Goal: Information Seeking & Learning: Learn about a topic

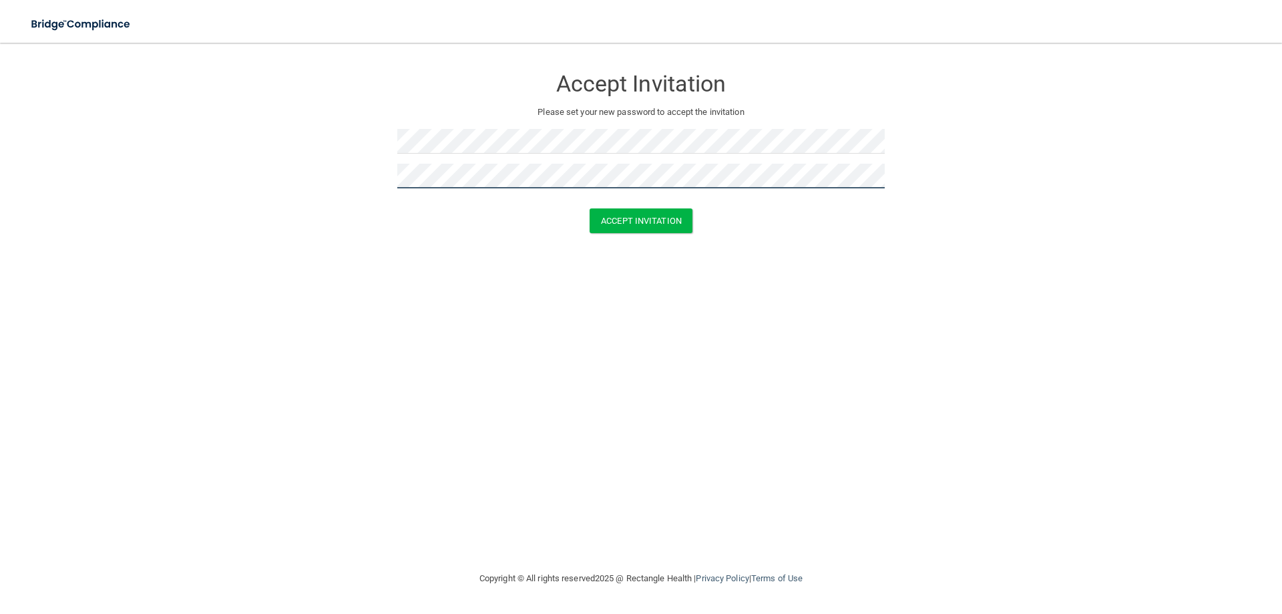
click at [590, 208] on button "Accept Invitation" at bounding box center [641, 220] width 103 height 25
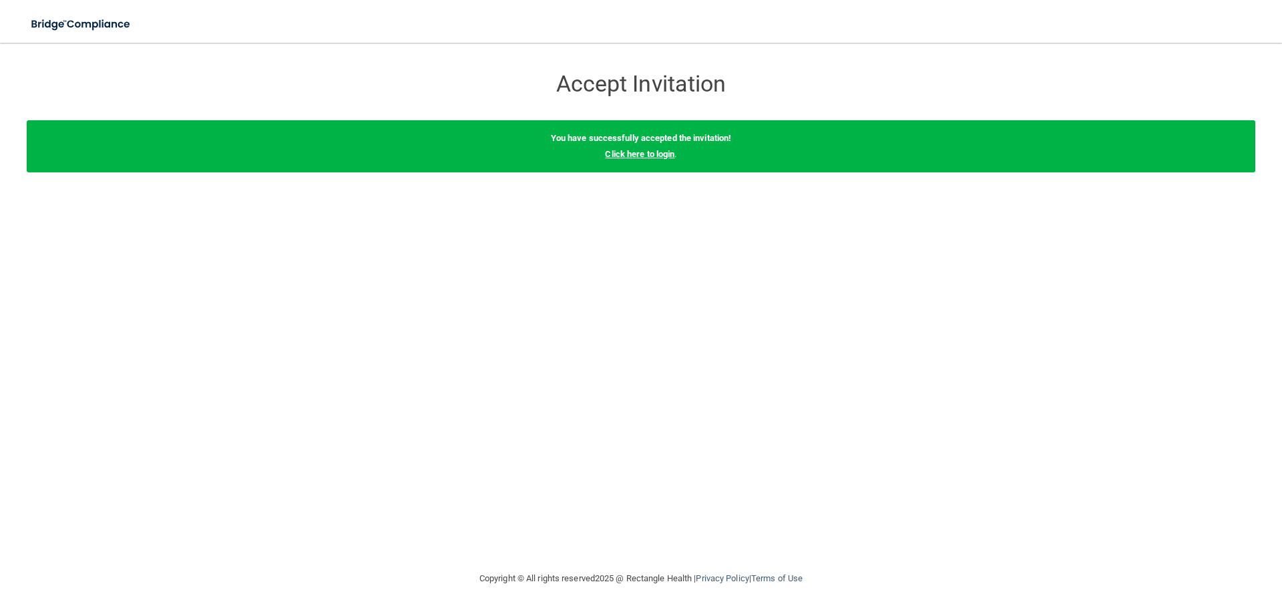
click at [654, 153] on link "Click here to login" at bounding box center [639, 154] width 69 height 10
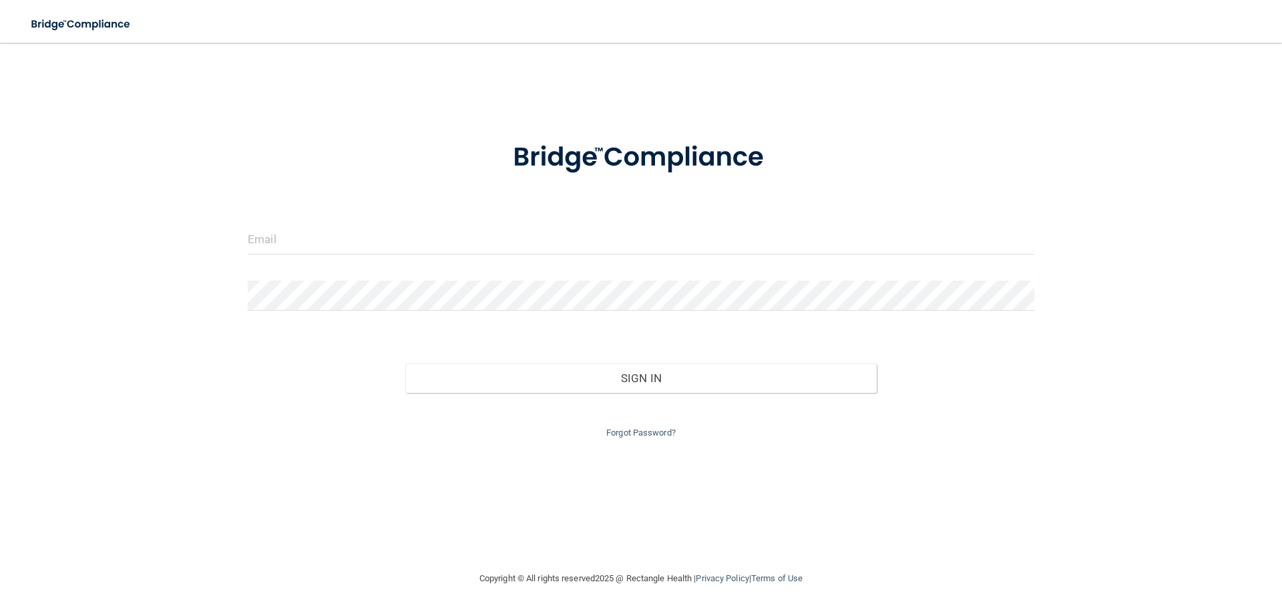
click at [353, 255] on div at bounding box center [641, 244] width 807 height 40
click at [334, 247] on input "email" at bounding box center [641, 239] width 787 height 30
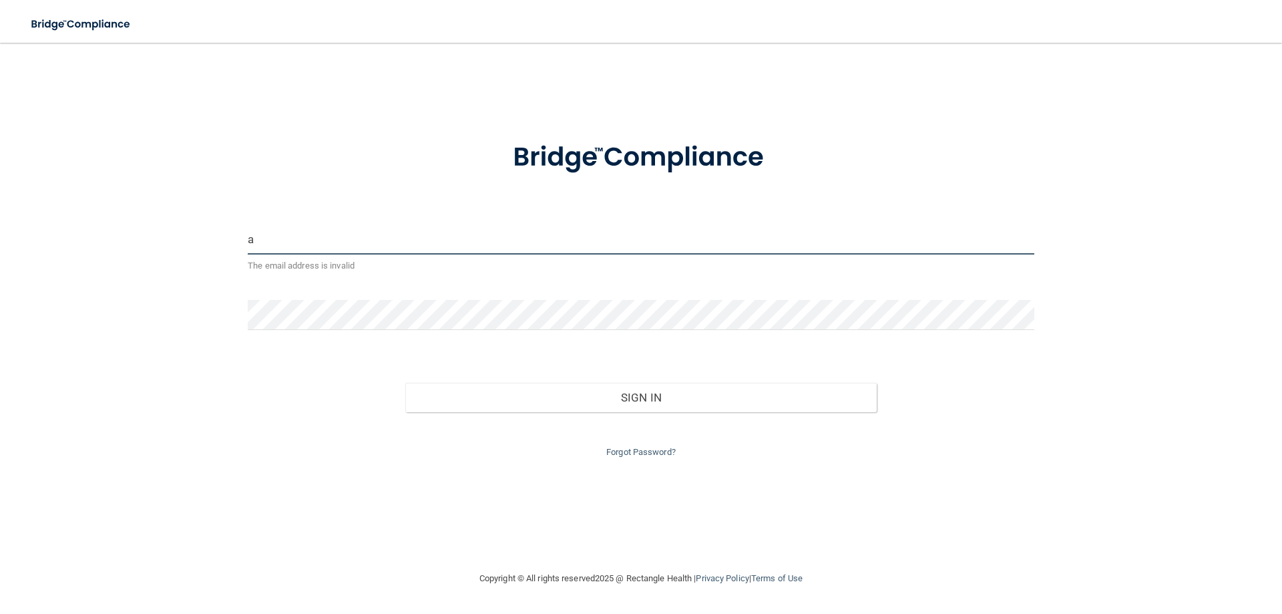
type input "[EMAIL_ADDRESS][PERSON_NAME][DOMAIN_NAME]"
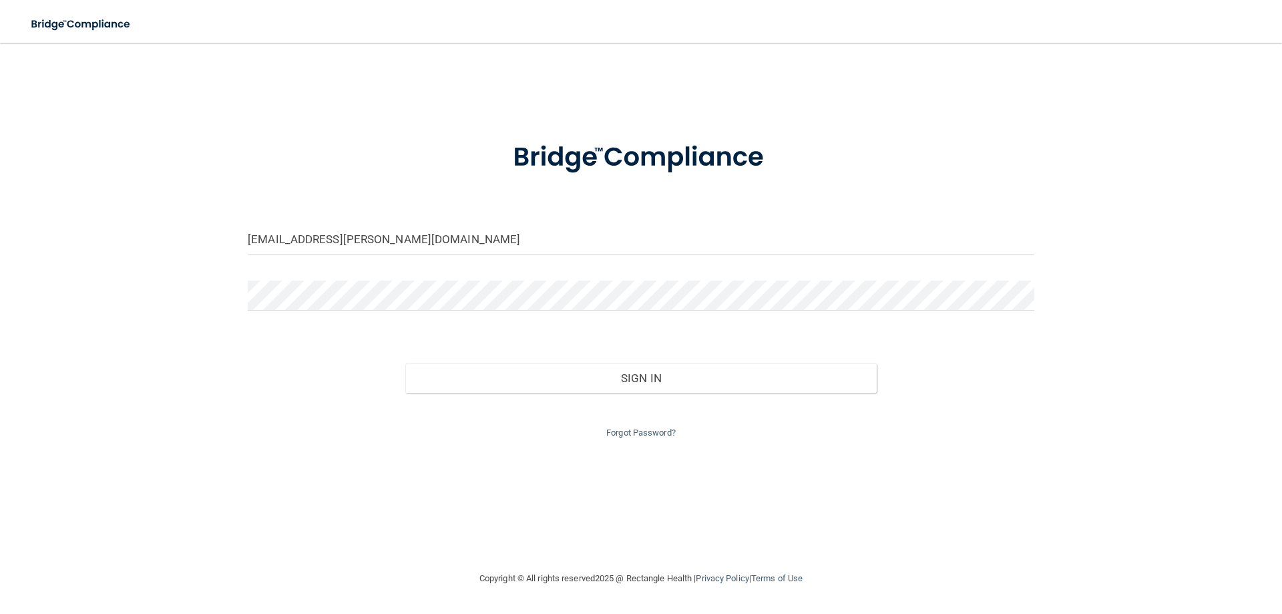
click at [297, 312] on div at bounding box center [641, 300] width 807 height 40
click at [405, 363] on button "Sign In" at bounding box center [641, 377] width 472 height 29
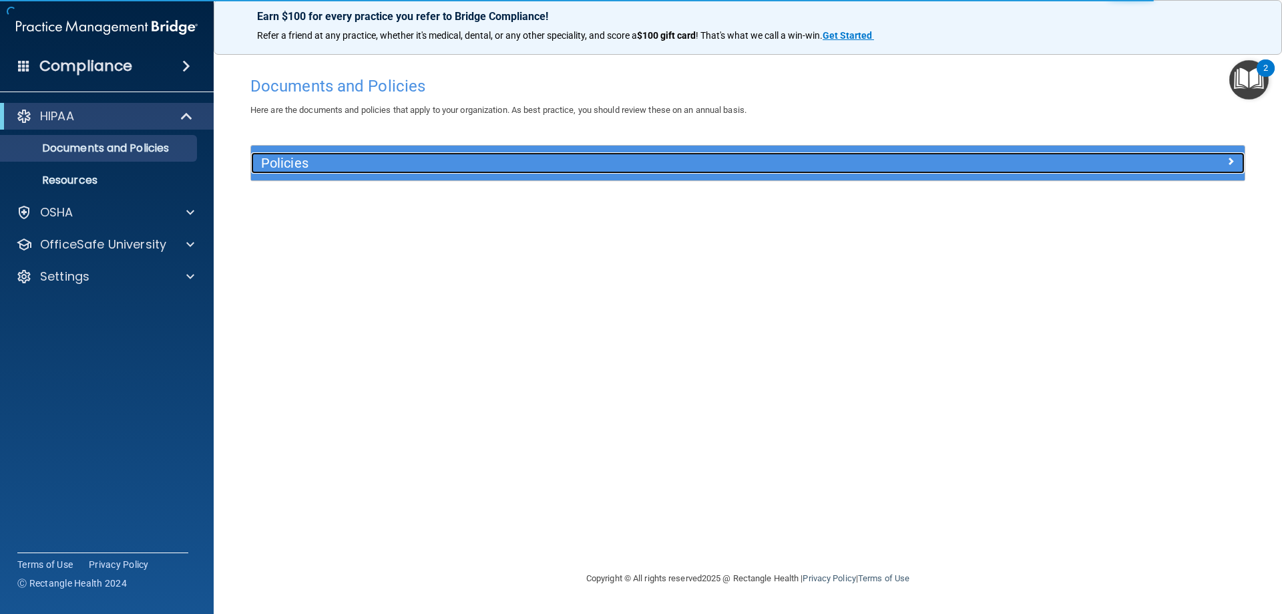
click at [328, 160] on h5 "Policies" at bounding box center [623, 163] width 725 height 15
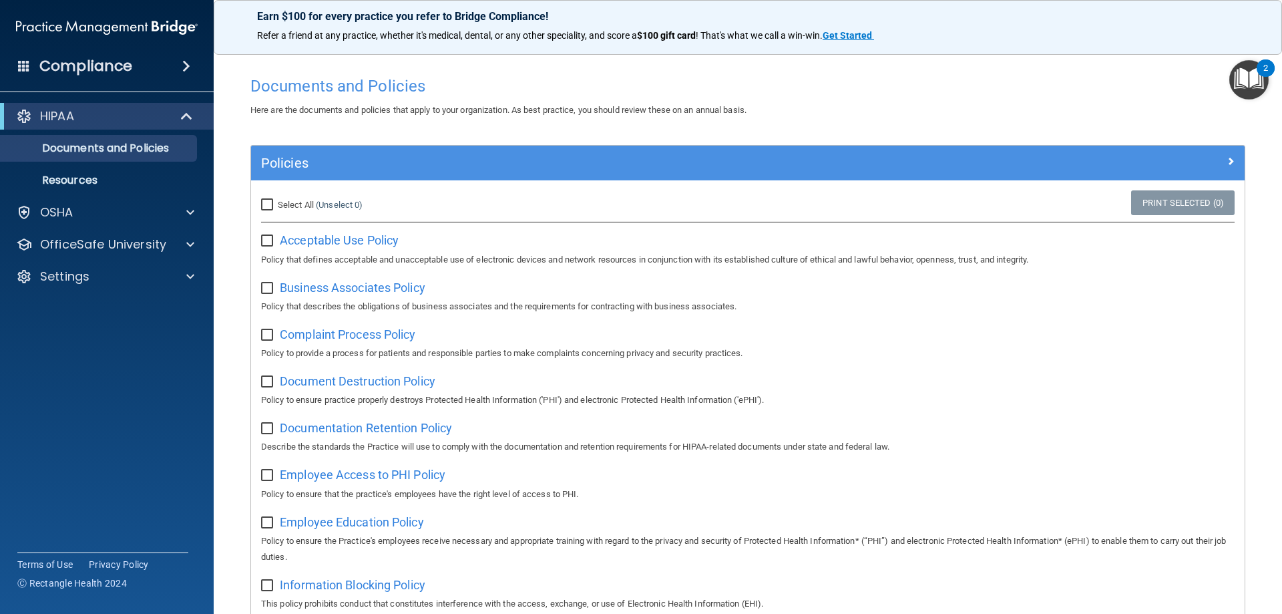
click at [266, 207] on input "Select All (Unselect 0) Unselect All" at bounding box center [268, 205] width 15 height 11
checkbox input "true"
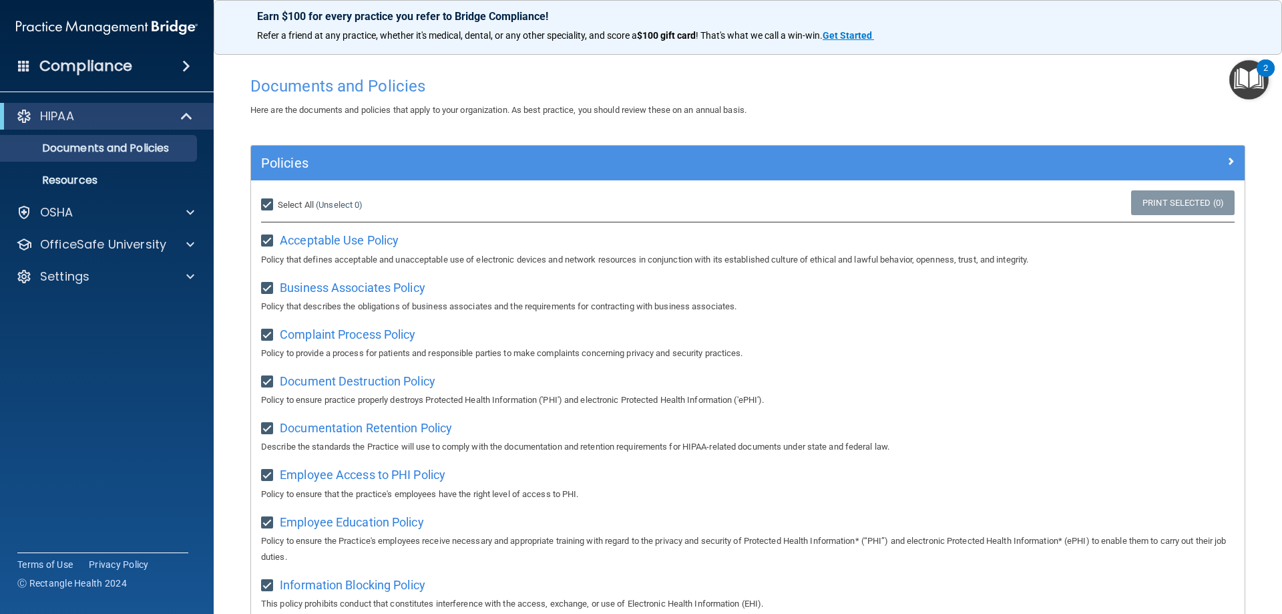
checkbox input "true"
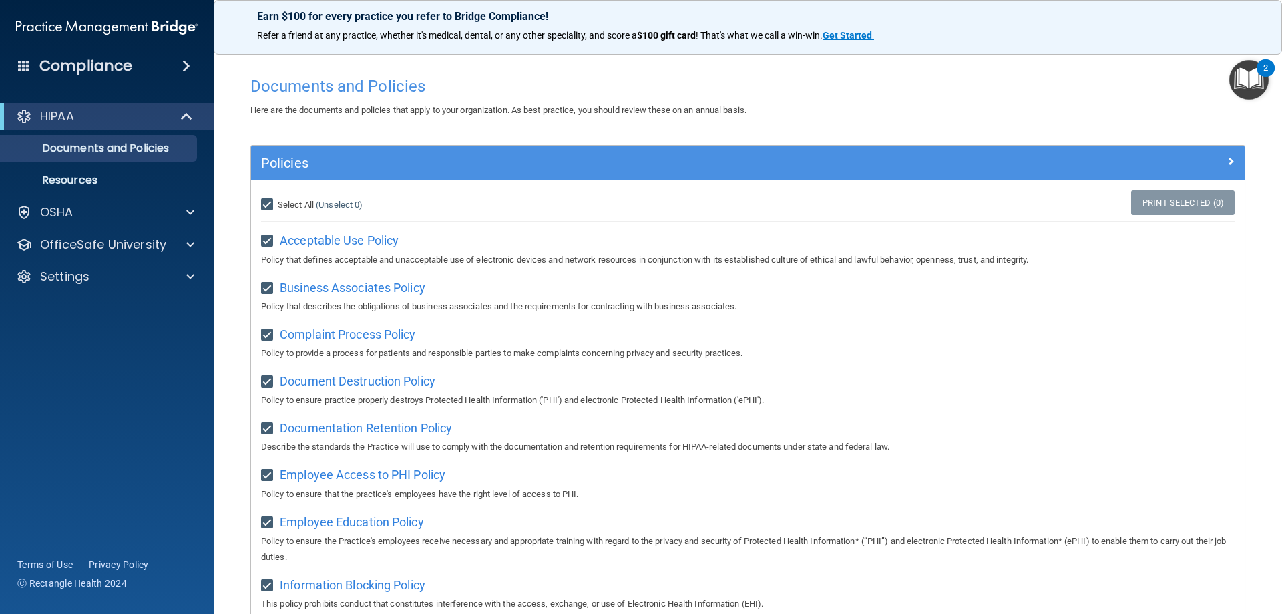
checkbox input "true"
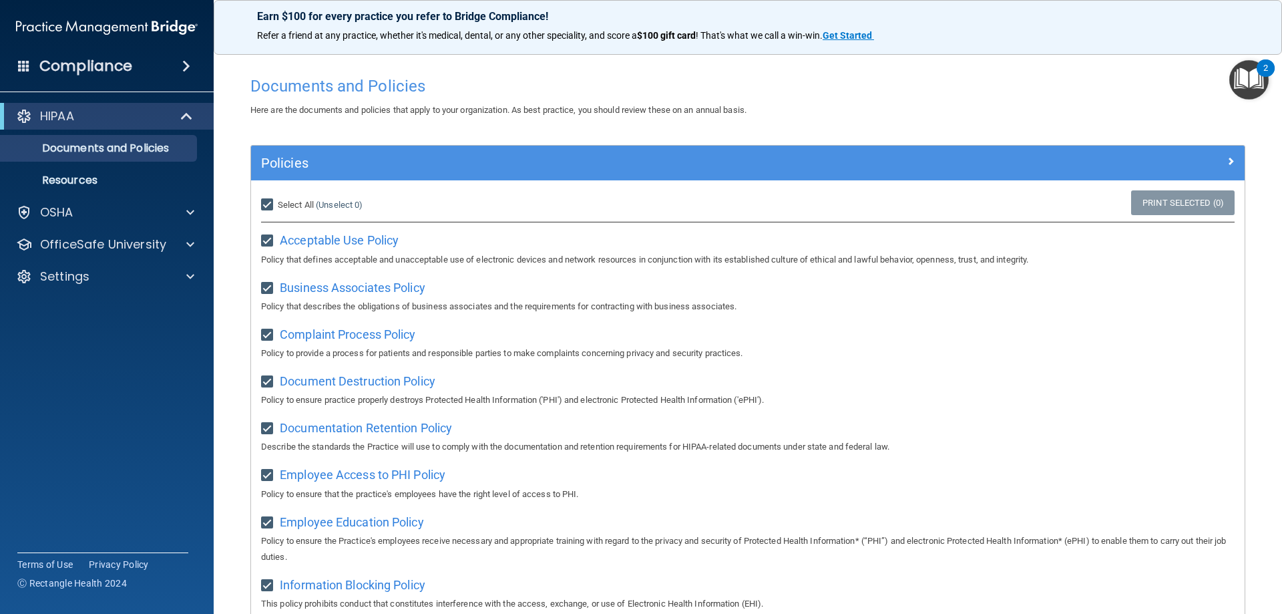
checkbox input "true"
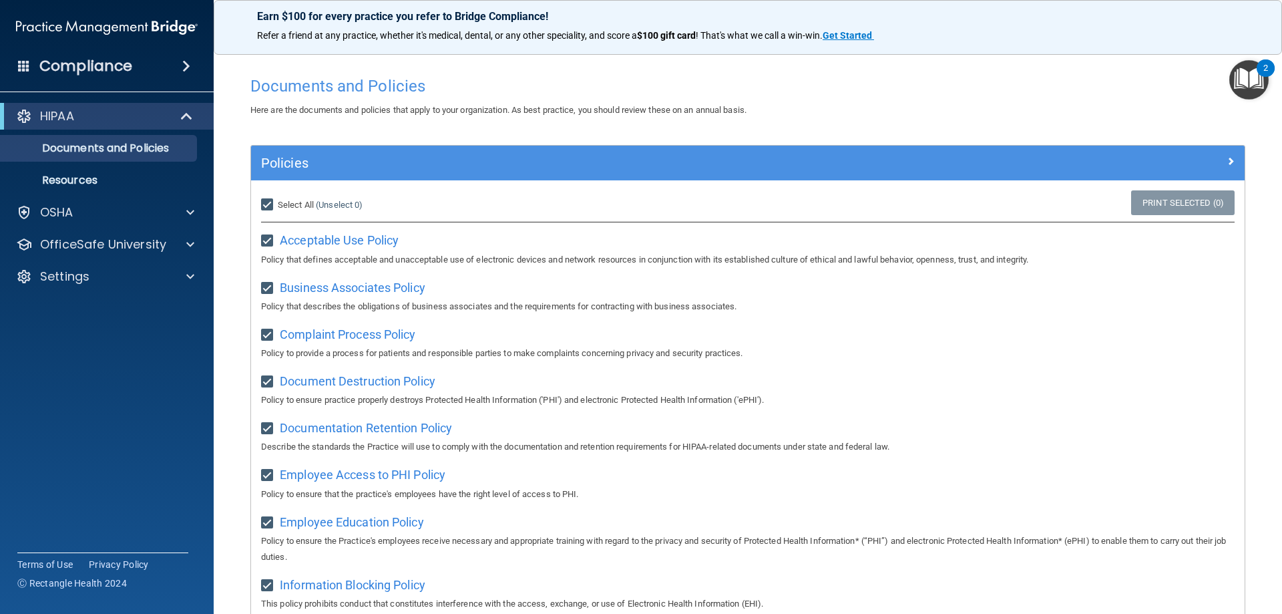
checkbox input "true"
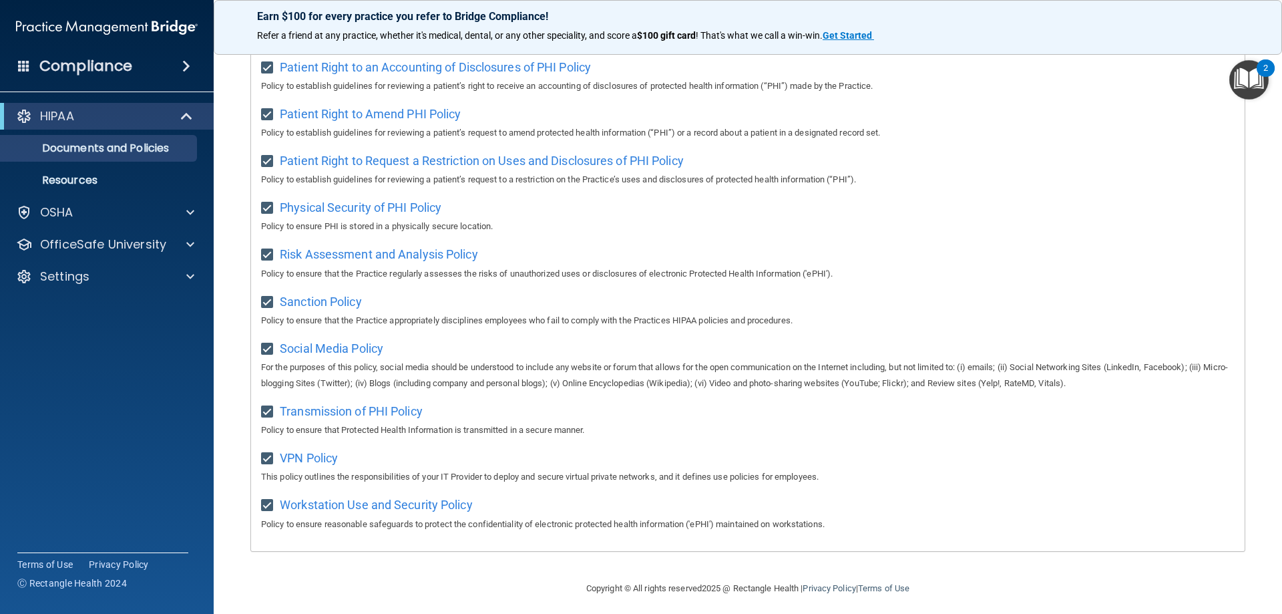
scroll to position [726, 0]
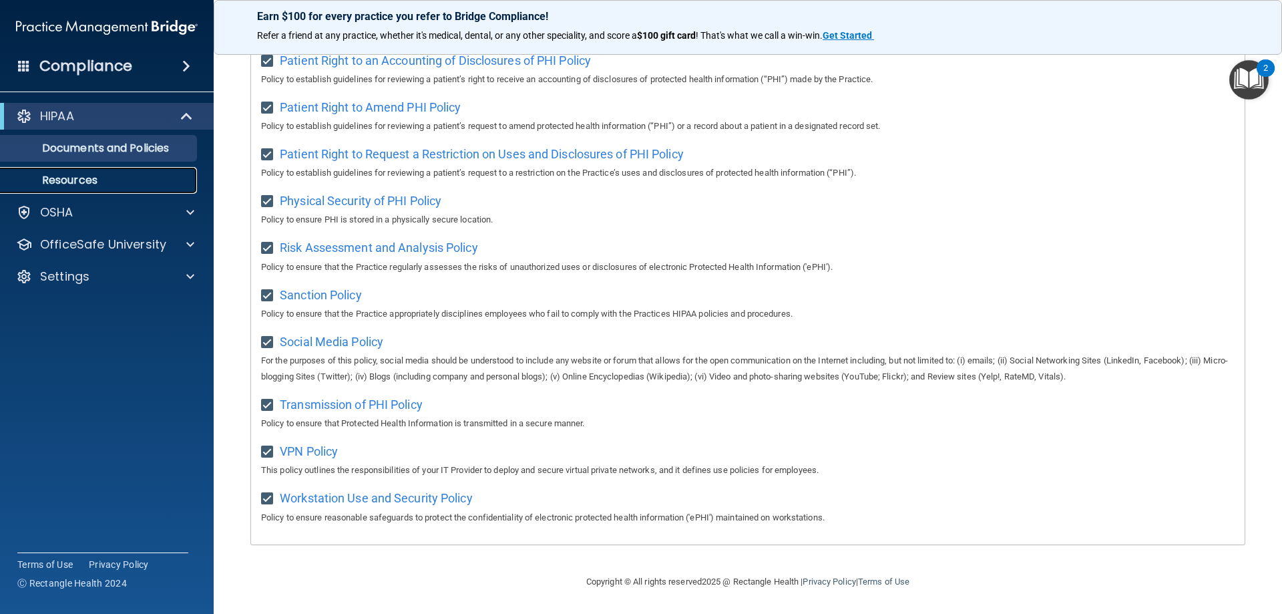
click at [92, 176] on p "Resources" at bounding box center [100, 180] width 182 height 13
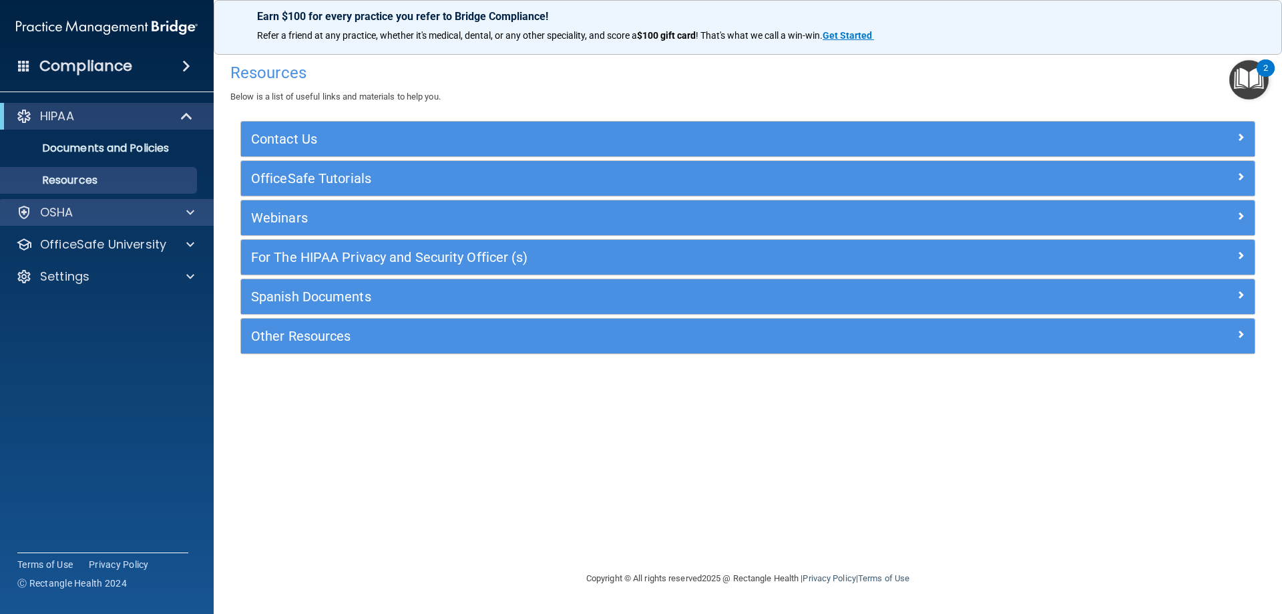
click at [106, 202] on div "OSHA" at bounding box center [107, 212] width 214 height 27
click at [203, 210] on div at bounding box center [188, 212] width 33 height 16
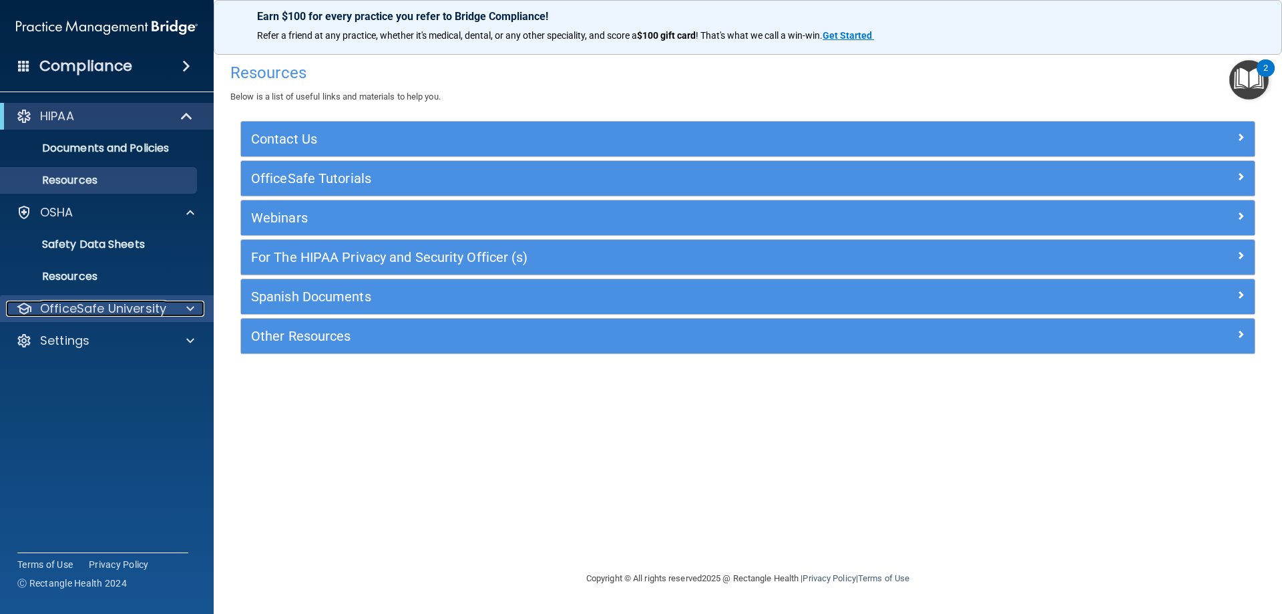
click at [184, 314] on div at bounding box center [188, 309] width 33 height 16
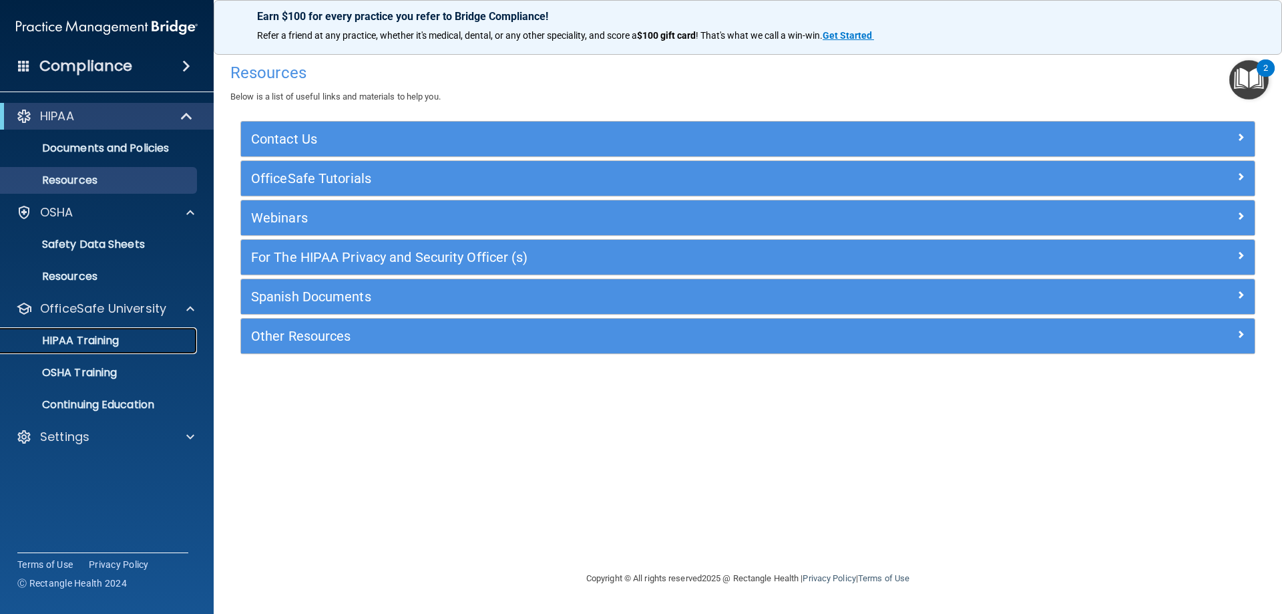
click at [109, 343] on p "HIPAA Training" at bounding box center [64, 340] width 110 height 13
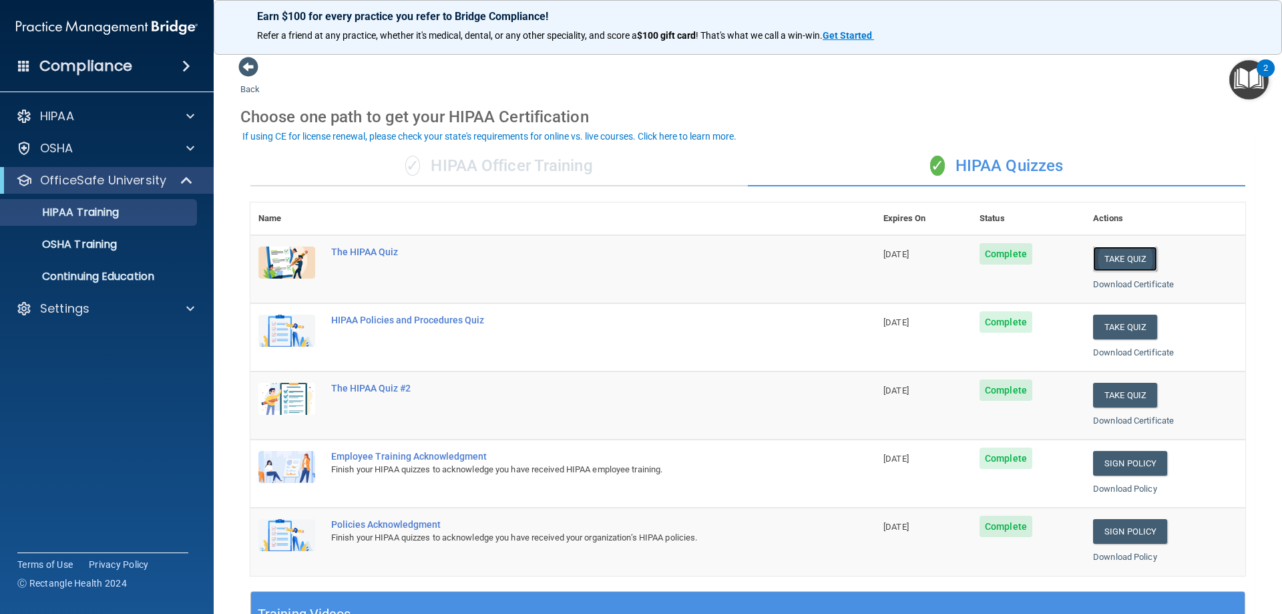
click at [1110, 260] on button "Take Quiz" at bounding box center [1125, 258] width 64 height 25
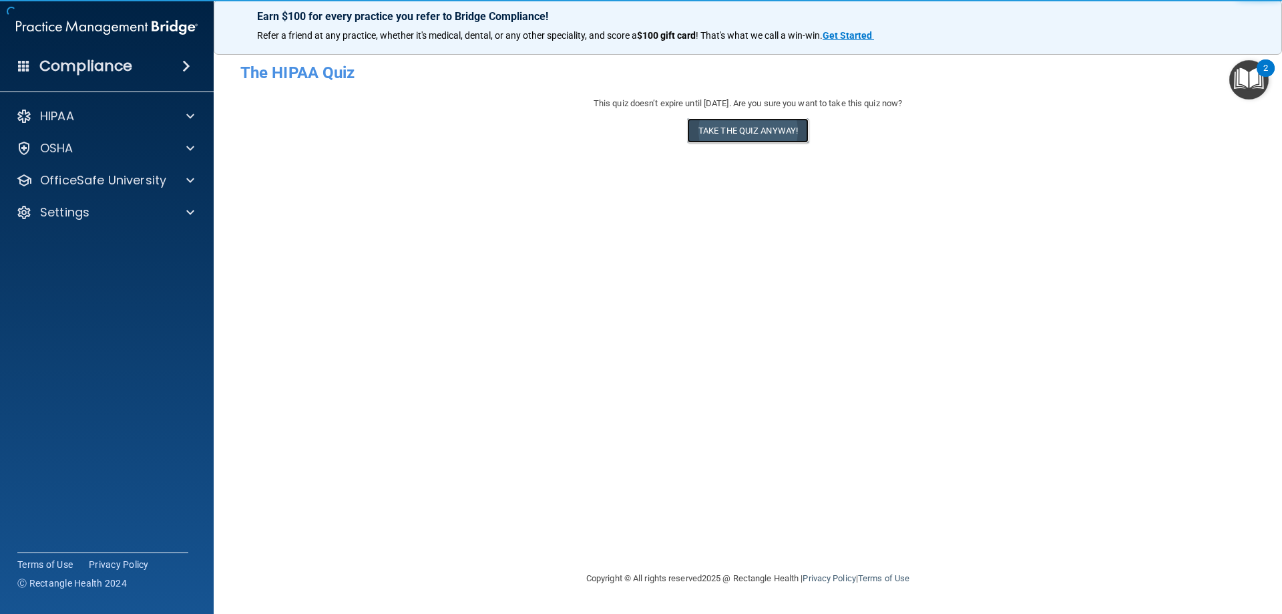
click at [782, 136] on button "Take the quiz anyway!" at bounding box center [748, 130] width 122 height 25
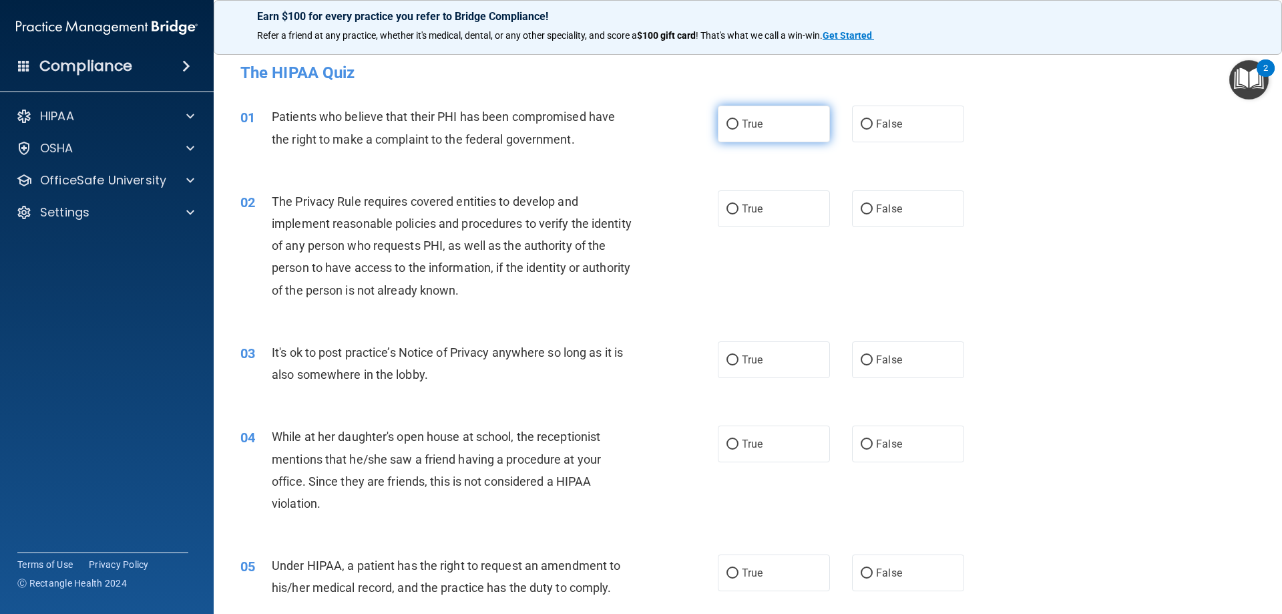
click at [774, 128] on label "True" at bounding box center [774, 124] width 112 height 37
click at [739, 128] on input "True" at bounding box center [733, 125] width 12 height 10
radio input "true"
click at [758, 208] on span "True" at bounding box center [752, 208] width 21 height 13
click at [739, 208] on input "True" at bounding box center [733, 209] width 12 height 10
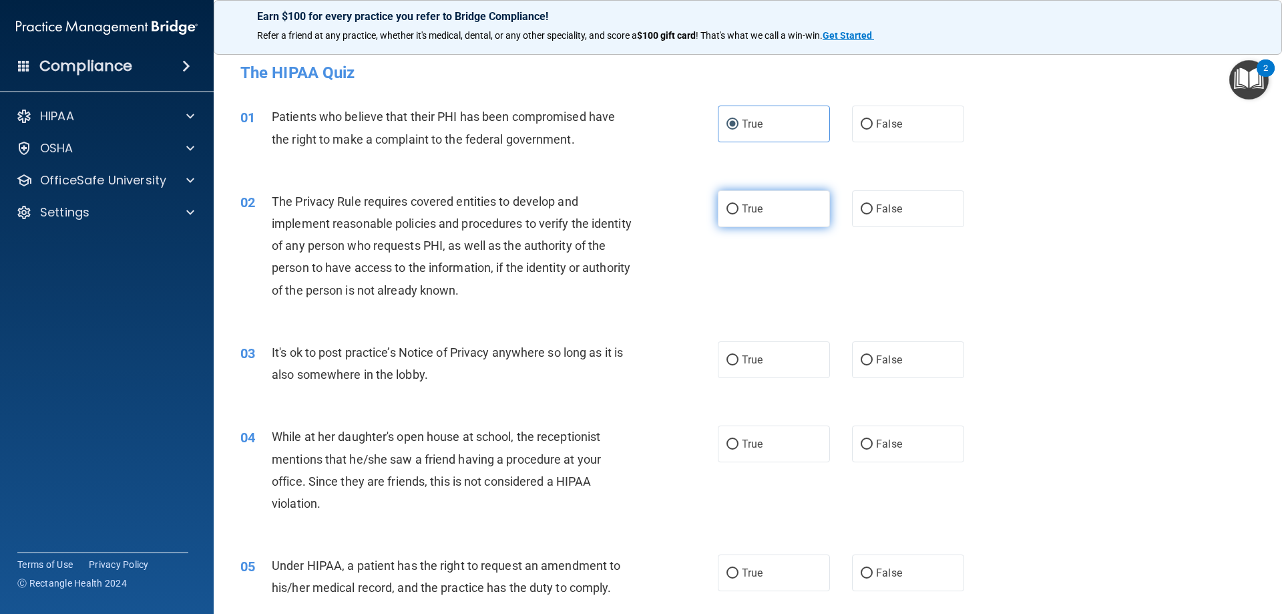
radio input "true"
click at [882, 354] on span "False" at bounding box center [889, 359] width 26 height 13
click at [873, 355] on input "False" at bounding box center [867, 360] width 12 height 10
radio input "true"
click at [882, 442] on span "False" at bounding box center [889, 443] width 26 height 13
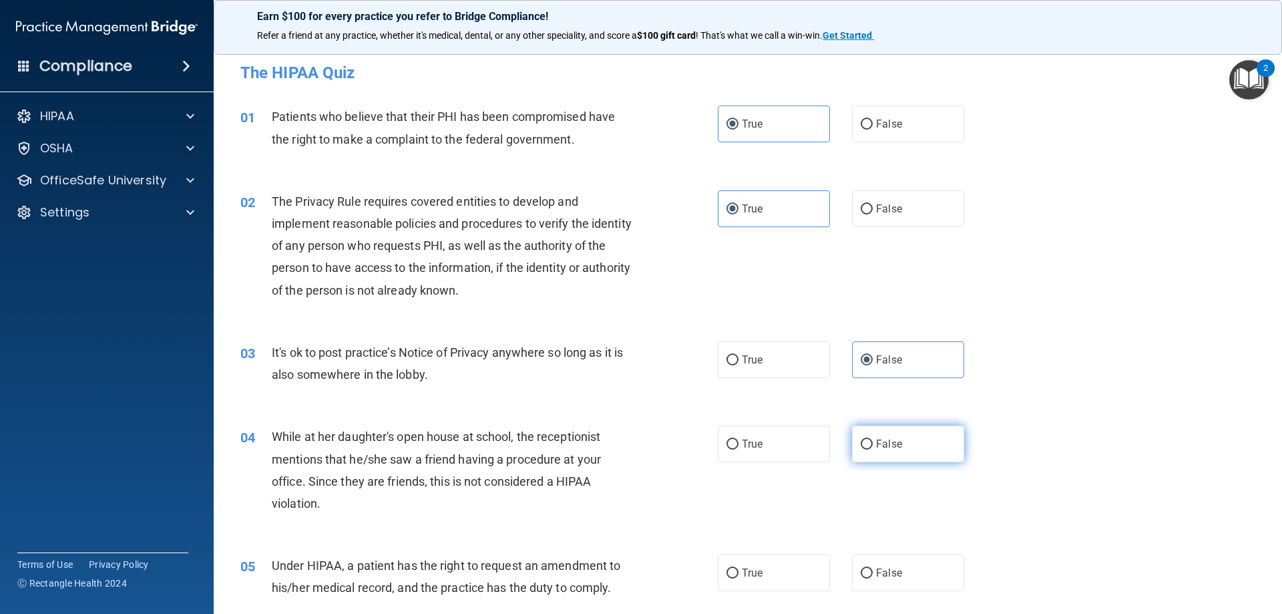
click at [873, 442] on input "False" at bounding box center [867, 444] width 12 height 10
radio input "true"
click at [879, 576] on span "False" at bounding box center [889, 572] width 26 height 13
click at [873, 576] on input "False" at bounding box center [867, 573] width 12 height 10
radio input "true"
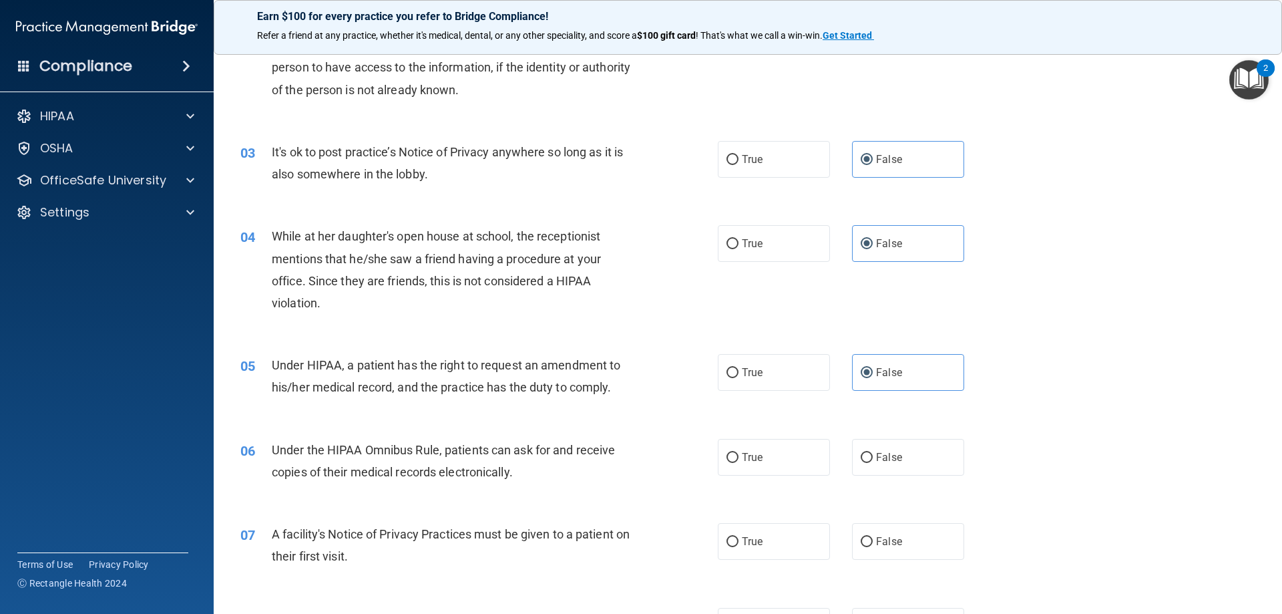
scroll to position [334, 0]
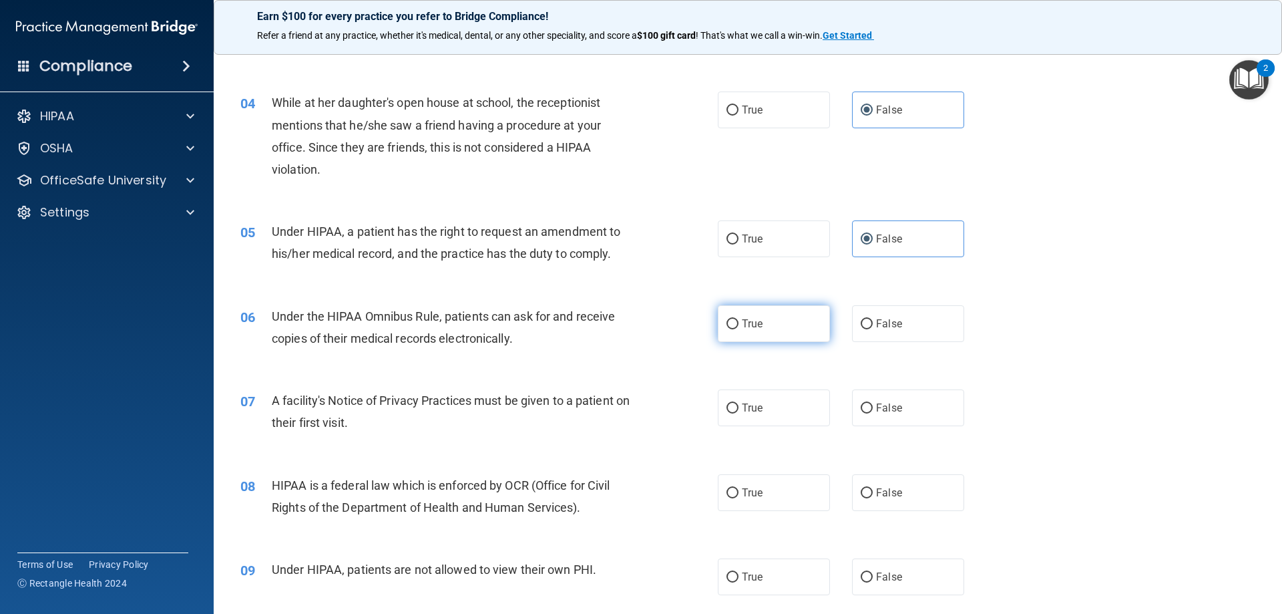
click at [757, 322] on span "True" at bounding box center [752, 323] width 21 height 13
click at [739, 322] on input "True" at bounding box center [733, 324] width 12 height 10
radio input "true"
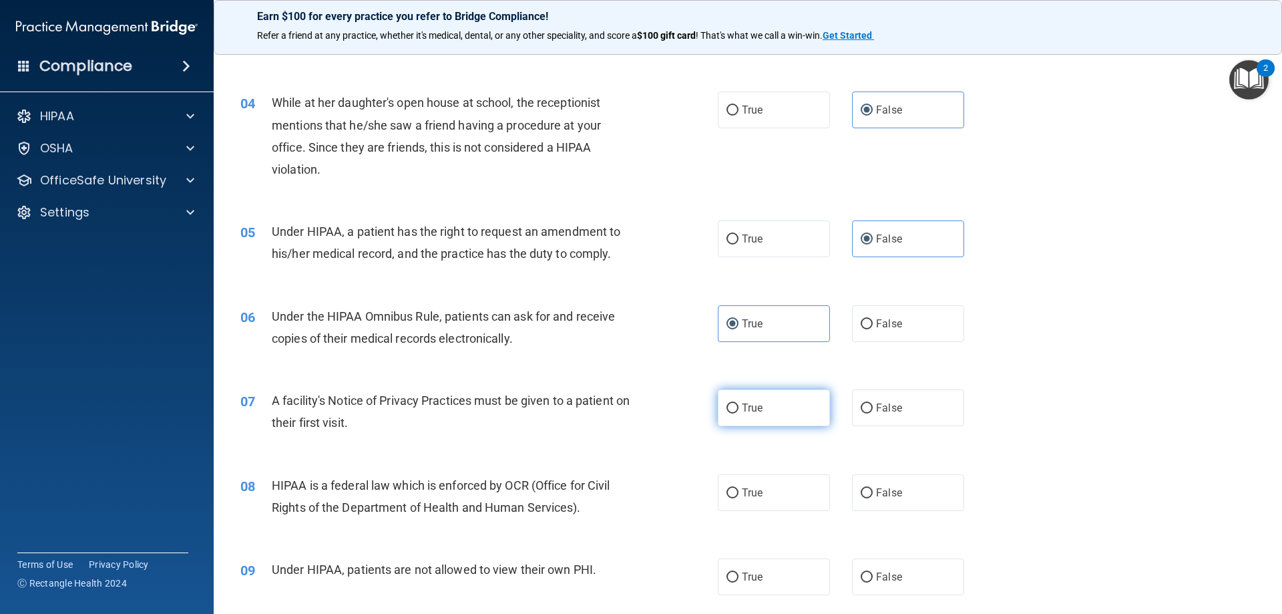
click at [760, 405] on label "True" at bounding box center [774, 407] width 112 height 37
click at [739, 405] on input "True" at bounding box center [733, 408] width 12 height 10
radio input "true"
click at [754, 492] on span "True" at bounding box center [752, 492] width 21 height 13
click at [739, 492] on input "True" at bounding box center [733, 493] width 12 height 10
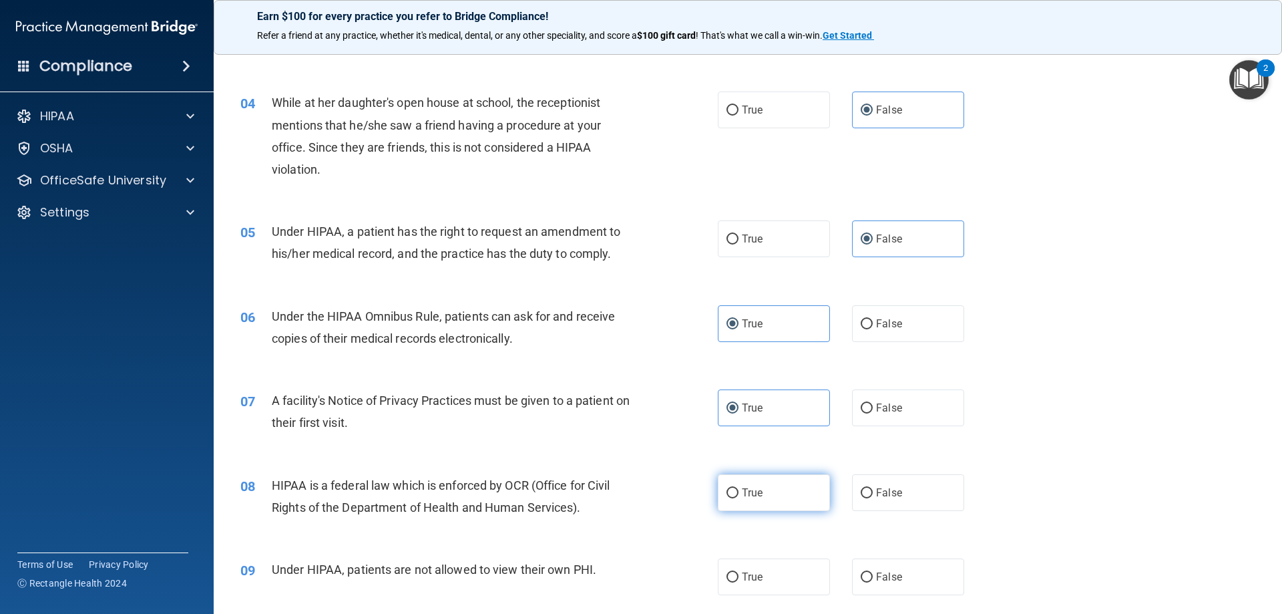
radio input "true"
click at [881, 579] on span "False" at bounding box center [889, 576] width 26 height 13
click at [873, 579] on input "False" at bounding box center [867, 577] width 12 height 10
radio input "true"
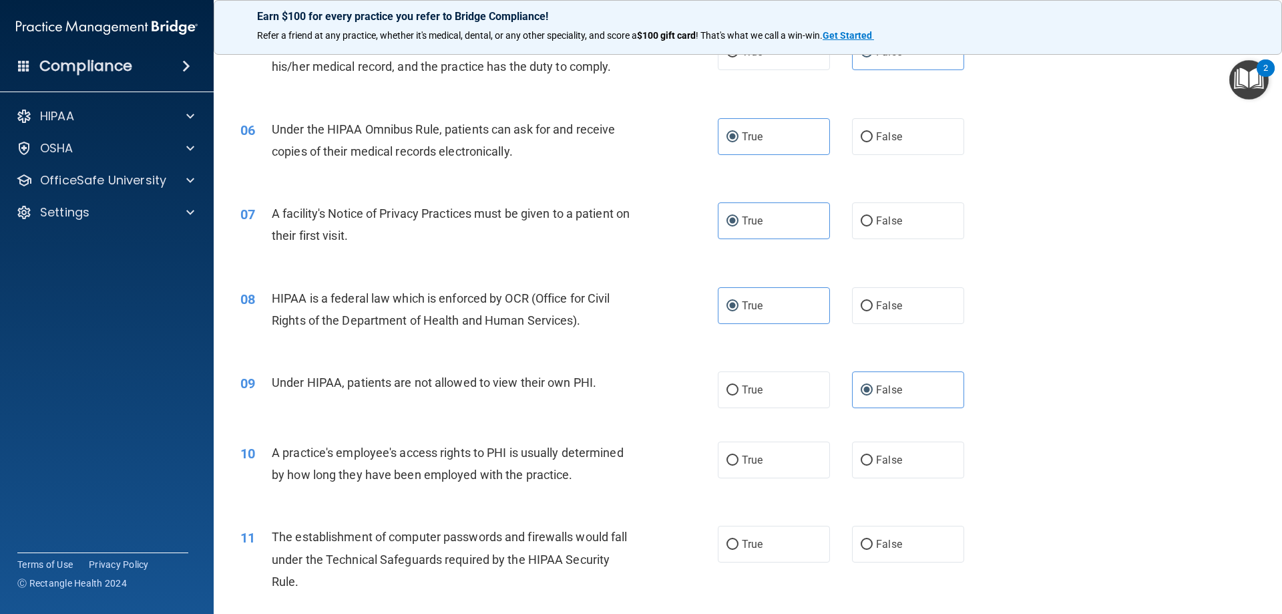
scroll to position [534, 0]
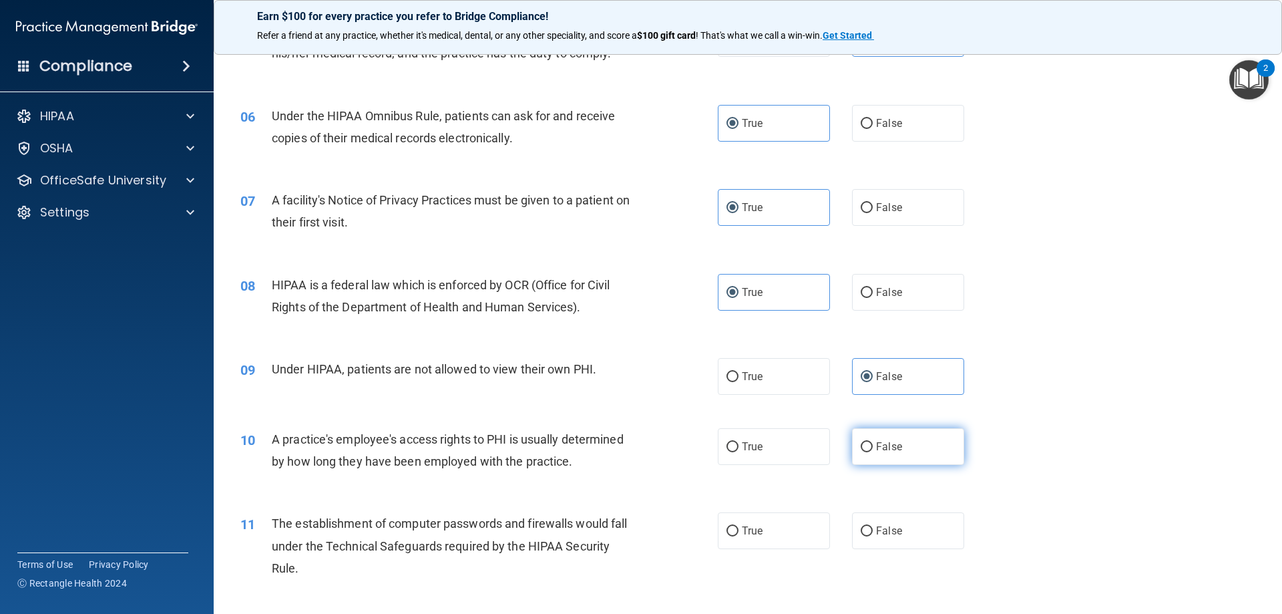
click at [876, 443] on span "False" at bounding box center [889, 446] width 26 height 13
click at [871, 443] on input "False" at bounding box center [867, 447] width 12 height 10
radio input "true"
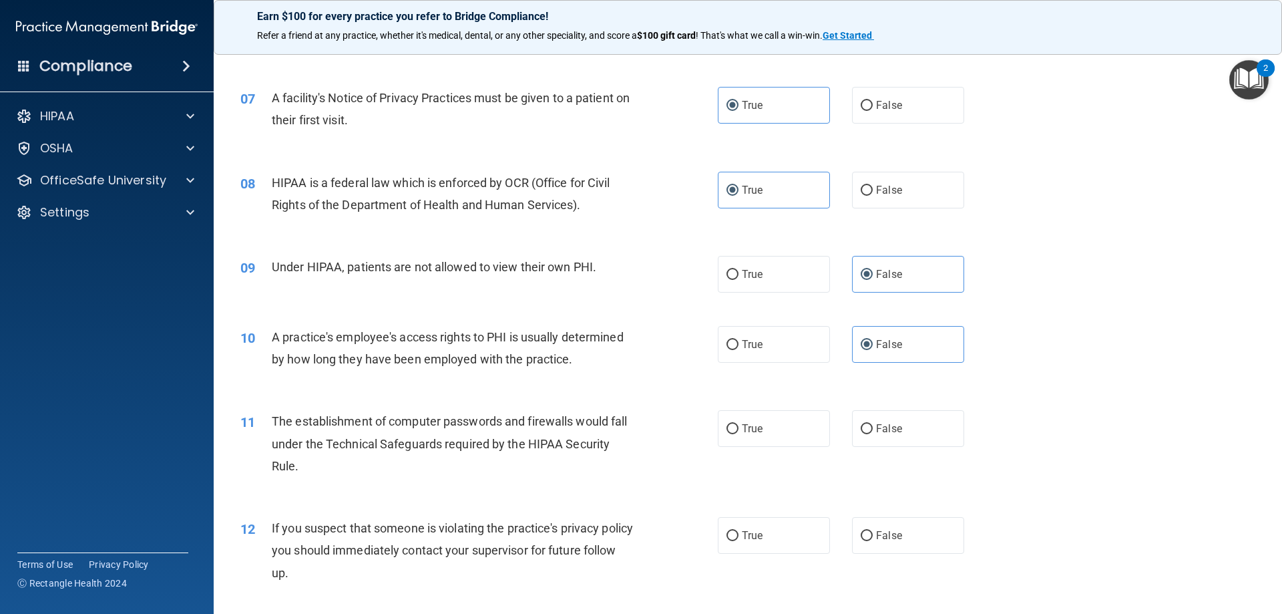
scroll to position [668, 0]
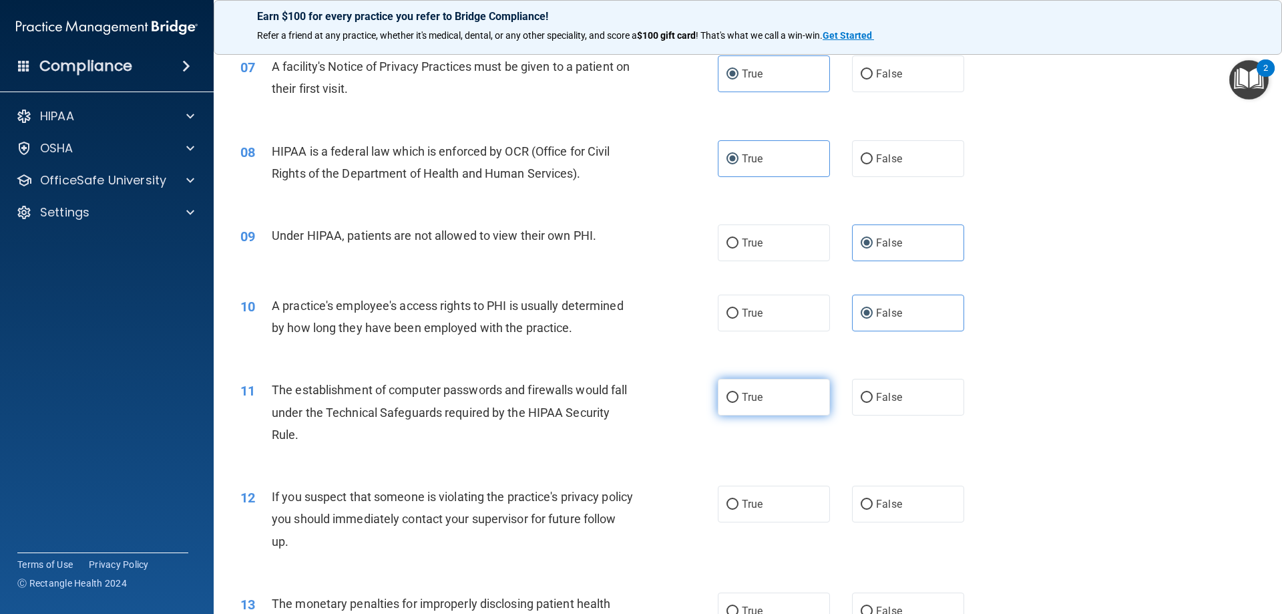
click at [743, 382] on label "True" at bounding box center [774, 397] width 112 height 37
click at [739, 393] on input "True" at bounding box center [733, 398] width 12 height 10
radio input "true"
click at [736, 503] on label "True" at bounding box center [774, 504] width 112 height 37
click at [736, 503] on input "True" at bounding box center [733, 505] width 12 height 10
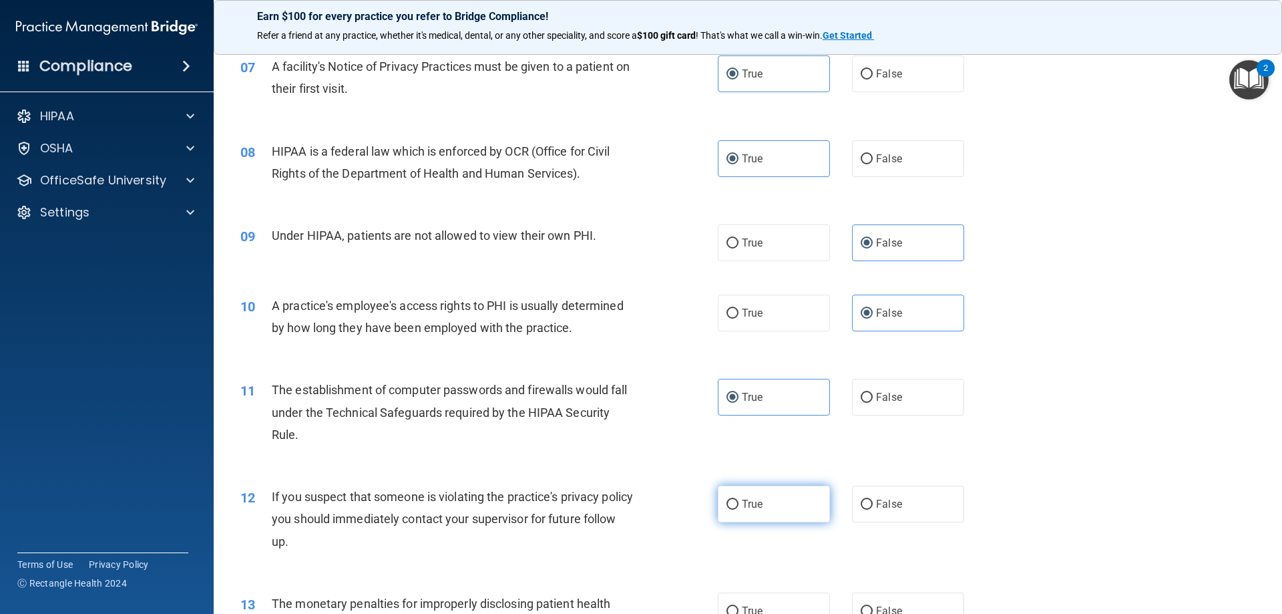
radio input "true"
click at [736, 607] on label "True" at bounding box center [774, 610] width 112 height 37
click at [736, 607] on input "True" at bounding box center [733, 611] width 12 height 10
radio input "true"
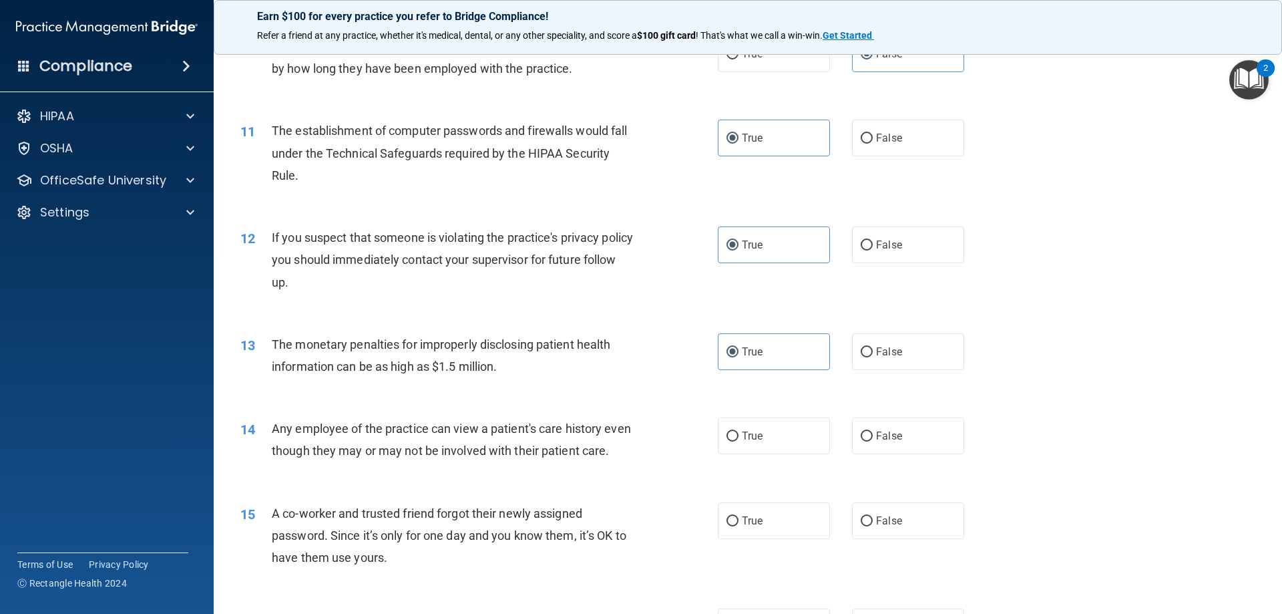
scroll to position [938, 0]
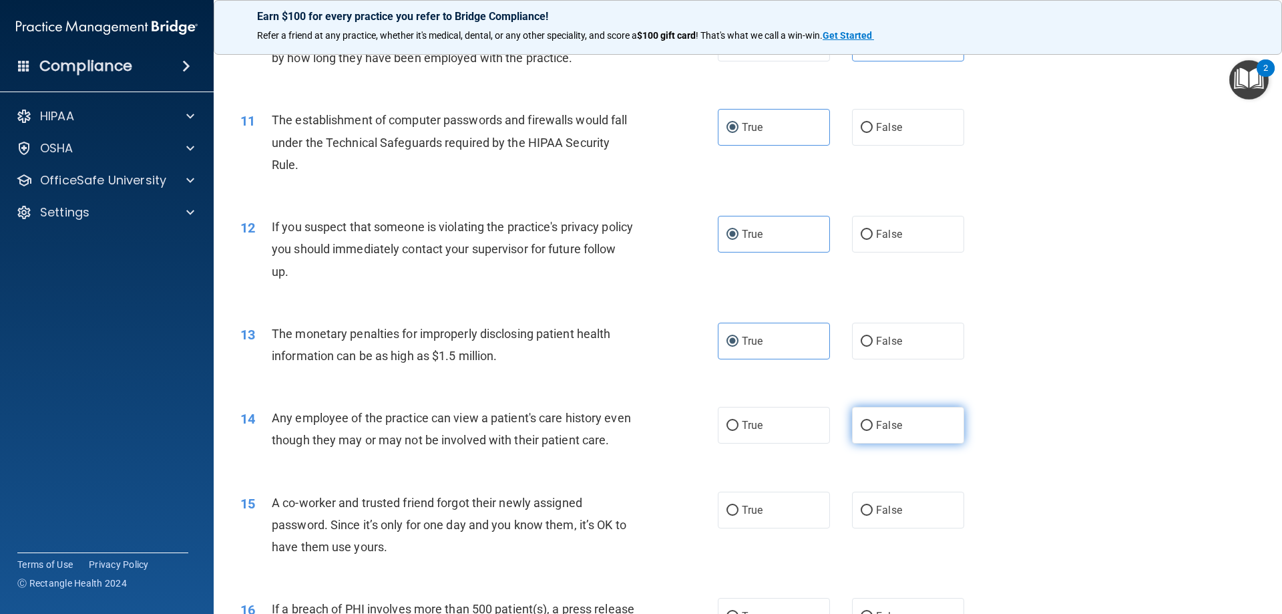
click at [876, 425] on span "False" at bounding box center [889, 425] width 26 height 13
click at [873, 425] on input "False" at bounding box center [867, 426] width 12 height 10
radio input "true"
click at [883, 516] on span "False" at bounding box center [889, 510] width 26 height 13
click at [873, 516] on input "False" at bounding box center [867, 511] width 12 height 10
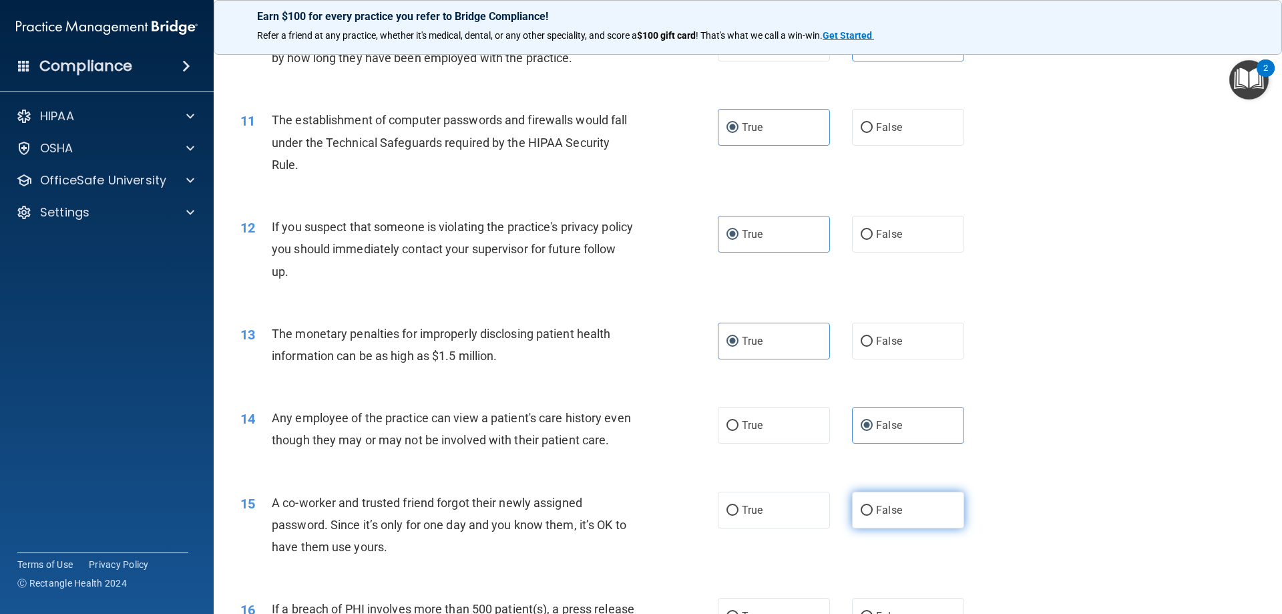
radio input "true"
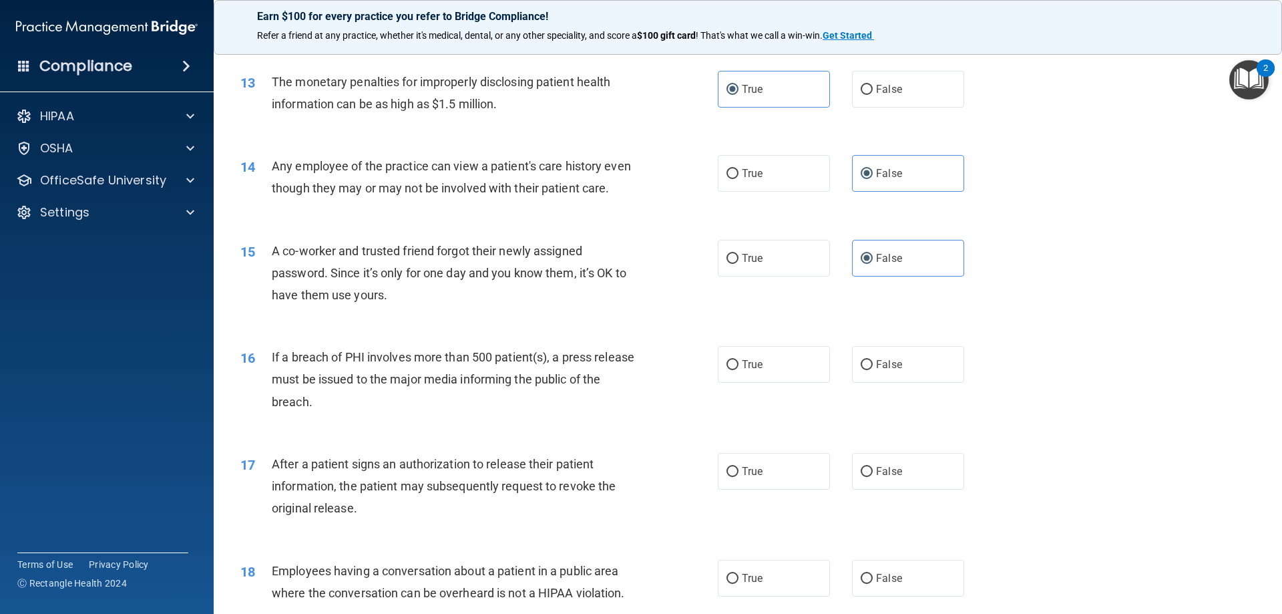
scroll to position [1205, 0]
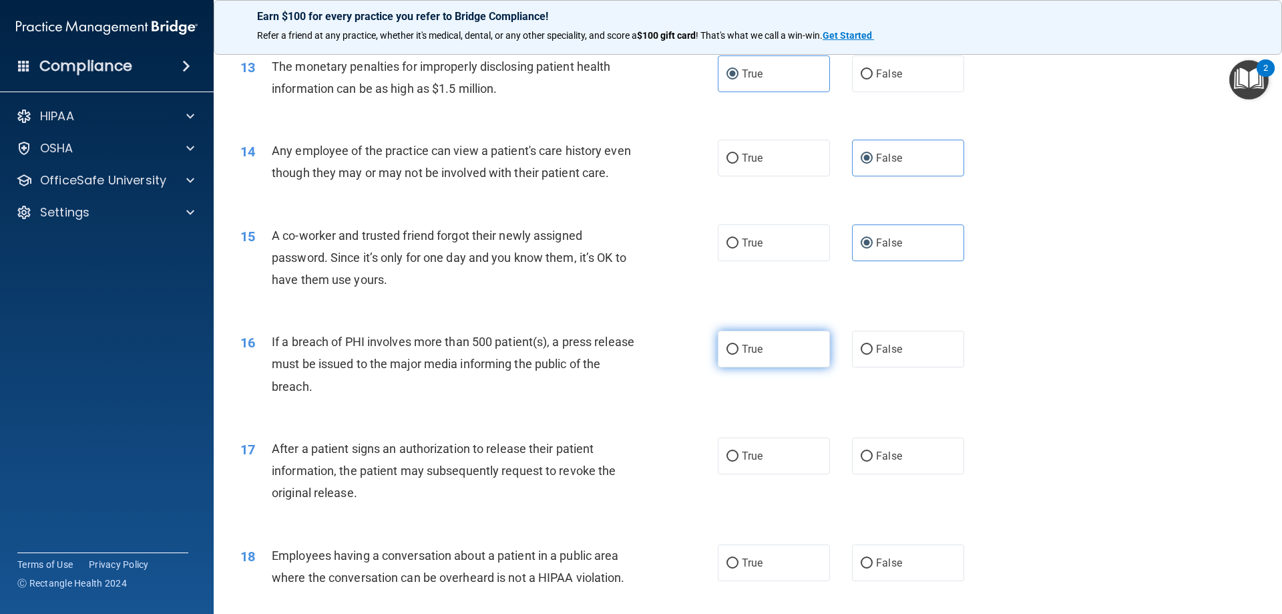
click at [767, 359] on label "True" at bounding box center [774, 349] width 112 height 37
click at [739, 355] on input "True" at bounding box center [733, 350] width 12 height 10
radio input "true"
click at [763, 474] on label "True" at bounding box center [774, 455] width 112 height 37
click at [739, 461] on input "True" at bounding box center [733, 456] width 12 height 10
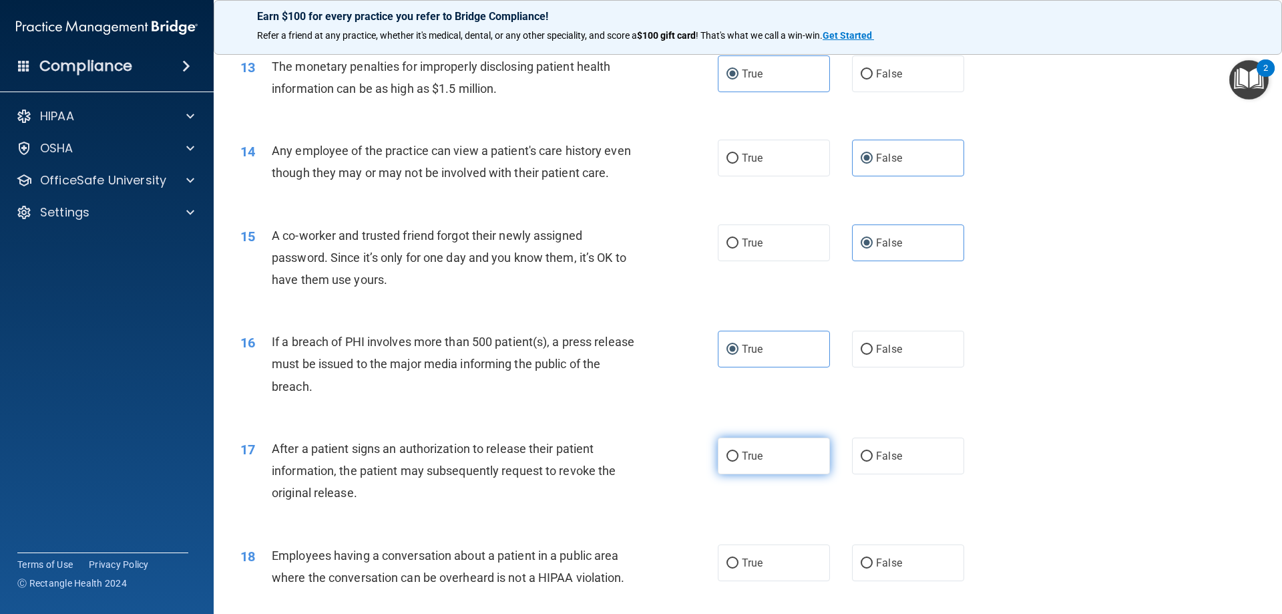
radio input "true"
click at [899, 581] on label "False" at bounding box center [908, 562] width 112 height 37
click at [873, 568] on input "False" at bounding box center [867, 563] width 12 height 10
radio input "true"
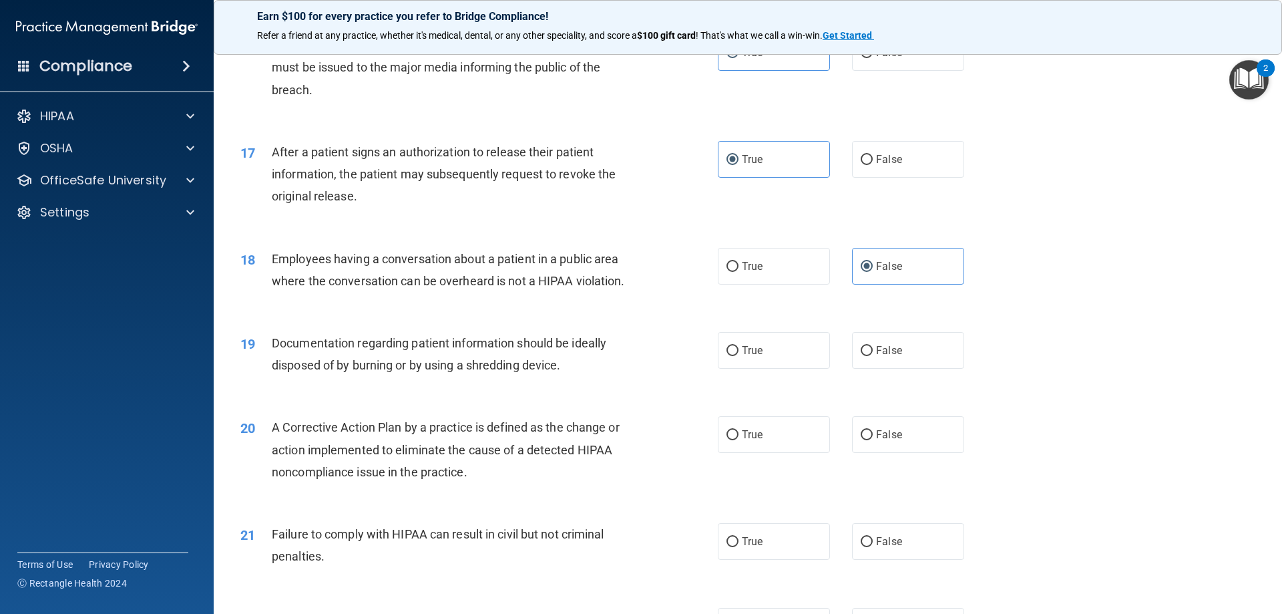
scroll to position [1539, 0]
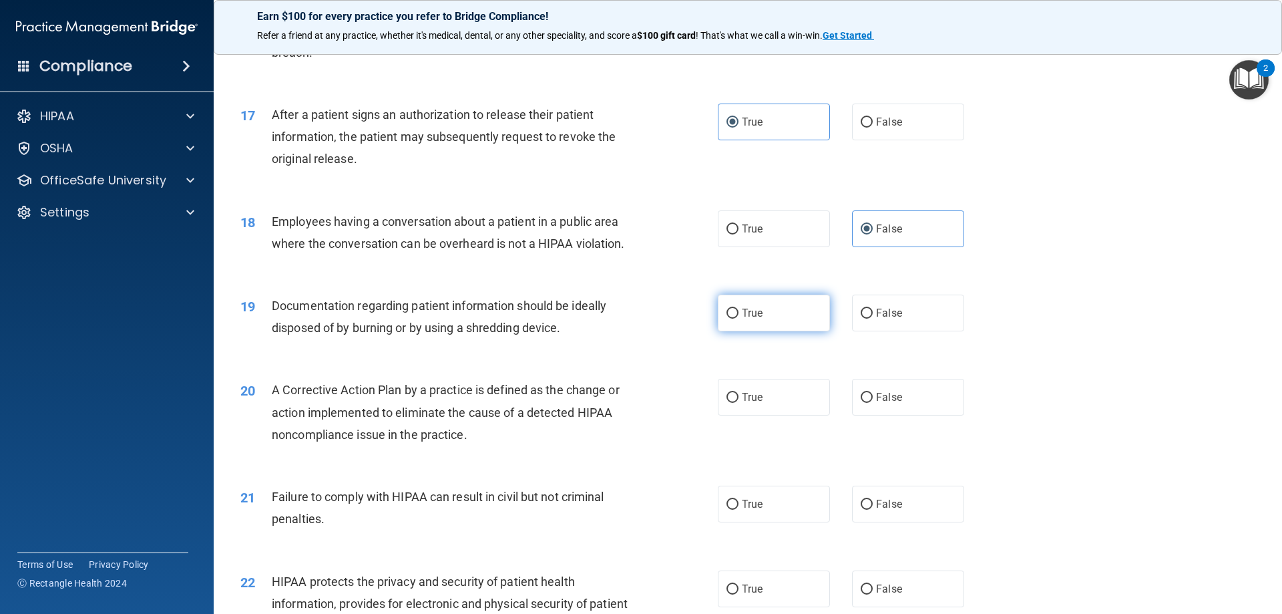
click at [762, 323] on label "True" at bounding box center [774, 313] width 112 height 37
click at [739, 319] on input "True" at bounding box center [733, 314] width 12 height 10
radio input "true"
click at [764, 414] on label "True" at bounding box center [774, 397] width 112 height 37
click at [739, 403] on input "True" at bounding box center [733, 398] width 12 height 10
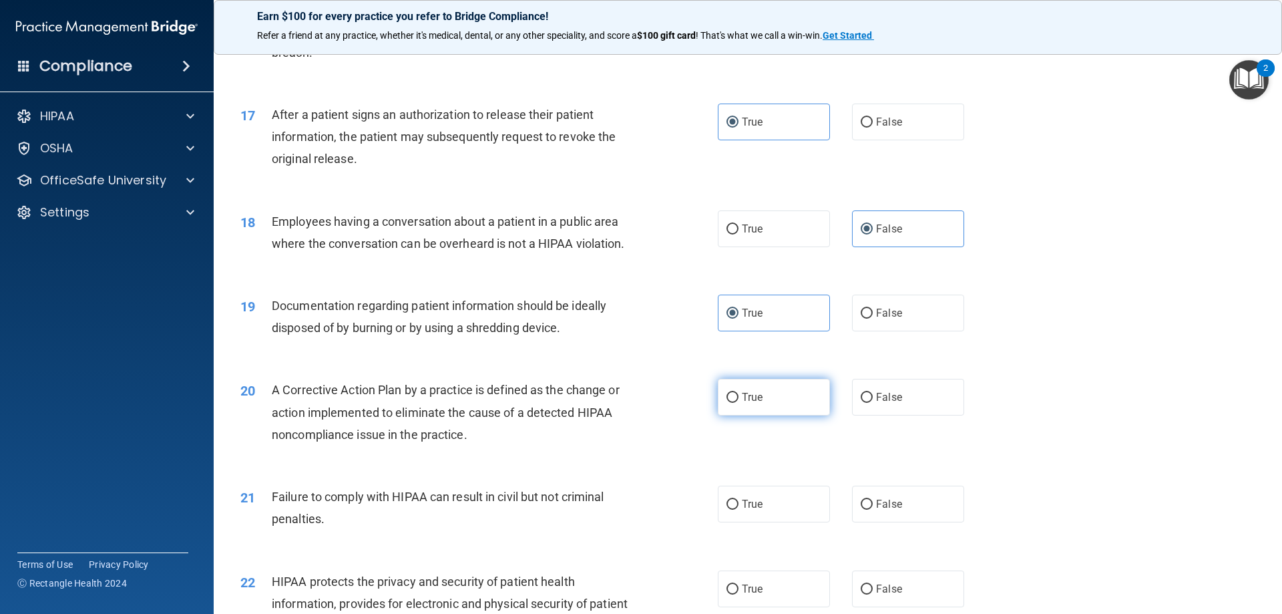
radio input "true"
click at [876, 510] on span "False" at bounding box center [889, 504] width 26 height 13
click at [873, 510] on input "False" at bounding box center [867, 505] width 12 height 10
radio input "true"
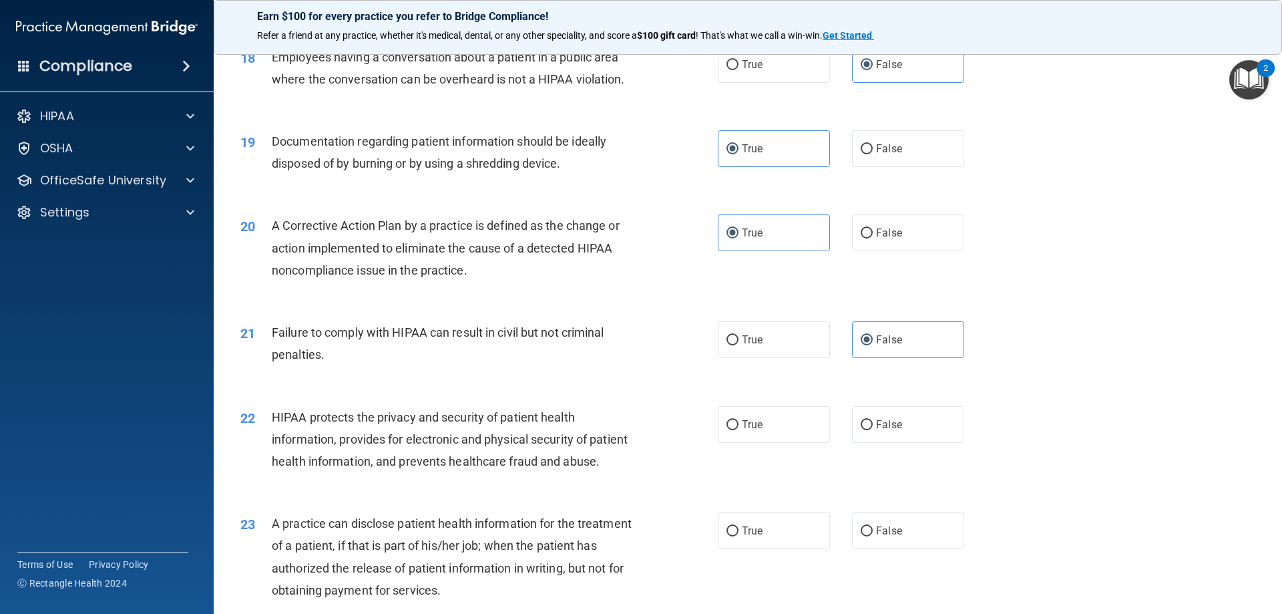
scroll to position [1739, 0]
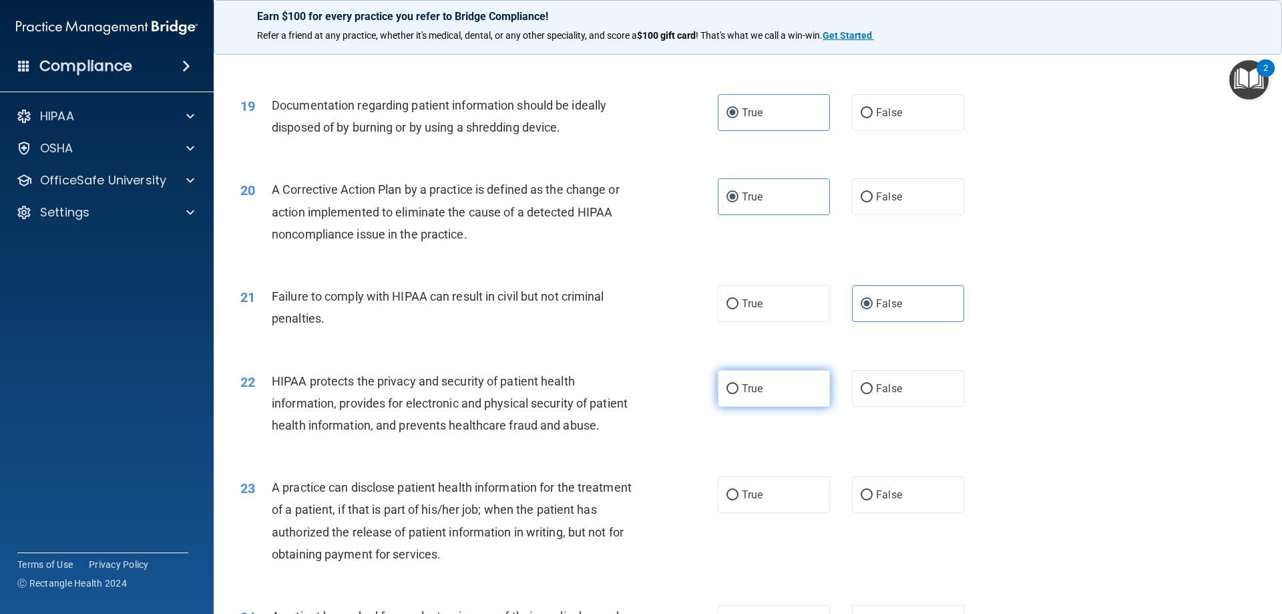
click at [783, 406] on label "True" at bounding box center [774, 388] width 112 height 37
click at [739, 394] on input "True" at bounding box center [733, 389] width 12 height 10
radio input "true"
click at [888, 501] on span "False" at bounding box center [889, 494] width 26 height 13
click at [873, 500] on input "False" at bounding box center [867, 495] width 12 height 10
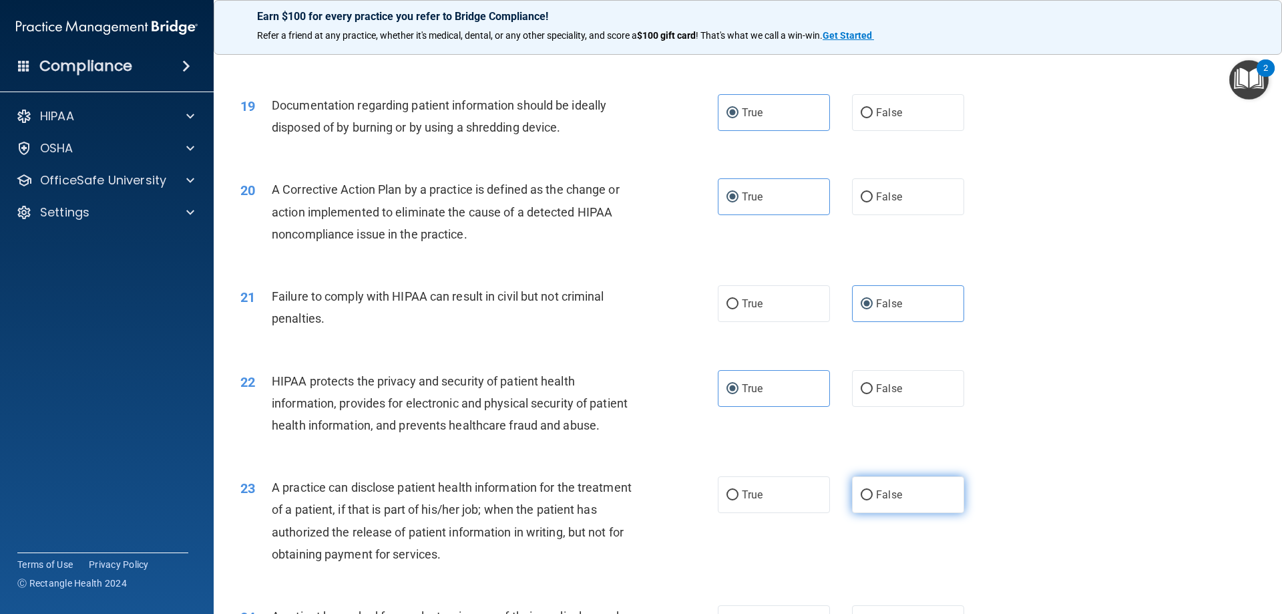
radio input "true"
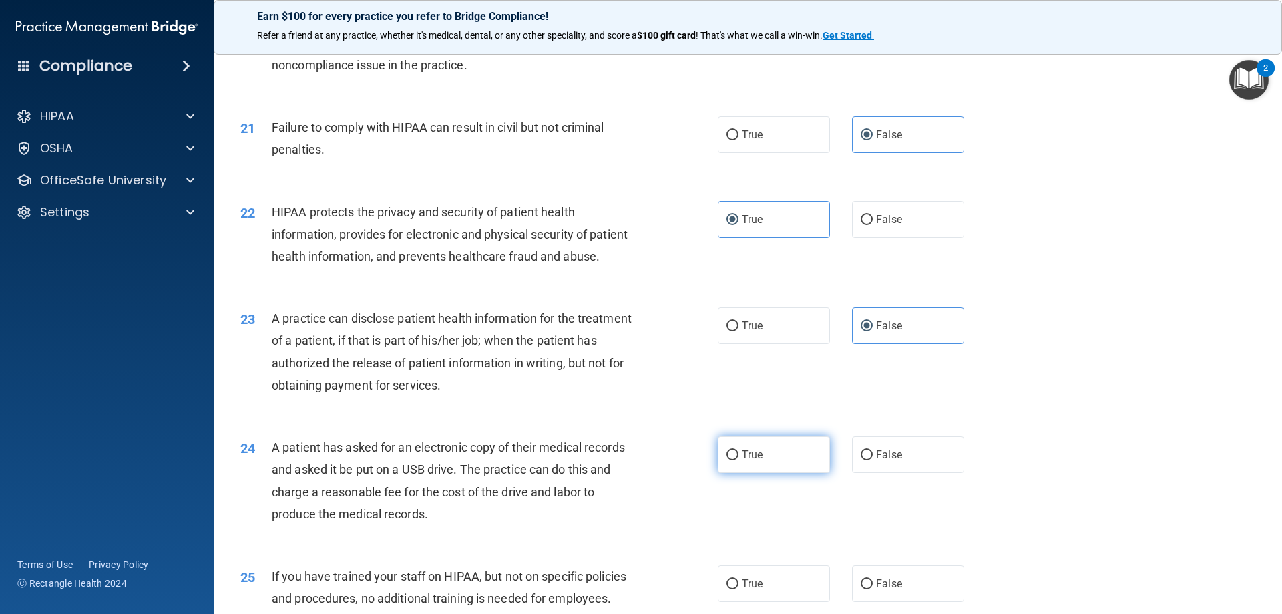
scroll to position [1939, 0]
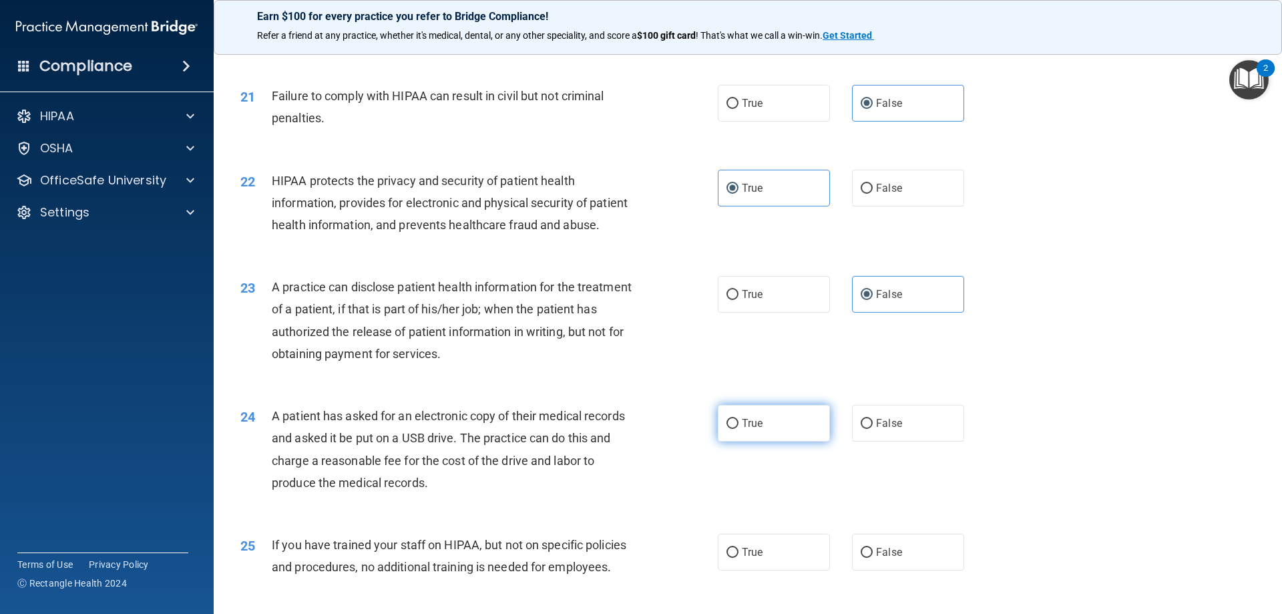
click at [781, 441] on label "True" at bounding box center [774, 423] width 112 height 37
click at [739, 429] on input "True" at bounding box center [733, 424] width 12 height 10
radio input "true"
click at [876, 558] on span "False" at bounding box center [889, 552] width 26 height 13
click at [873, 558] on input "False" at bounding box center [867, 553] width 12 height 10
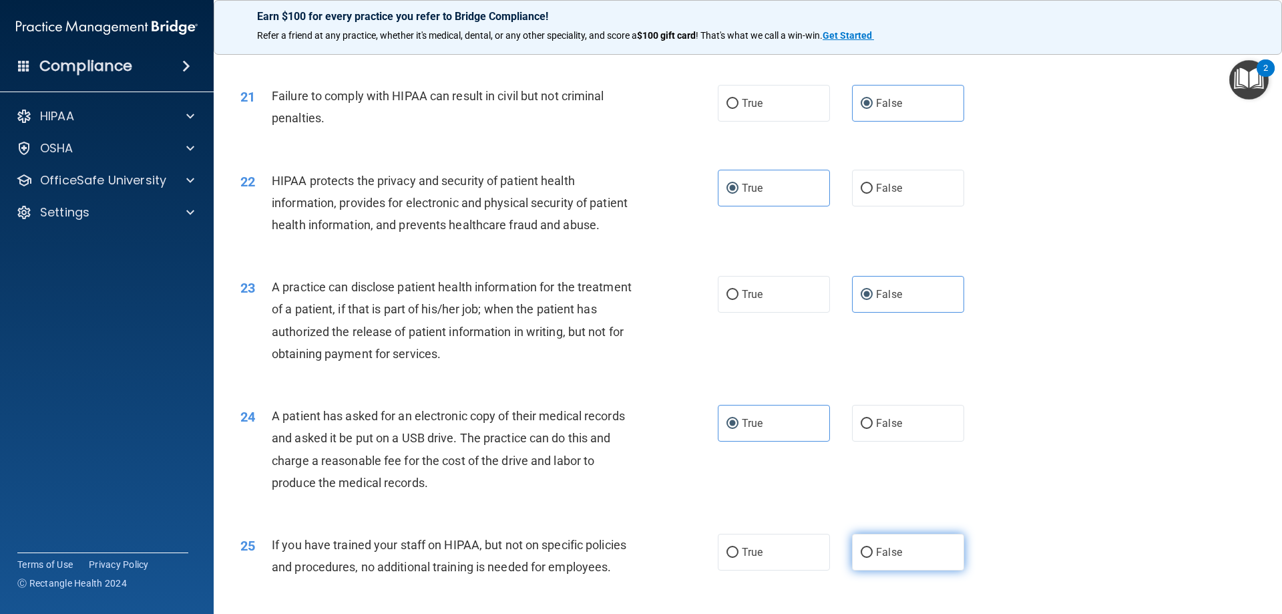
radio input "true"
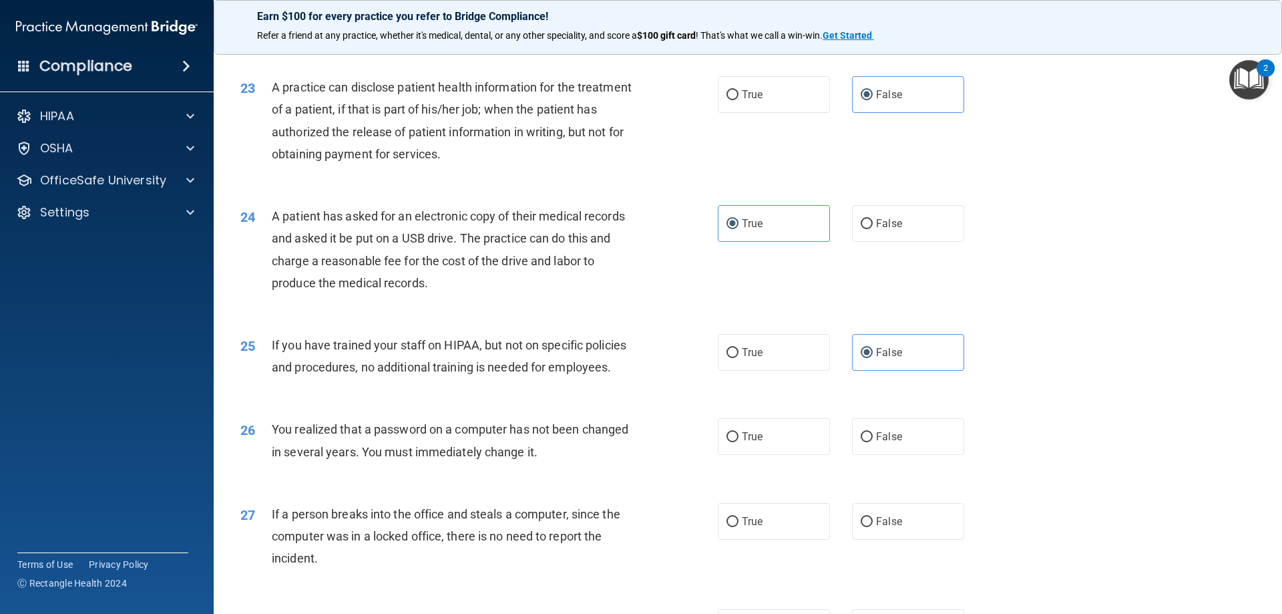
scroll to position [2140, 0]
click at [777, 454] on label "True" at bounding box center [774, 435] width 112 height 37
click at [739, 441] on input "True" at bounding box center [733, 436] width 12 height 10
radio input "true"
click at [882, 527] on span "False" at bounding box center [889, 520] width 26 height 13
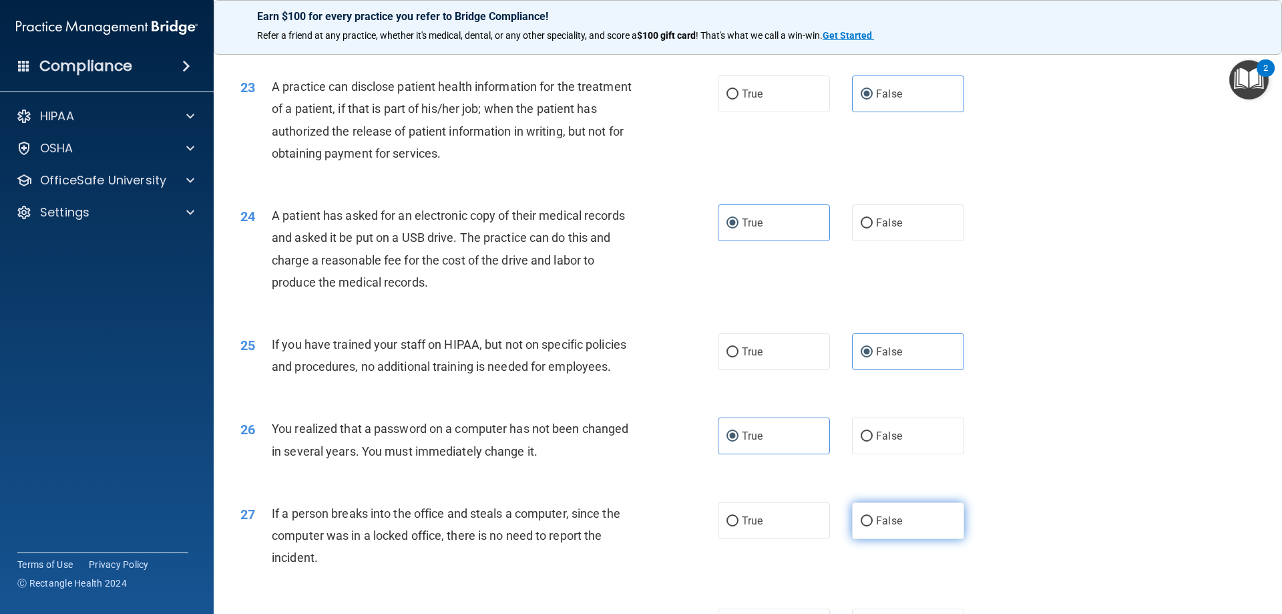
click at [873, 526] on input "False" at bounding box center [867, 521] width 12 height 10
radio input "true"
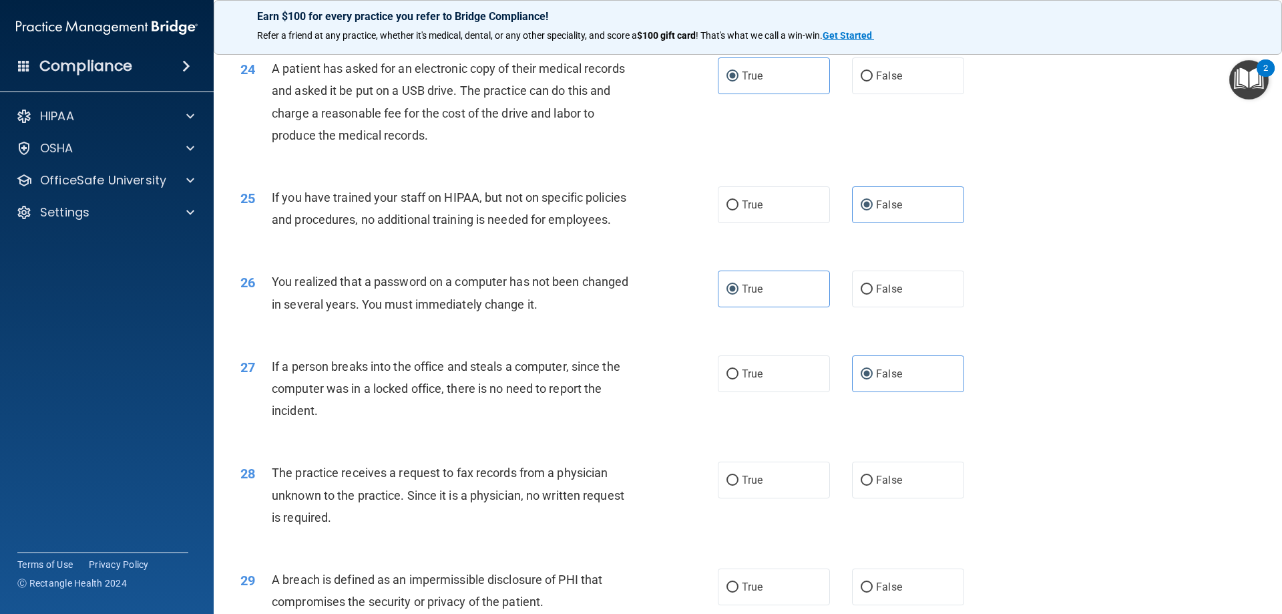
scroll to position [2340, 0]
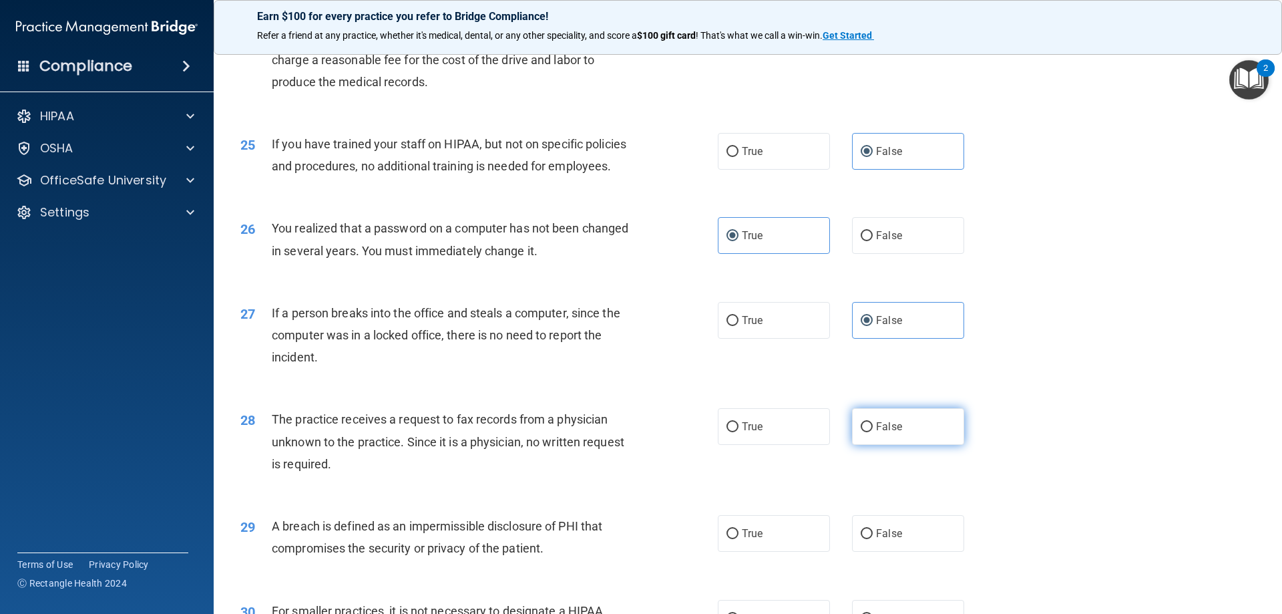
click at [862, 445] on label "False" at bounding box center [908, 426] width 112 height 37
click at [862, 432] on input "False" at bounding box center [867, 427] width 12 height 10
radio input "true"
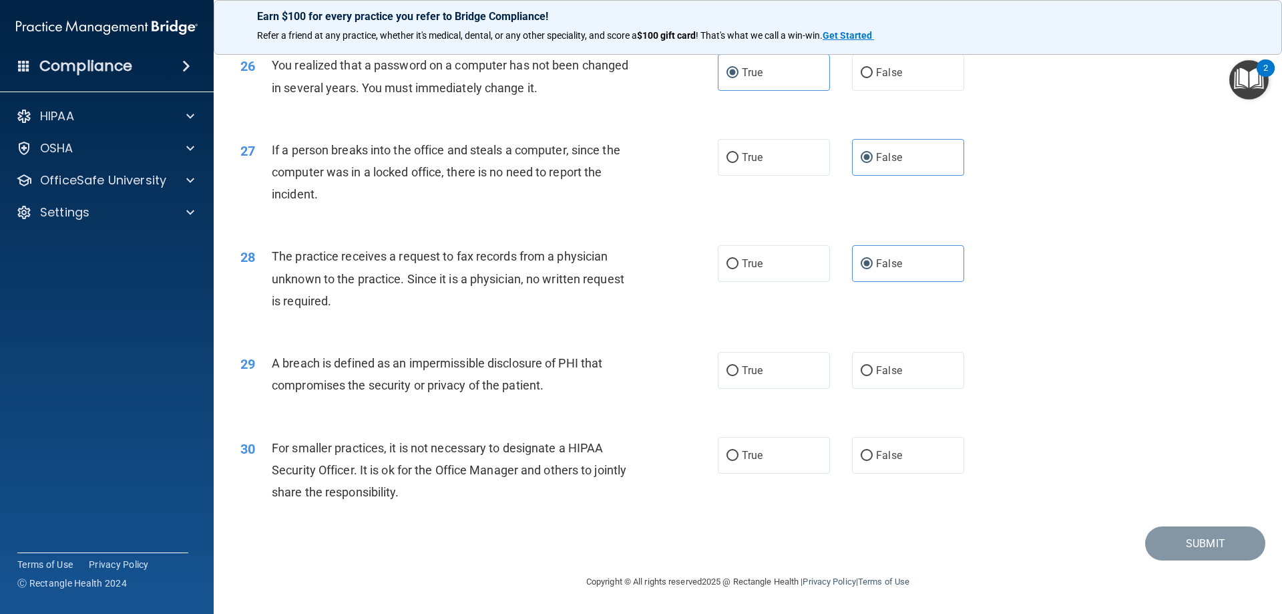
scroll to position [2540, 0]
click at [768, 389] on label "True" at bounding box center [774, 370] width 112 height 37
click at [739, 376] on input "True" at bounding box center [733, 371] width 12 height 10
radio input "true"
click at [881, 468] on label "False" at bounding box center [908, 455] width 112 height 37
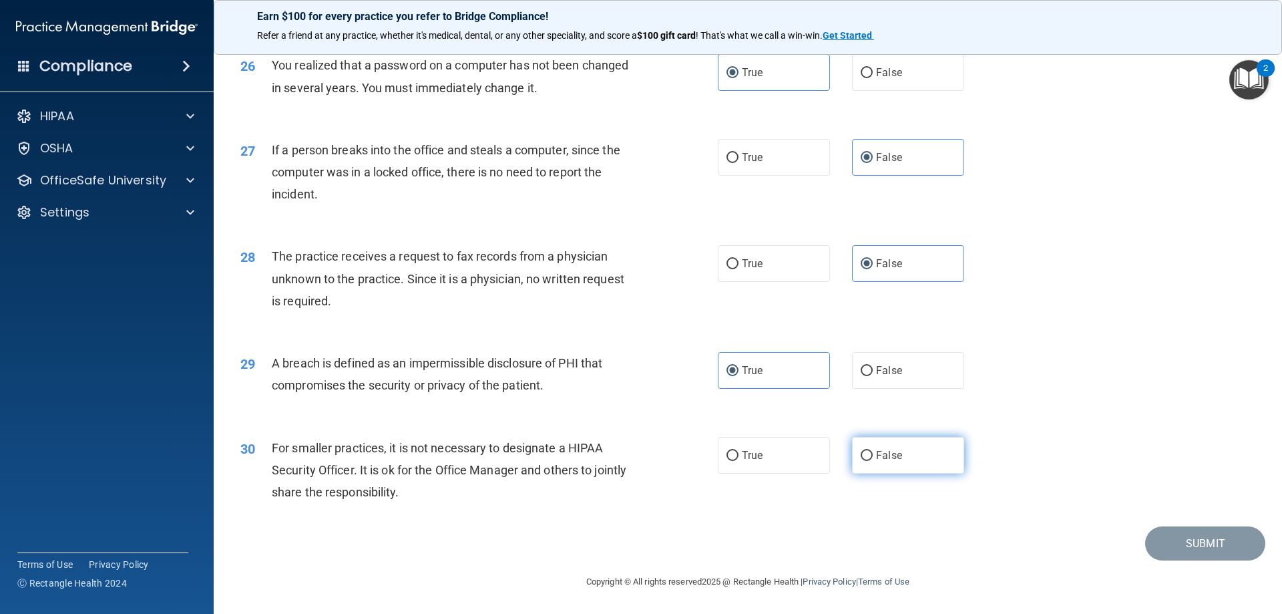
click at [873, 461] on input "False" at bounding box center [867, 456] width 12 height 10
radio input "true"
click at [1182, 550] on button "Submit" at bounding box center [1205, 543] width 120 height 34
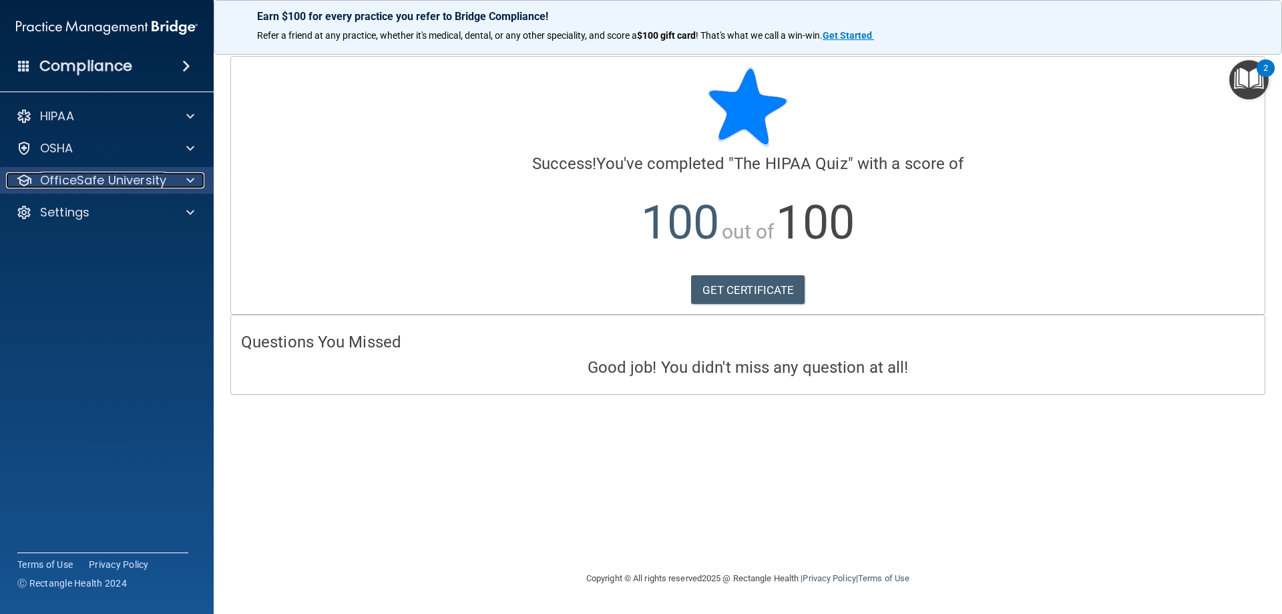
click at [189, 182] on span at bounding box center [190, 180] width 8 height 16
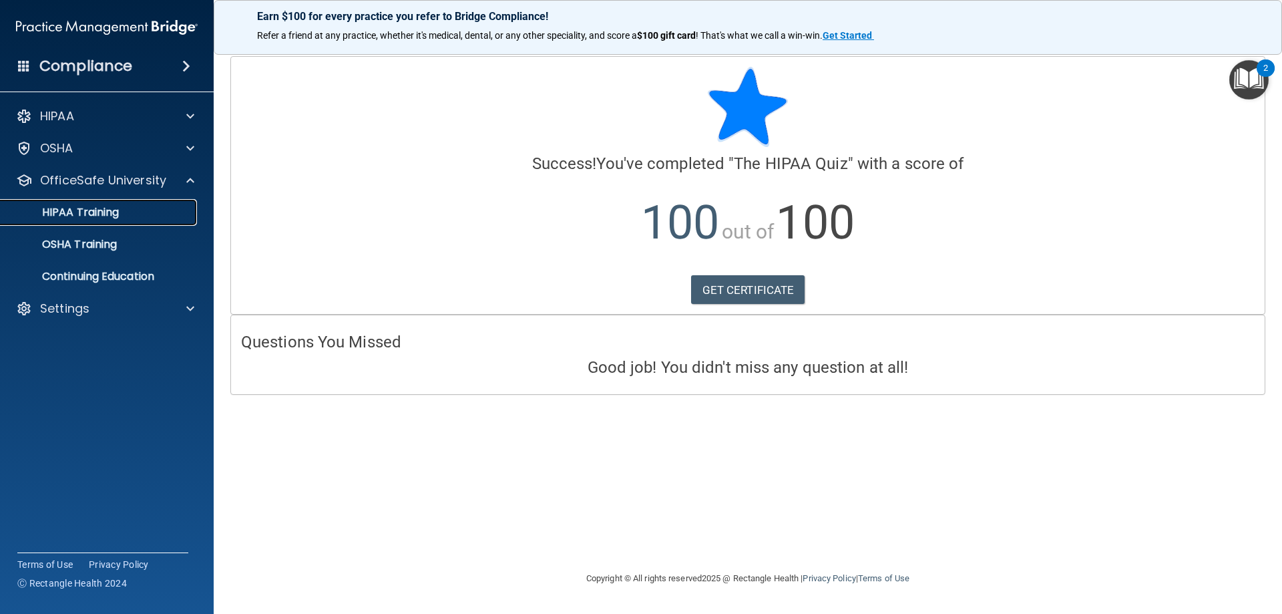
click at [119, 209] on p "HIPAA Training" at bounding box center [64, 212] width 110 height 13
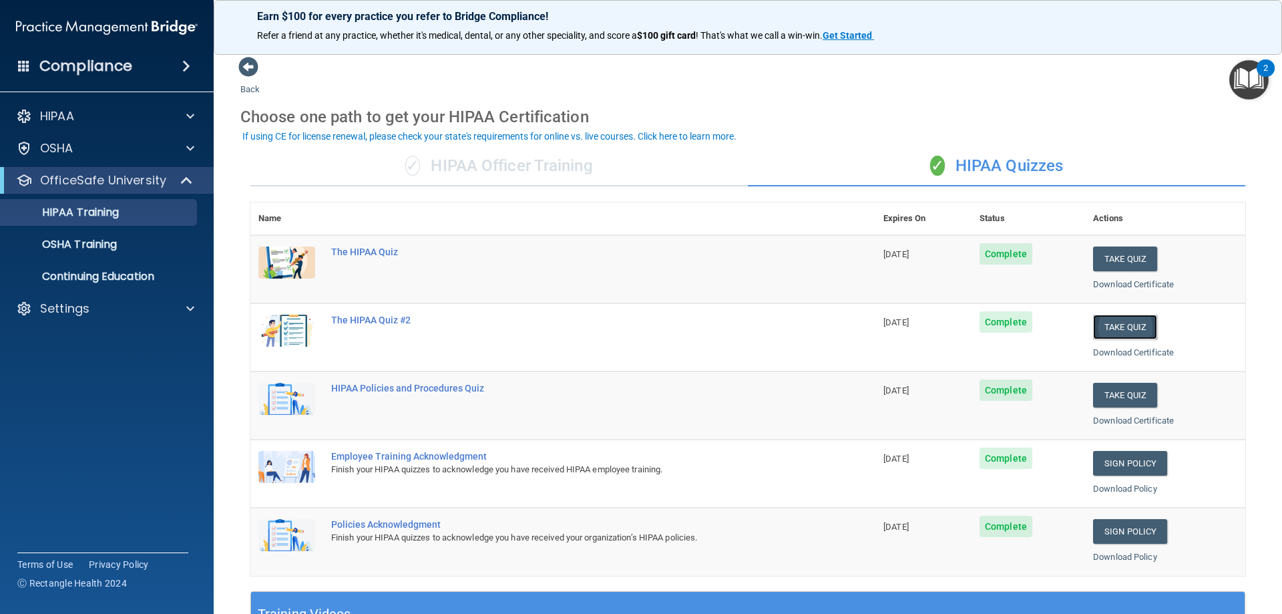
click at [1097, 323] on button "Take Quiz" at bounding box center [1125, 327] width 64 height 25
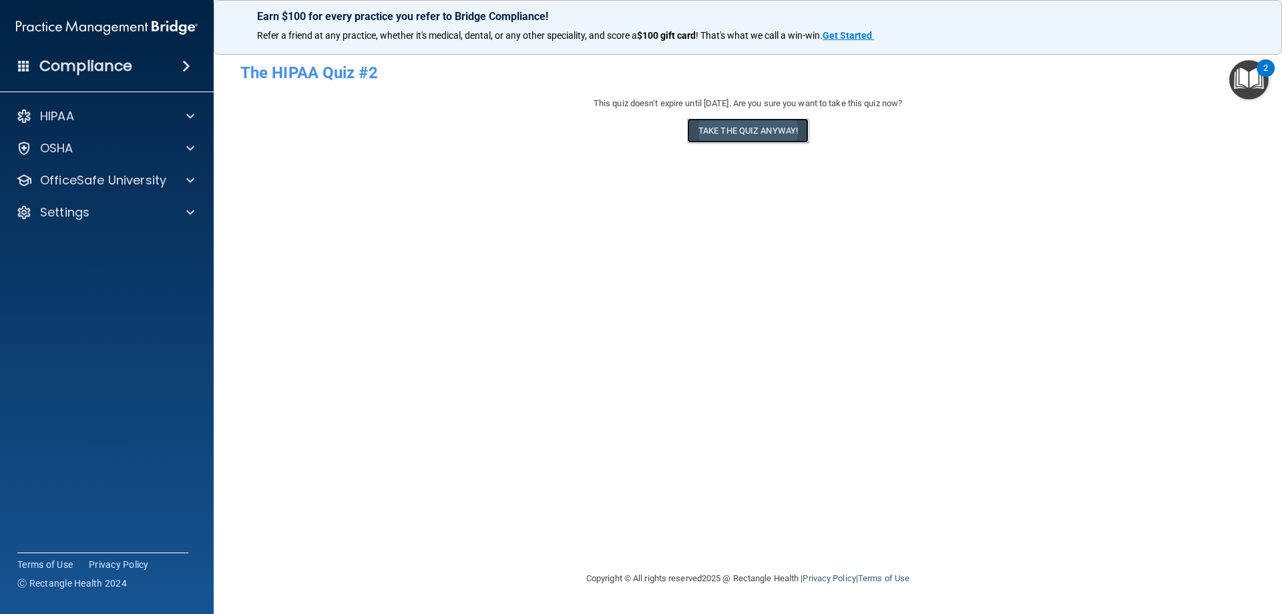
click at [754, 133] on button "Take the quiz anyway!" at bounding box center [748, 130] width 122 height 25
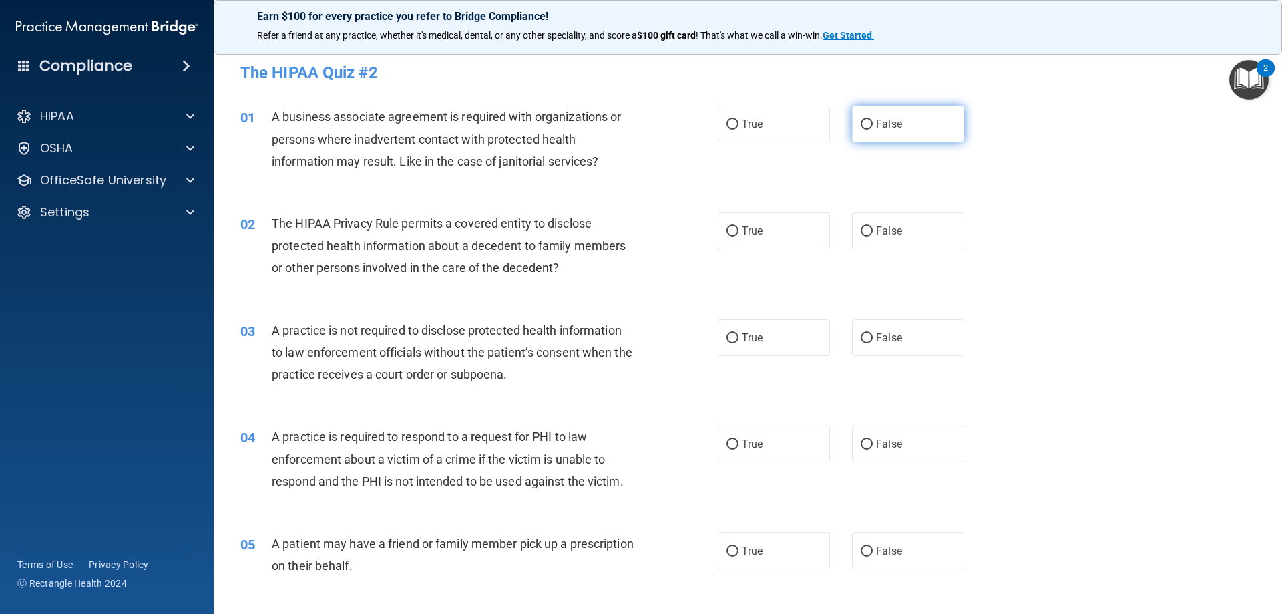
click at [868, 121] on label "False" at bounding box center [908, 124] width 112 height 37
click at [868, 121] on input "False" at bounding box center [867, 125] width 12 height 10
radio input "true"
click at [771, 222] on label "True" at bounding box center [774, 230] width 112 height 37
click at [739, 226] on input "True" at bounding box center [733, 231] width 12 height 10
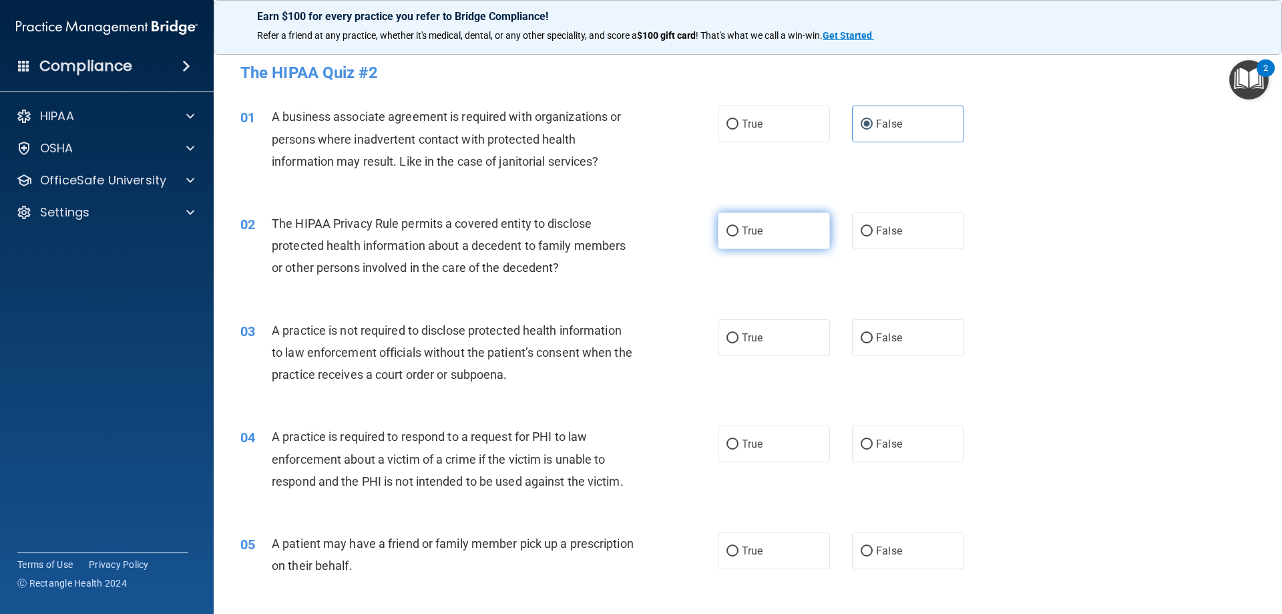
radio input "true"
click at [878, 345] on label "False" at bounding box center [908, 337] width 112 height 37
click at [873, 343] on input "False" at bounding box center [867, 338] width 12 height 10
radio input "true"
click at [766, 433] on label "True" at bounding box center [774, 443] width 112 height 37
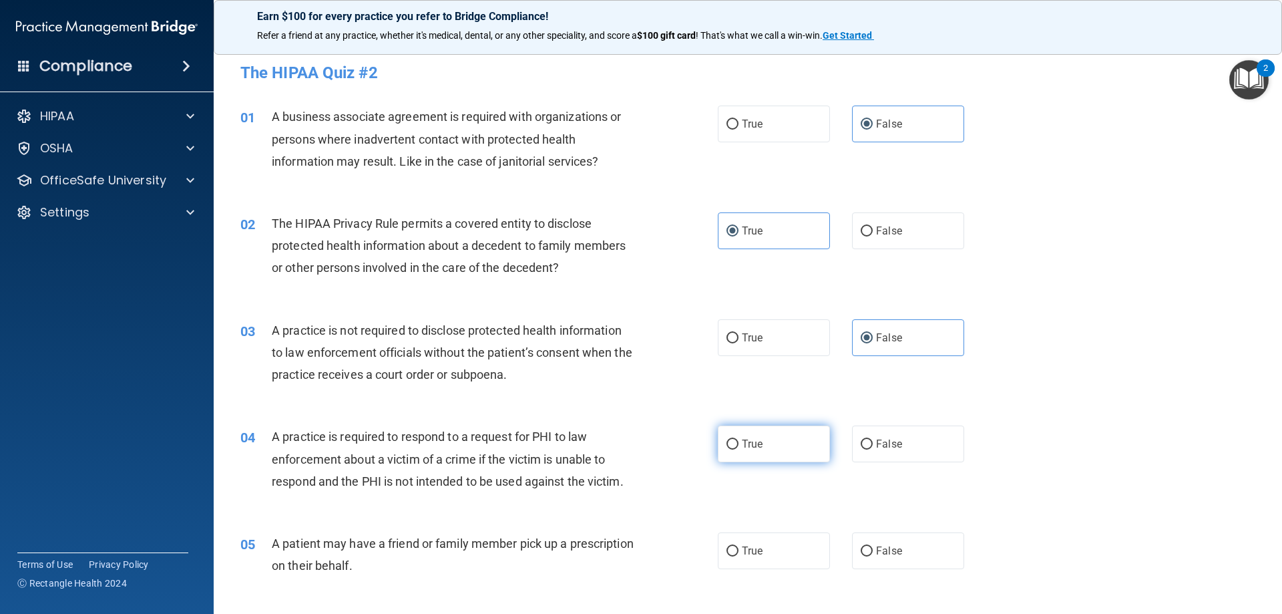
click at [739, 439] on input "True" at bounding box center [733, 444] width 12 height 10
radio input "true"
click at [769, 544] on label "True" at bounding box center [774, 550] width 112 height 37
click at [739, 546] on input "True" at bounding box center [733, 551] width 12 height 10
radio input "true"
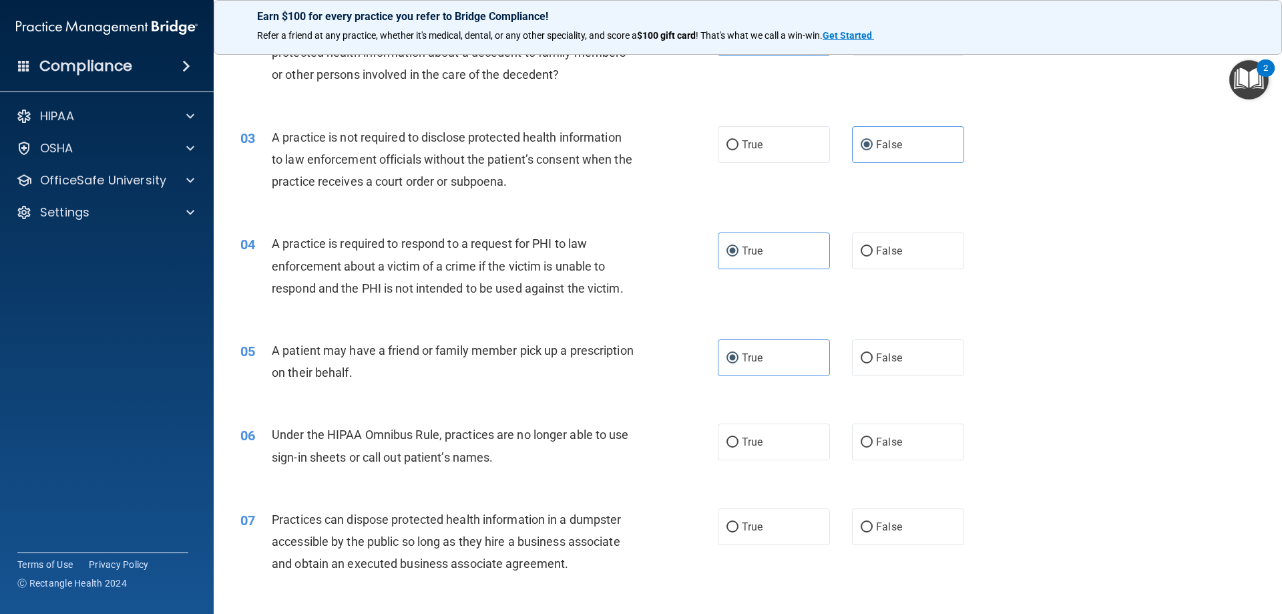
scroll to position [200, 0]
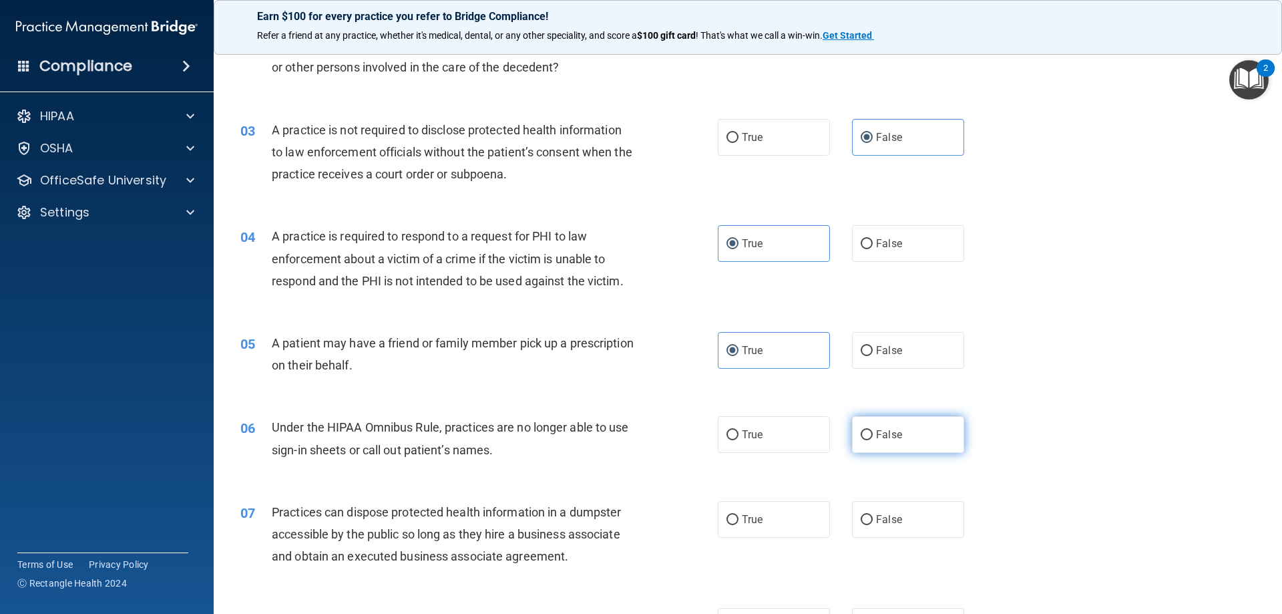
click at [894, 433] on span "False" at bounding box center [889, 434] width 26 height 13
click at [873, 433] on input "False" at bounding box center [867, 435] width 12 height 10
radio input "true"
click at [876, 522] on span "False" at bounding box center [889, 519] width 26 height 13
click at [870, 522] on input "False" at bounding box center [867, 520] width 12 height 10
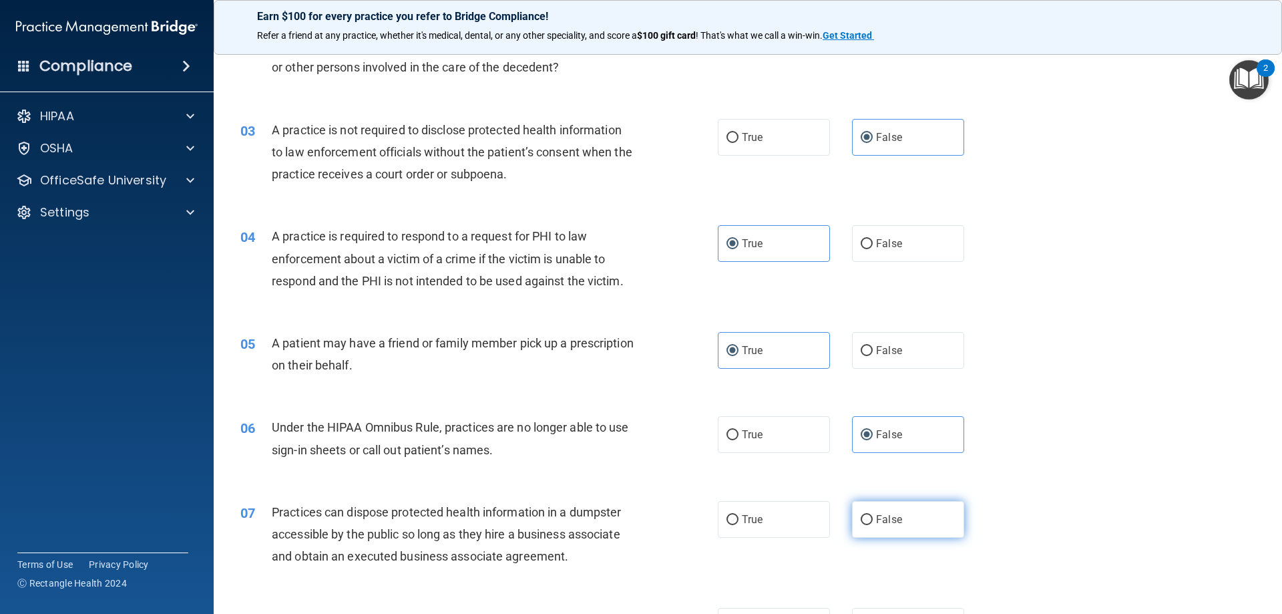
radio input "true"
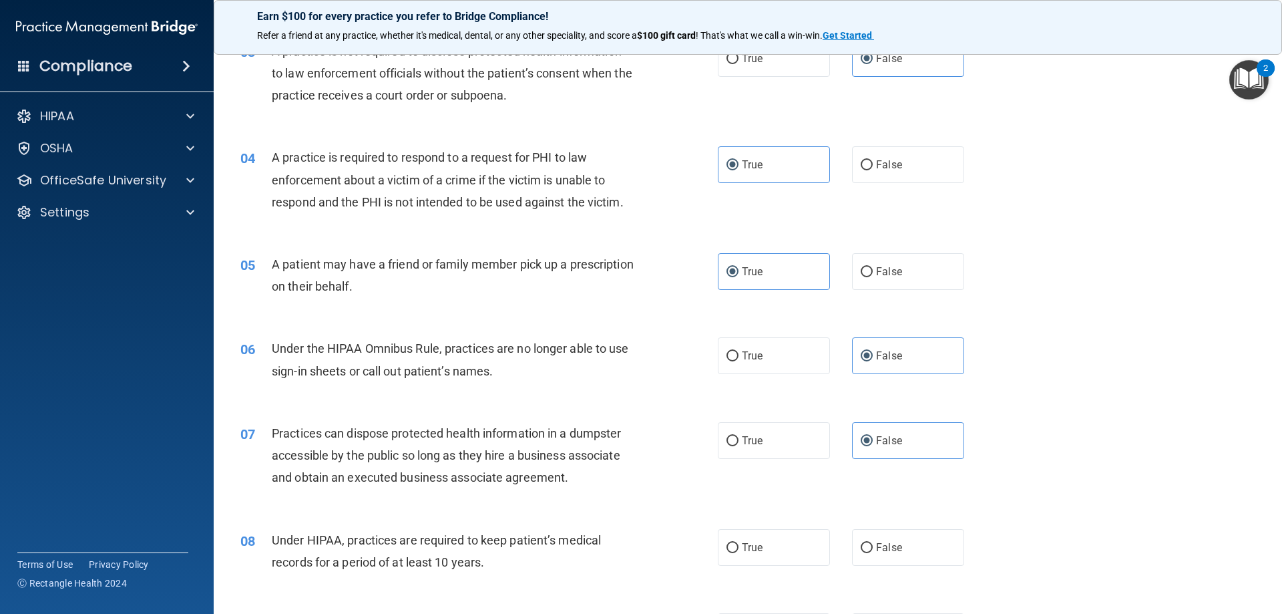
scroll to position [334, 0]
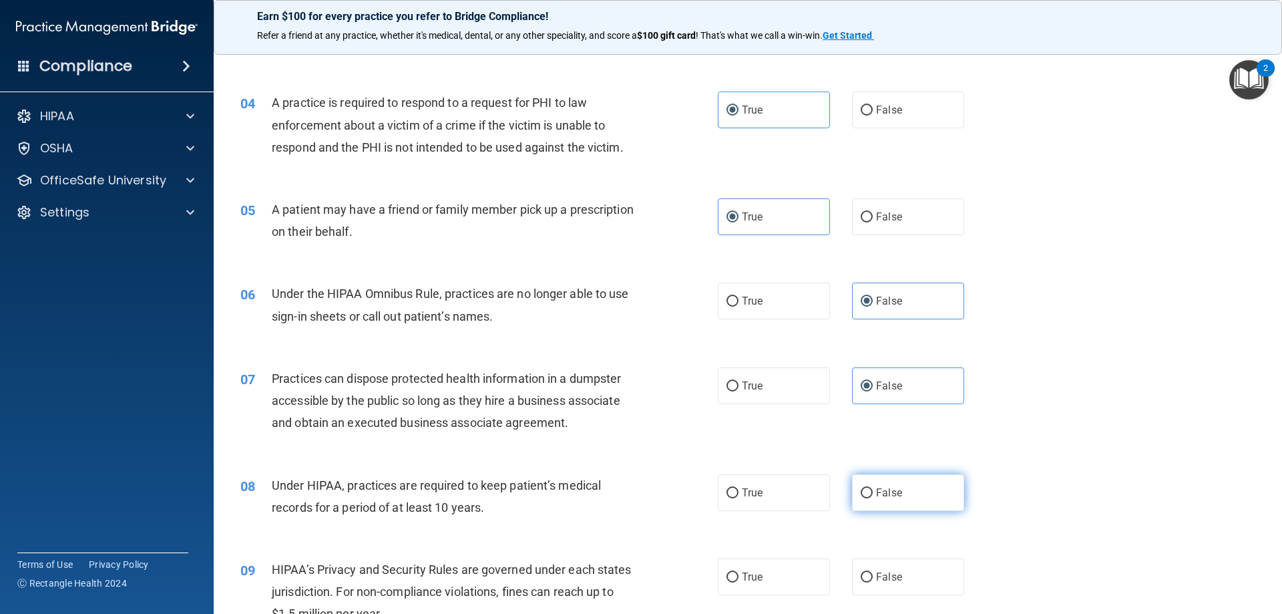
click at [884, 497] on span "False" at bounding box center [889, 492] width 26 height 13
click at [873, 497] on input "False" at bounding box center [867, 493] width 12 height 10
radio input "true"
click at [889, 580] on span "False" at bounding box center [889, 576] width 26 height 13
click at [873, 580] on input "False" at bounding box center [867, 577] width 12 height 10
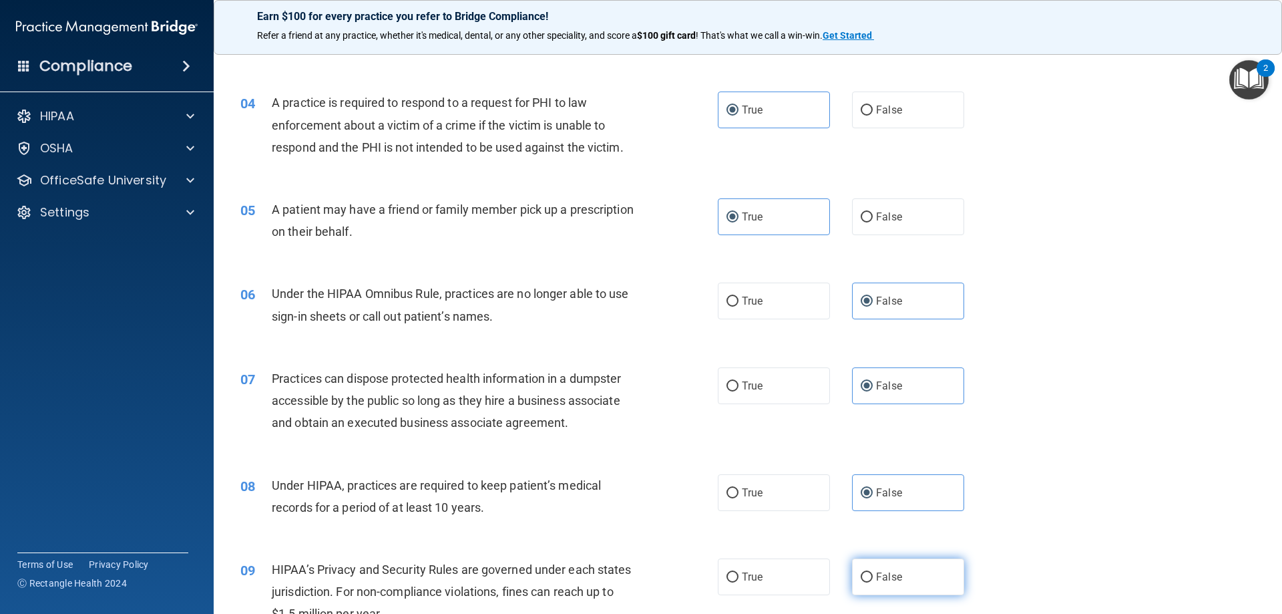
radio input "true"
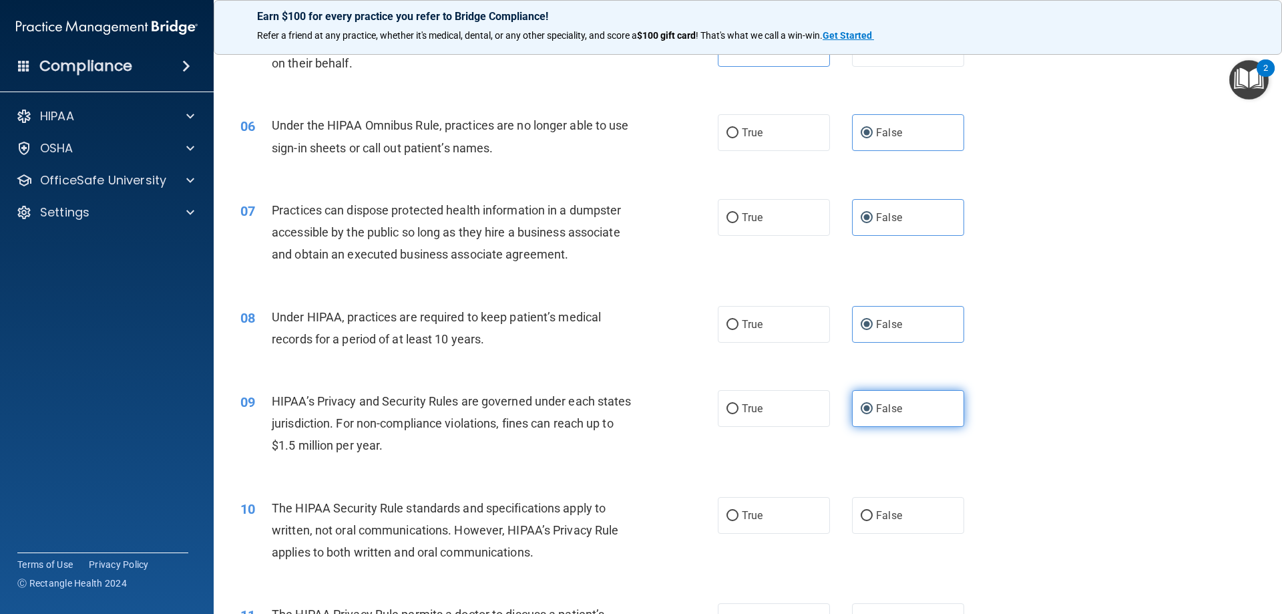
scroll to position [534, 0]
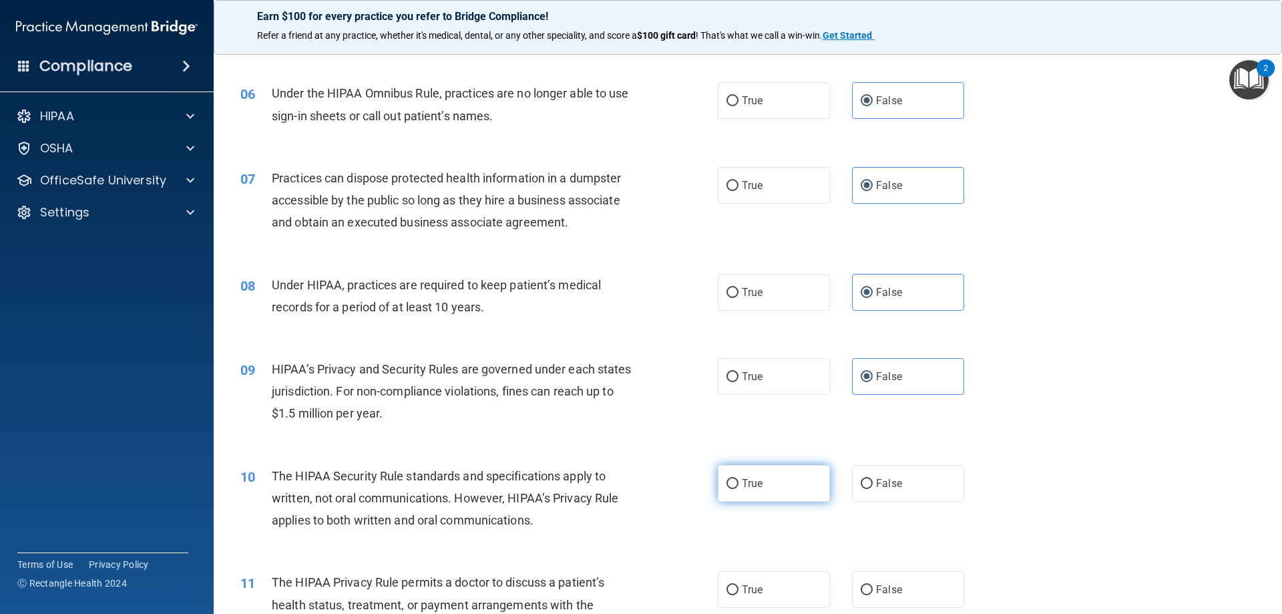
click at [765, 491] on label "True" at bounding box center [774, 483] width 112 height 37
click at [739, 489] on input "True" at bounding box center [733, 484] width 12 height 10
radio input "true"
click at [779, 591] on label "True" at bounding box center [774, 589] width 112 height 37
click at [739, 591] on input "True" at bounding box center [733, 590] width 12 height 10
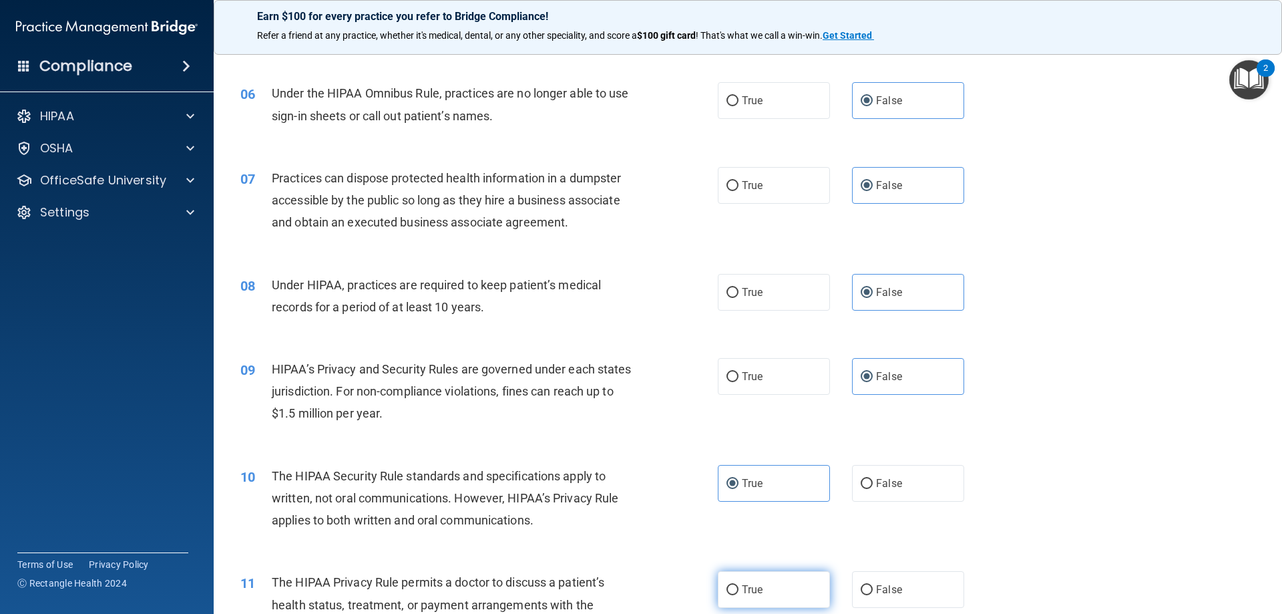
radio input "true"
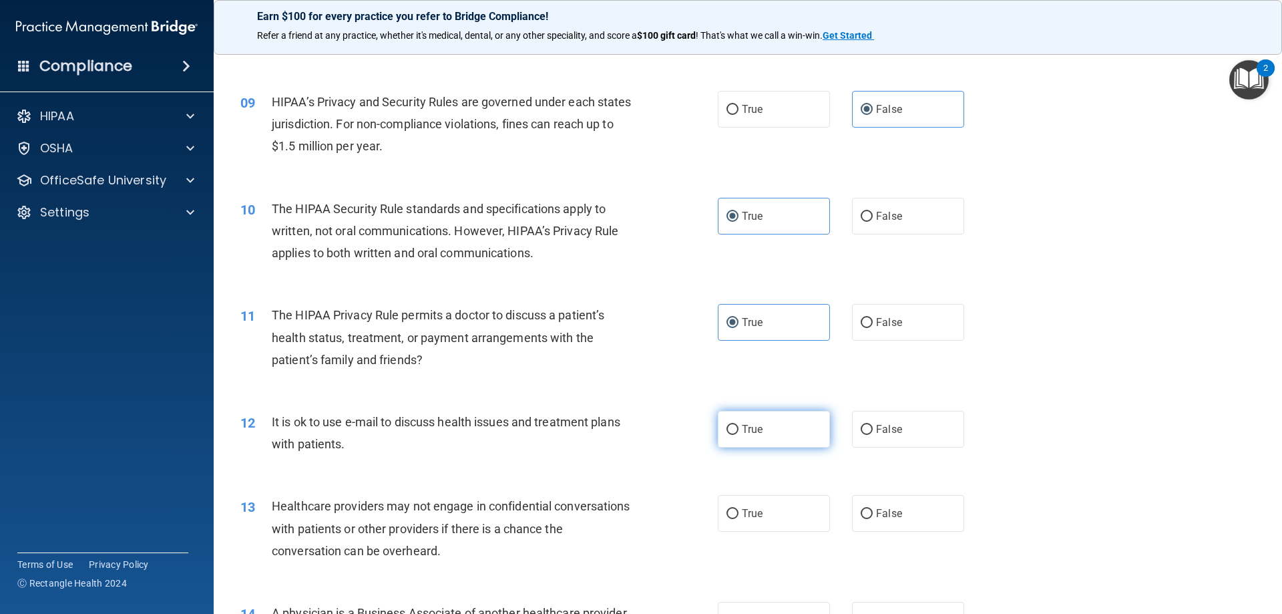
click at [763, 419] on label "True" at bounding box center [774, 429] width 112 height 37
click at [739, 425] on input "True" at bounding box center [733, 430] width 12 height 10
radio input "true"
click at [898, 512] on label "False" at bounding box center [908, 513] width 112 height 37
click at [873, 512] on input "False" at bounding box center [867, 514] width 12 height 10
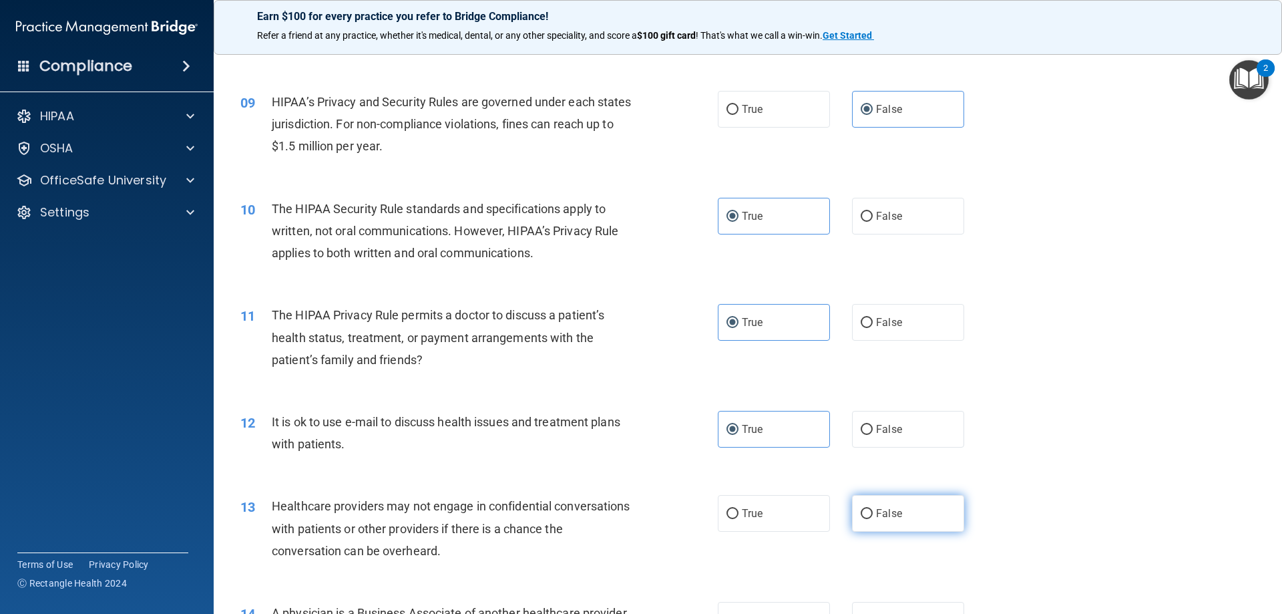
radio input "true"
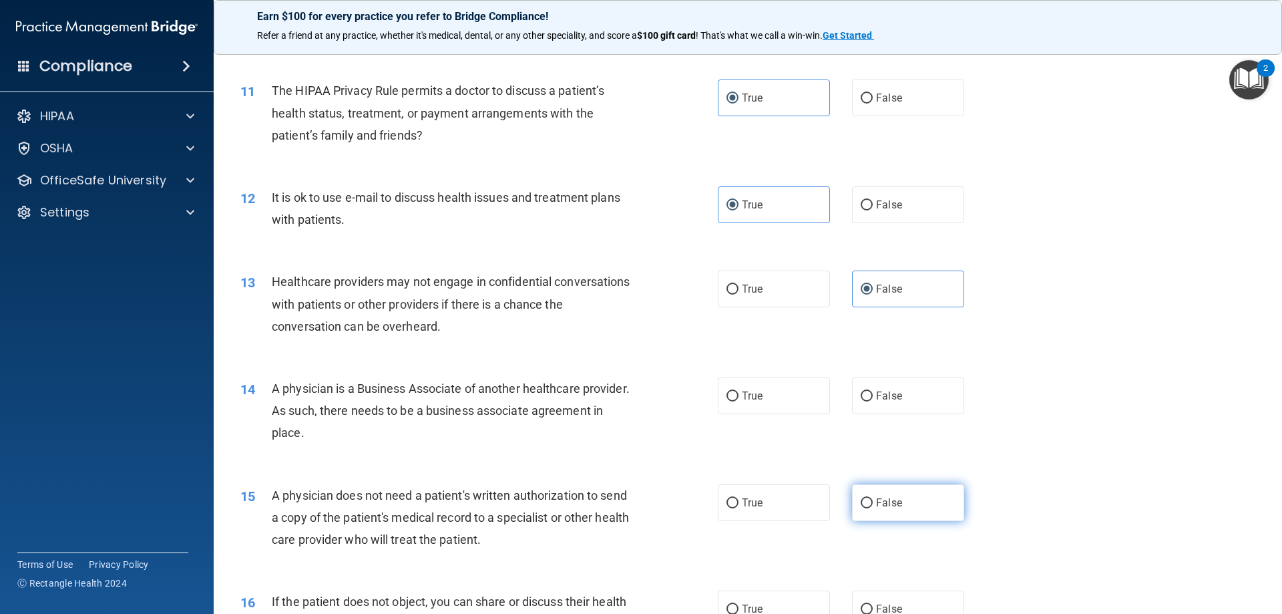
scroll to position [1069, 0]
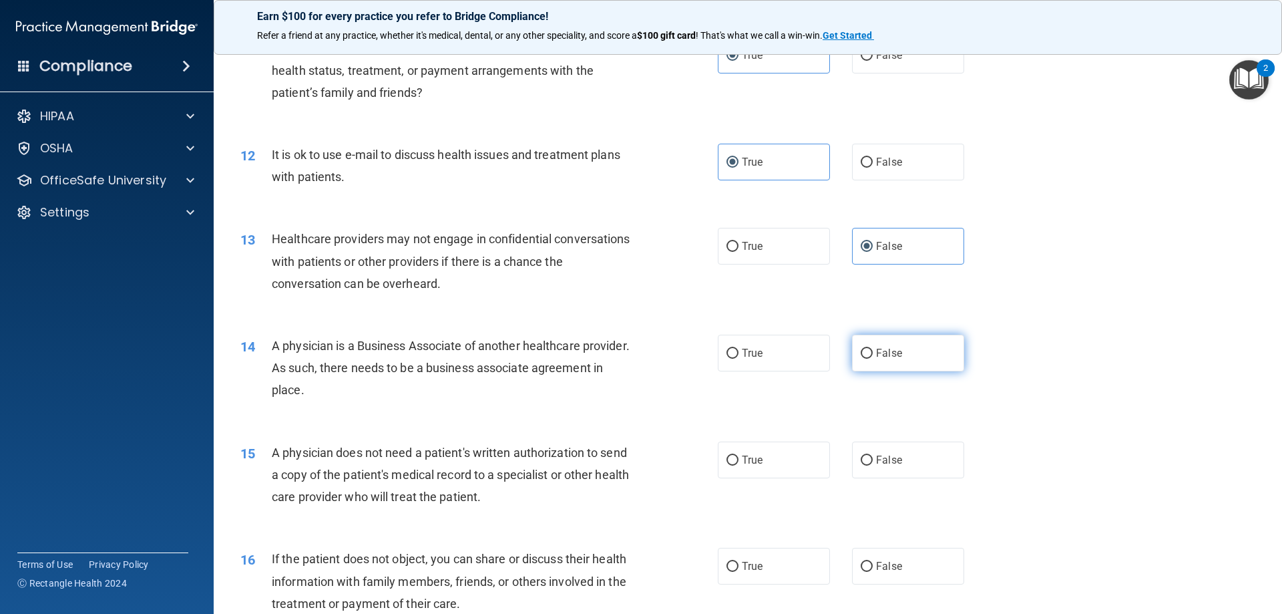
click at [870, 361] on label "False" at bounding box center [908, 353] width 112 height 37
click at [870, 359] on input "False" at bounding box center [867, 354] width 12 height 10
radio input "true"
click at [791, 449] on label "True" at bounding box center [774, 459] width 112 height 37
click at [739, 455] on input "True" at bounding box center [733, 460] width 12 height 10
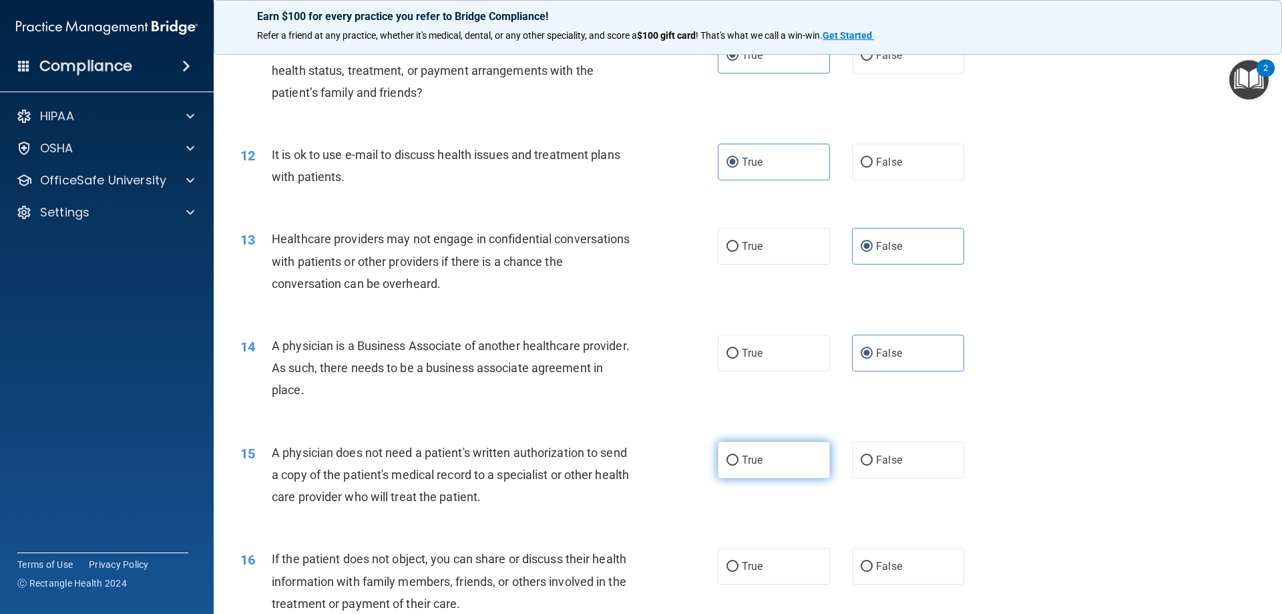
radio input "true"
drag, startPoint x: 789, startPoint y: 582, endPoint x: 787, endPoint y: 560, distance: 22.2
click at [789, 576] on label "True" at bounding box center [774, 566] width 112 height 37
click at [739, 572] on input "True" at bounding box center [733, 567] width 12 height 10
radio input "true"
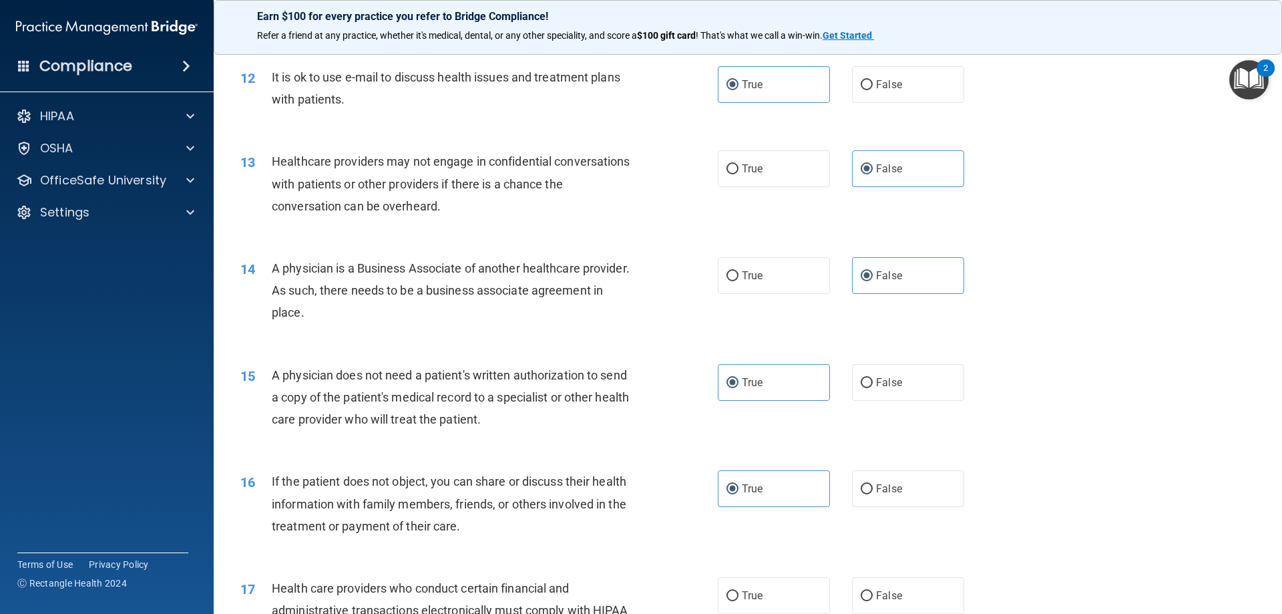
scroll to position [1269, 0]
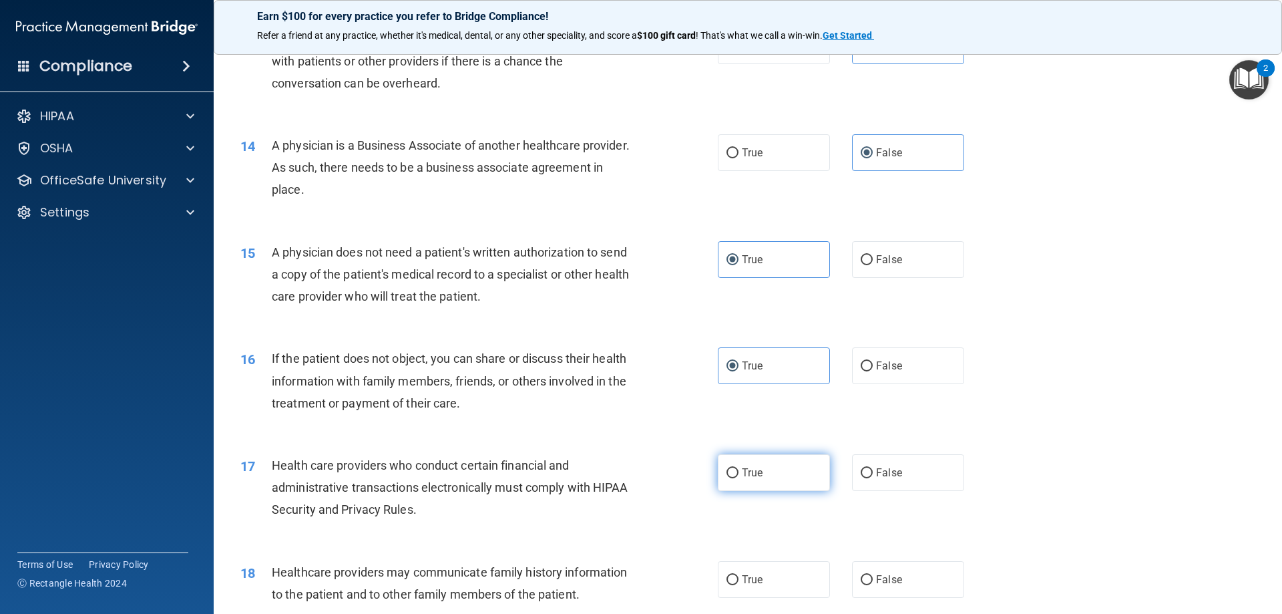
click at [769, 468] on label "True" at bounding box center [774, 472] width 112 height 37
click at [739, 468] on input "True" at bounding box center [733, 473] width 12 height 10
radio input "true"
click at [878, 568] on label "False" at bounding box center [908, 579] width 112 height 37
click at [873, 575] on input "False" at bounding box center [867, 580] width 12 height 10
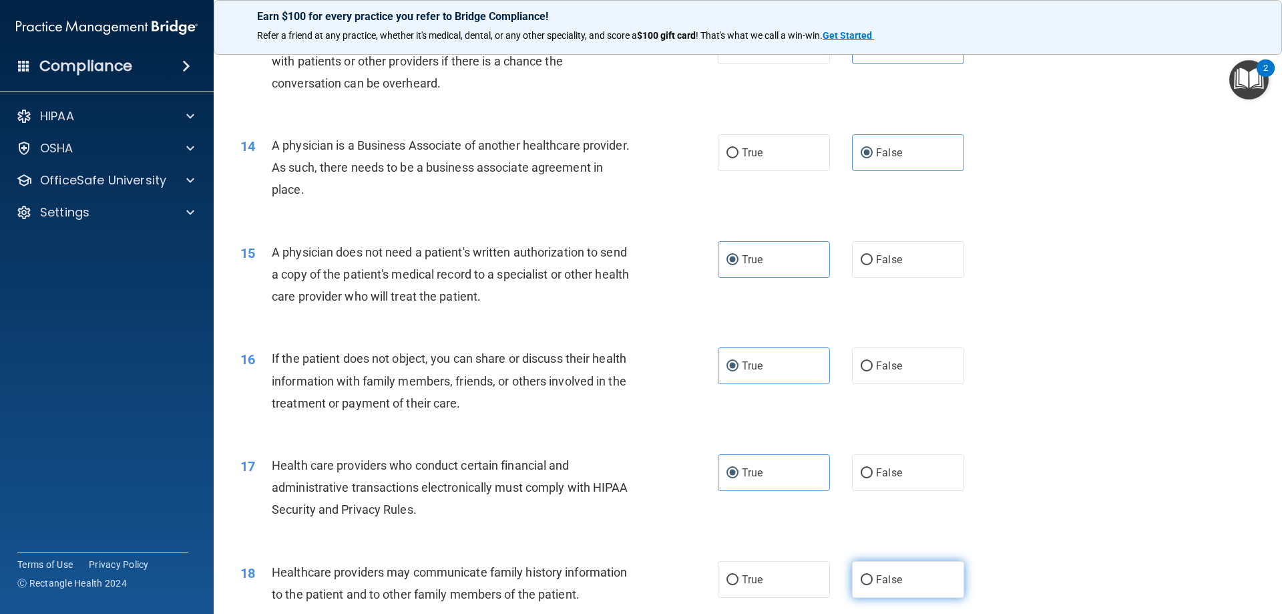
radio input "true"
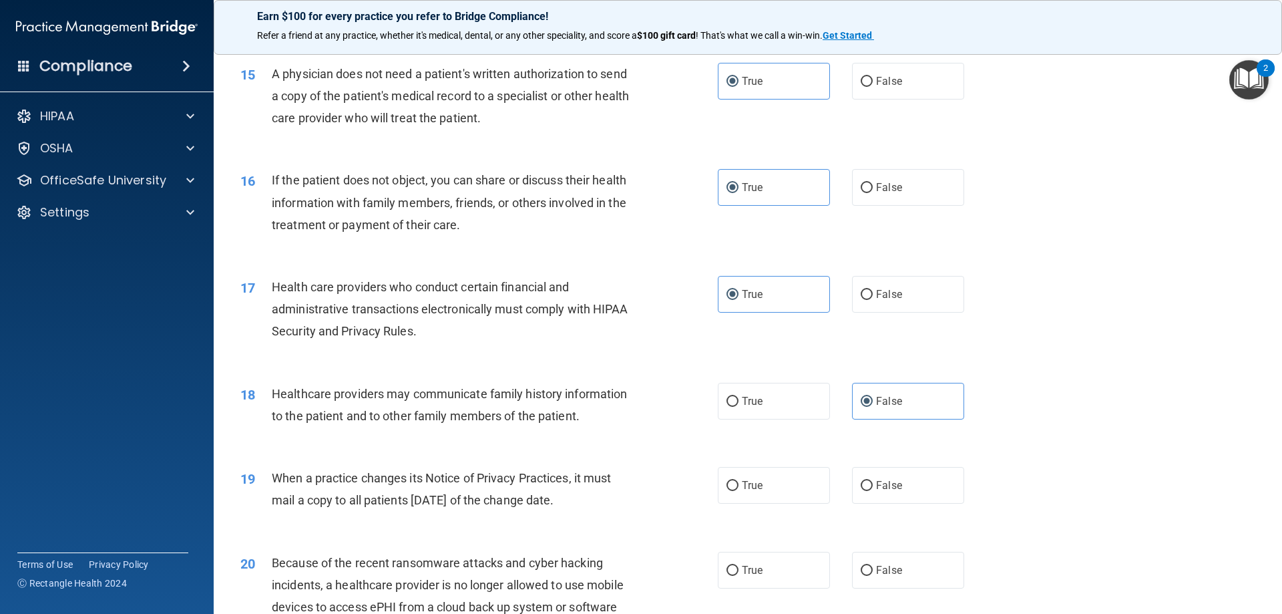
scroll to position [1469, 0]
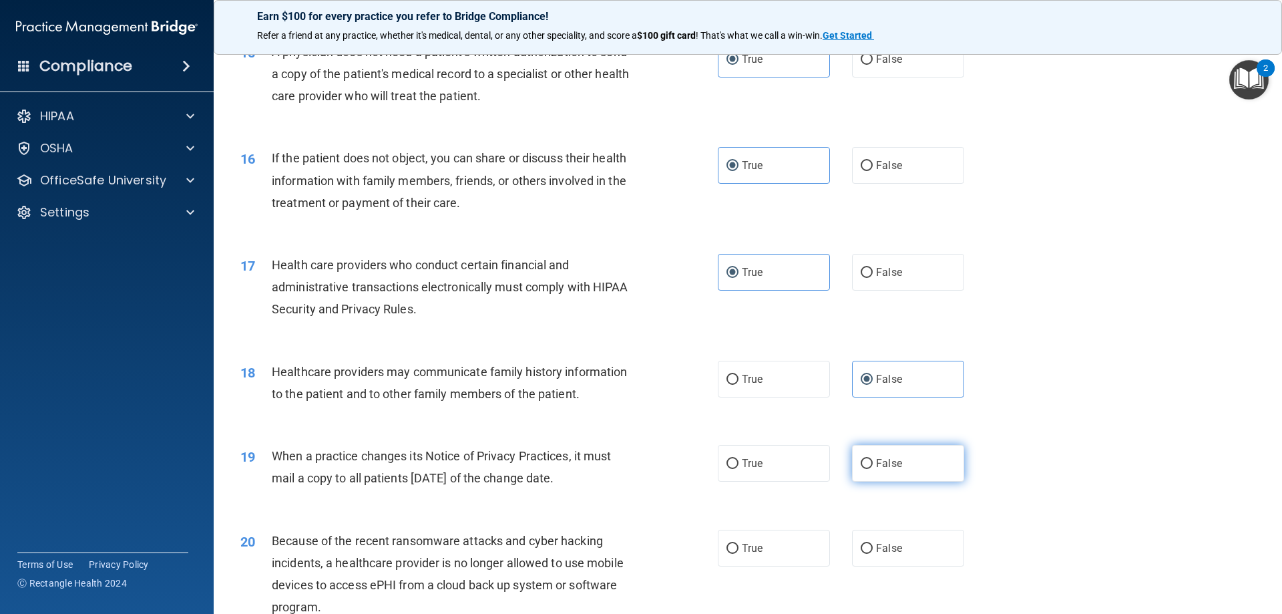
click at [876, 463] on span "False" at bounding box center [889, 463] width 26 height 13
click at [873, 463] on input "False" at bounding box center [867, 464] width 12 height 10
radio input "true"
click at [882, 552] on span "False" at bounding box center [889, 548] width 26 height 13
click at [873, 552] on input "False" at bounding box center [867, 549] width 12 height 10
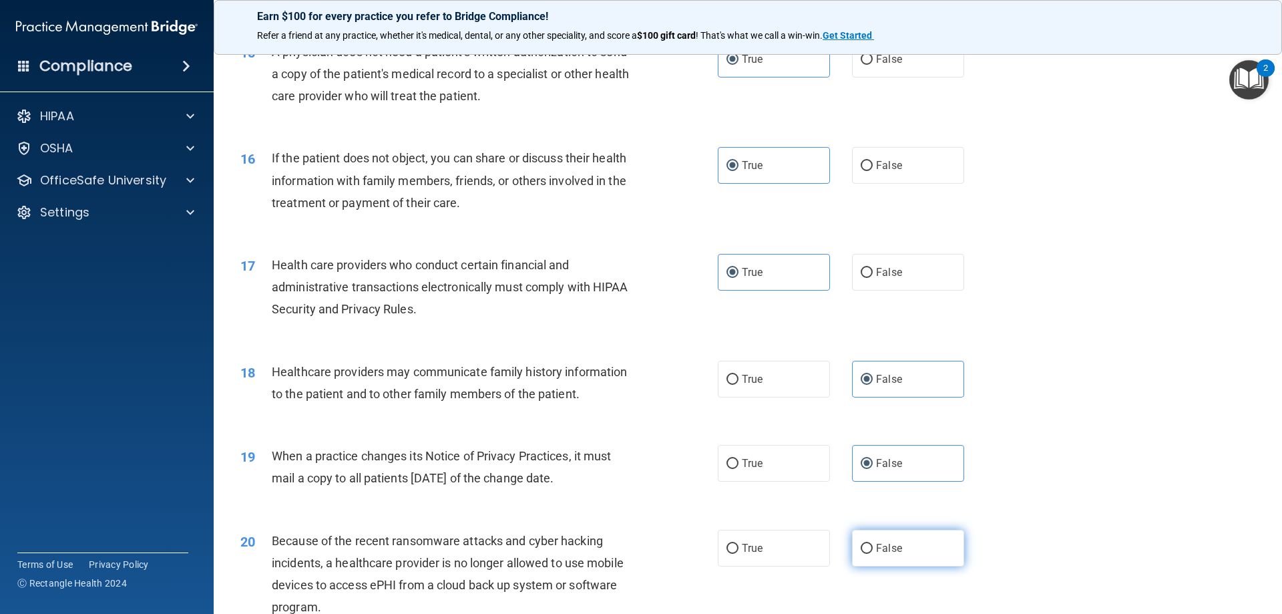
radio input "true"
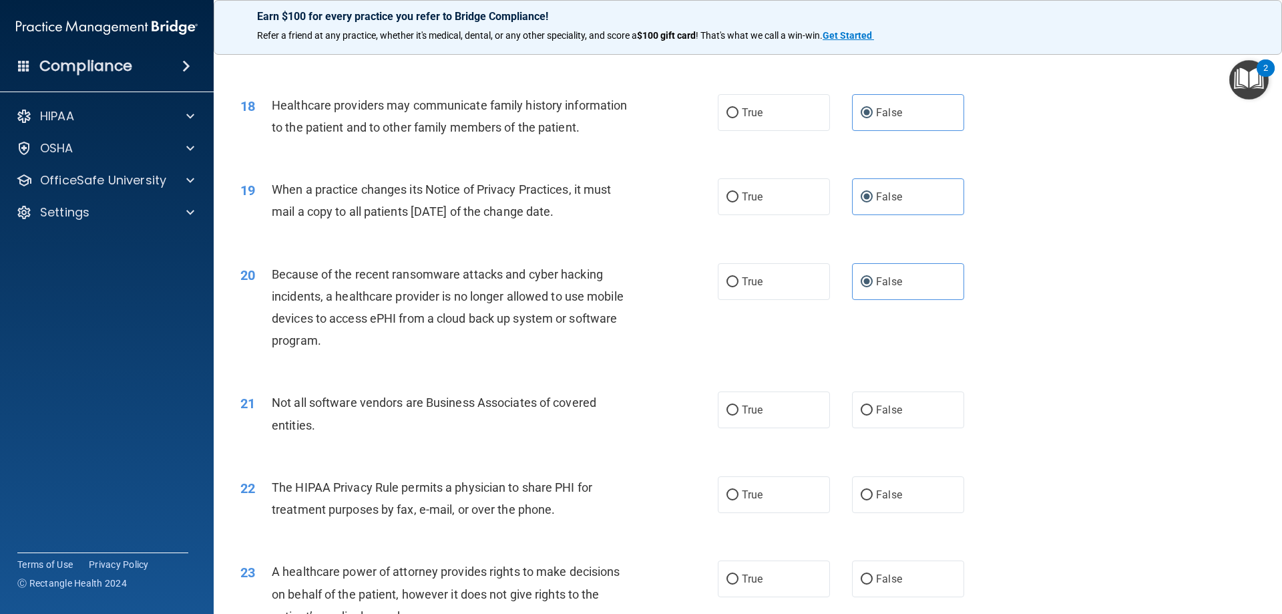
scroll to position [1736, 0]
click at [765, 393] on label "True" at bounding box center [774, 409] width 112 height 37
click at [739, 405] on input "True" at bounding box center [733, 410] width 12 height 10
radio input "true"
click at [778, 498] on label "True" at bounding box center [774, 494] width 112 height 37
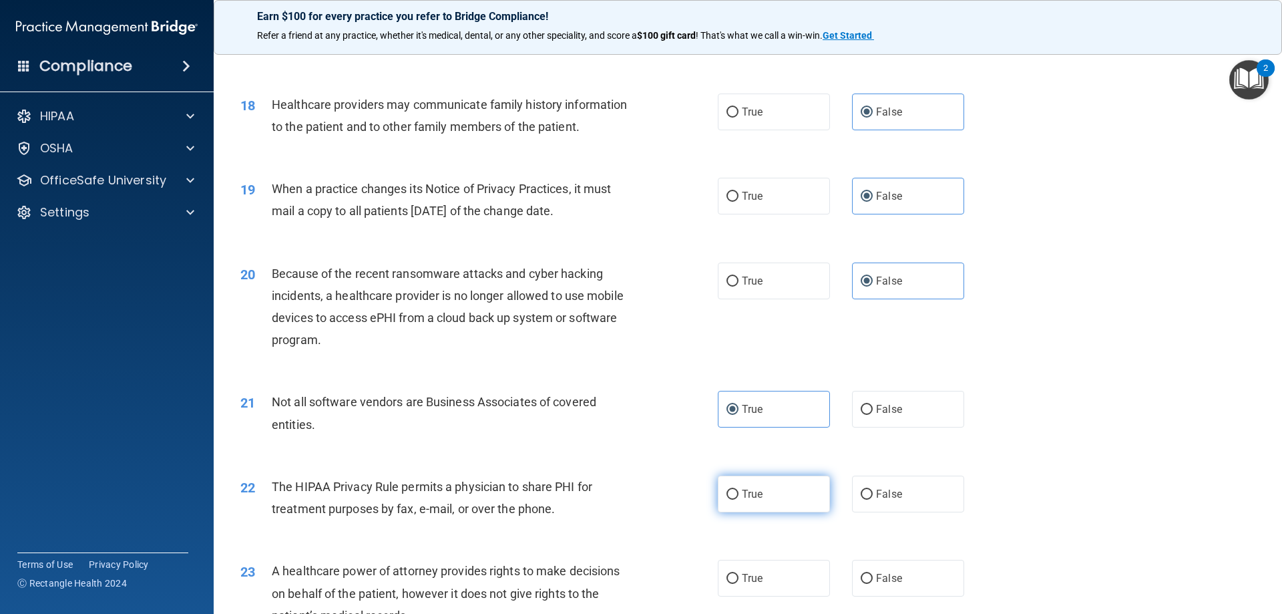
click at [739, 498] on input "True" at bounding box center [733, 495] width 12 height 10
radio input "true"
click at [876, 578] on span "False" at bounding box center [889, 578] width 26 height 13
click at [873, 578] on input "False" at bounding box center [867, 579] width 12 height 10
radio input "true"
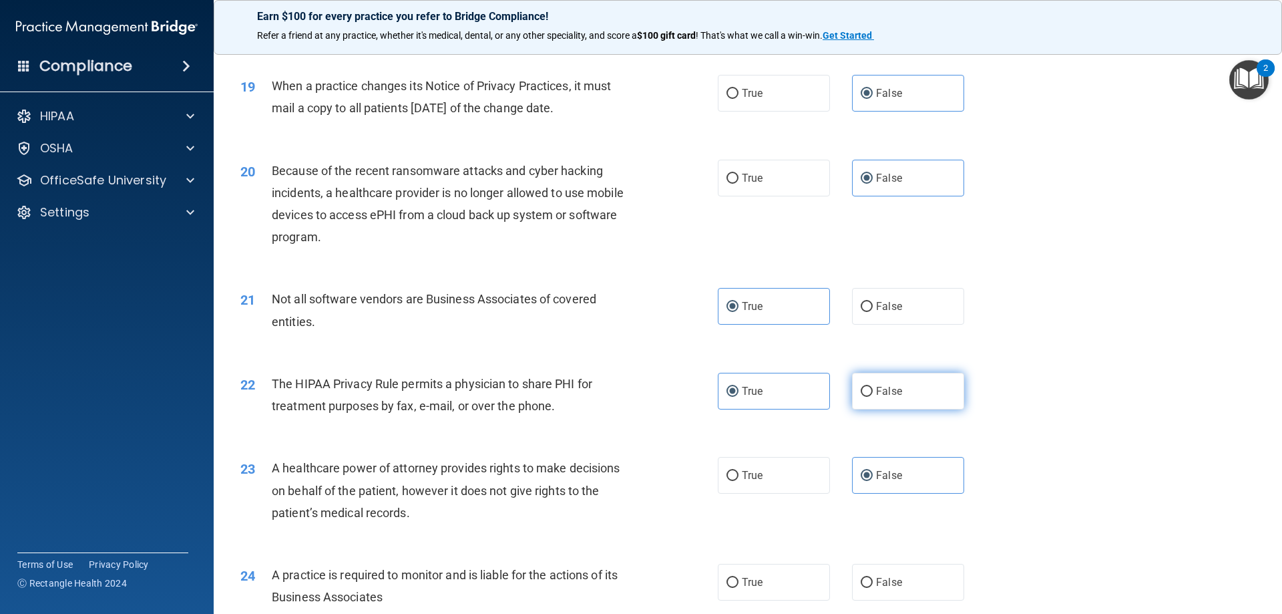
scroll to position [1870, 0]
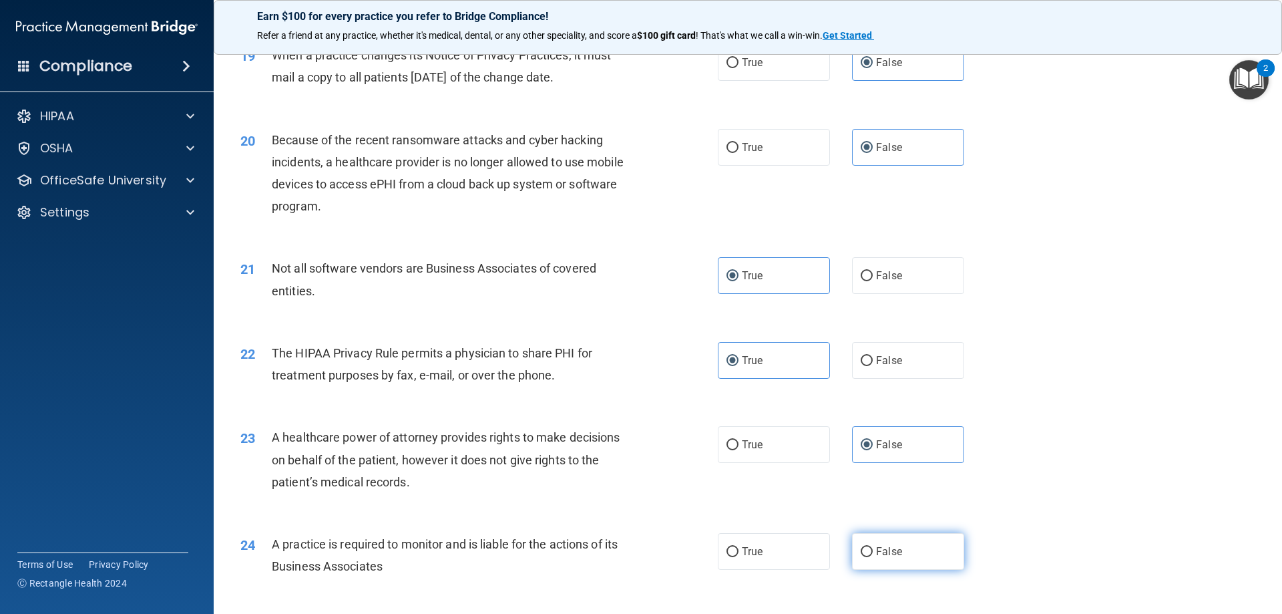
click at [889, 556] on span "False" at bounding box center [889, 551] width 26 height 13
click at [873, 556] on input "False" at bounding box center [867, 552] width 12 height 10
radio input "true"
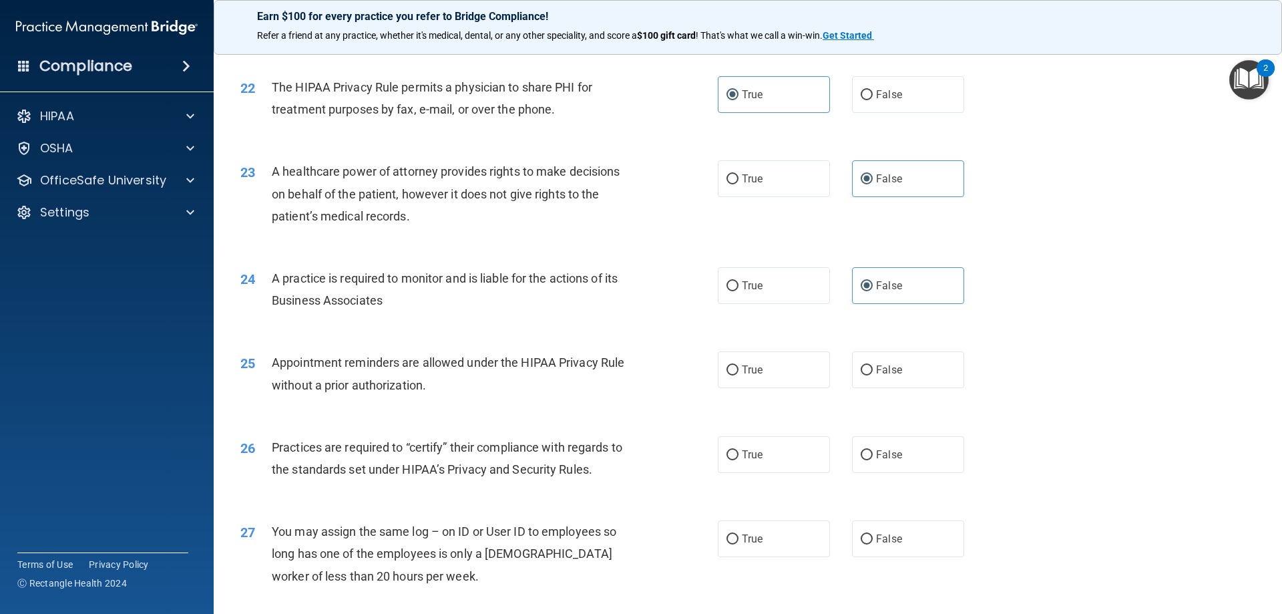
scroll to position [2137, 0]
click at [781, 440] on label "True" at bounding box center [774, 453] width 112 height 37
click at [739, 449] on input "True" at bounding box center [733, 454] width 12 height 10
radio input "true"
click at [781, 457] on label "True" at bounding box center [774, 453] width 112 height 37
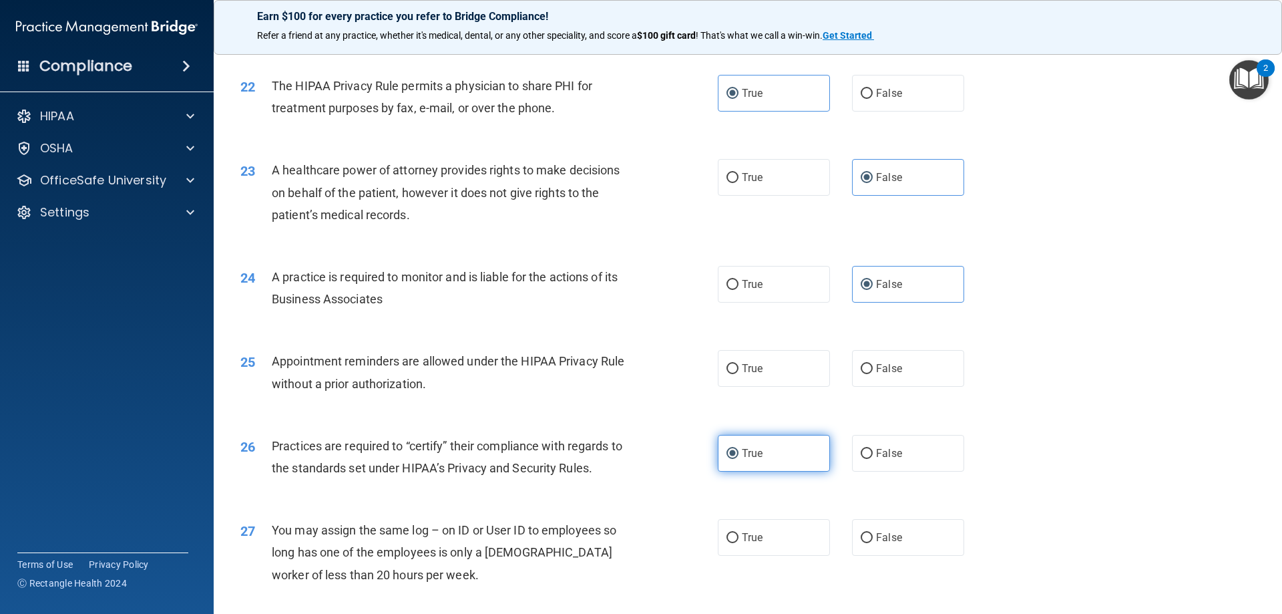
click at [739, 457] on input "True" at bounding box center [733, 454] width 12 height 10
click at [757, 367] on span "True" at bounding box center [752, 368] width 21 height 13
click at [739, 367] on input "True" at bounding box center [733, 369] width 12 height 10
radio input "true"
click at [865, 449] on input "False" at bounding box center [867, 454] width 12 height 10
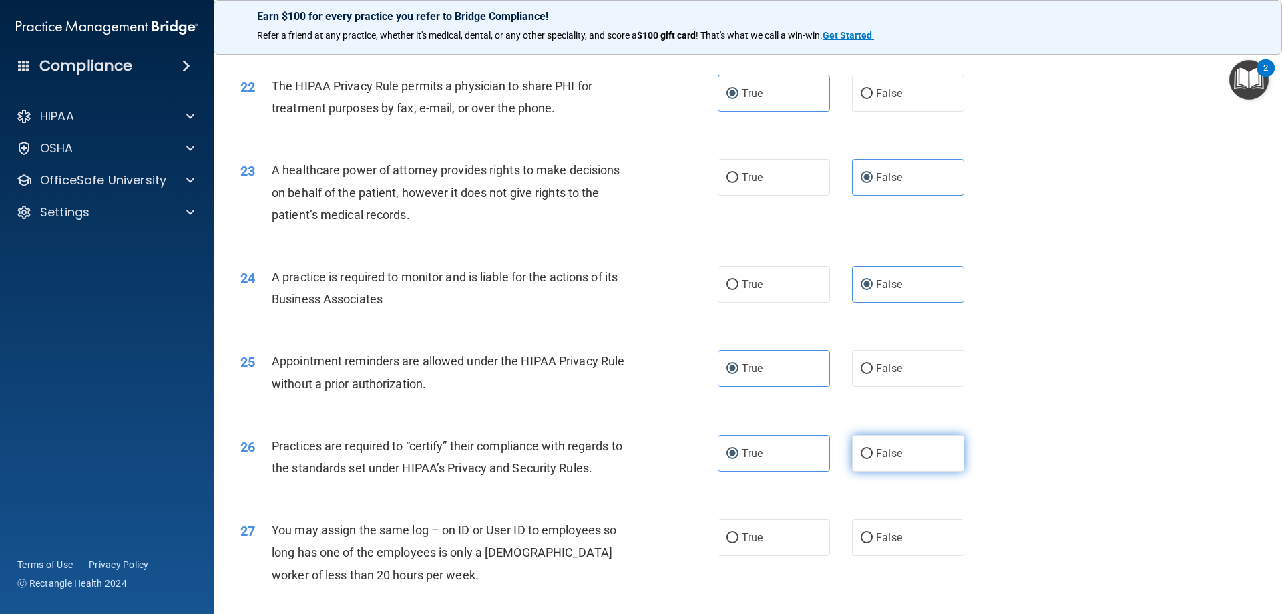
radio input "true"
radio input "false"
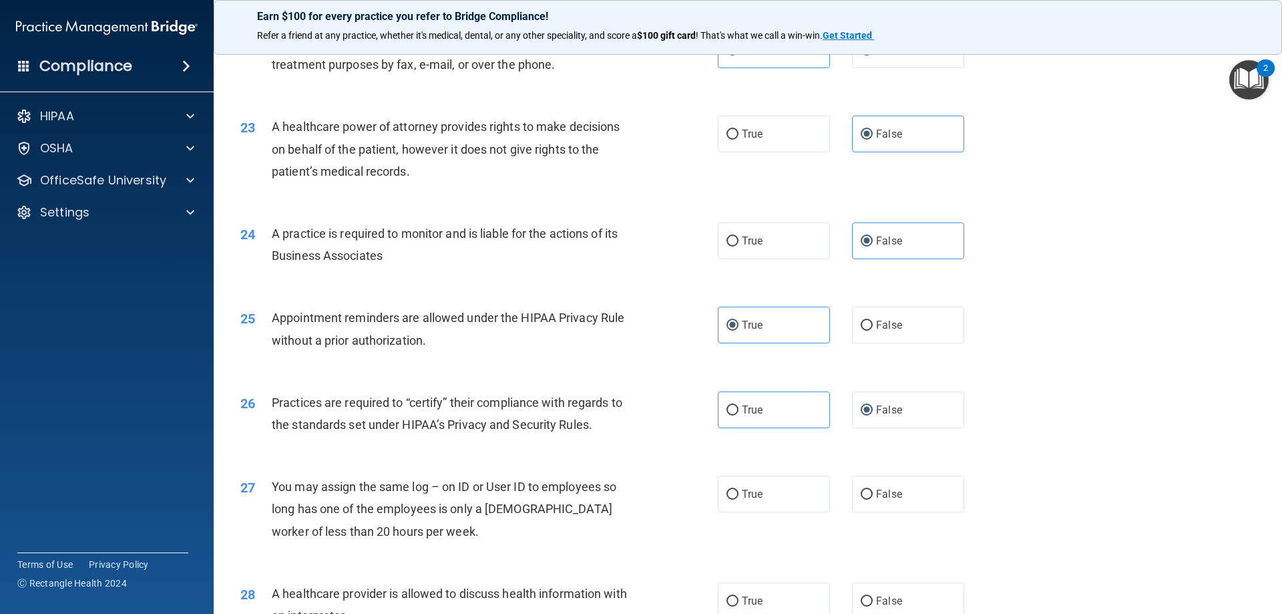
scroll to position [2271, 0]
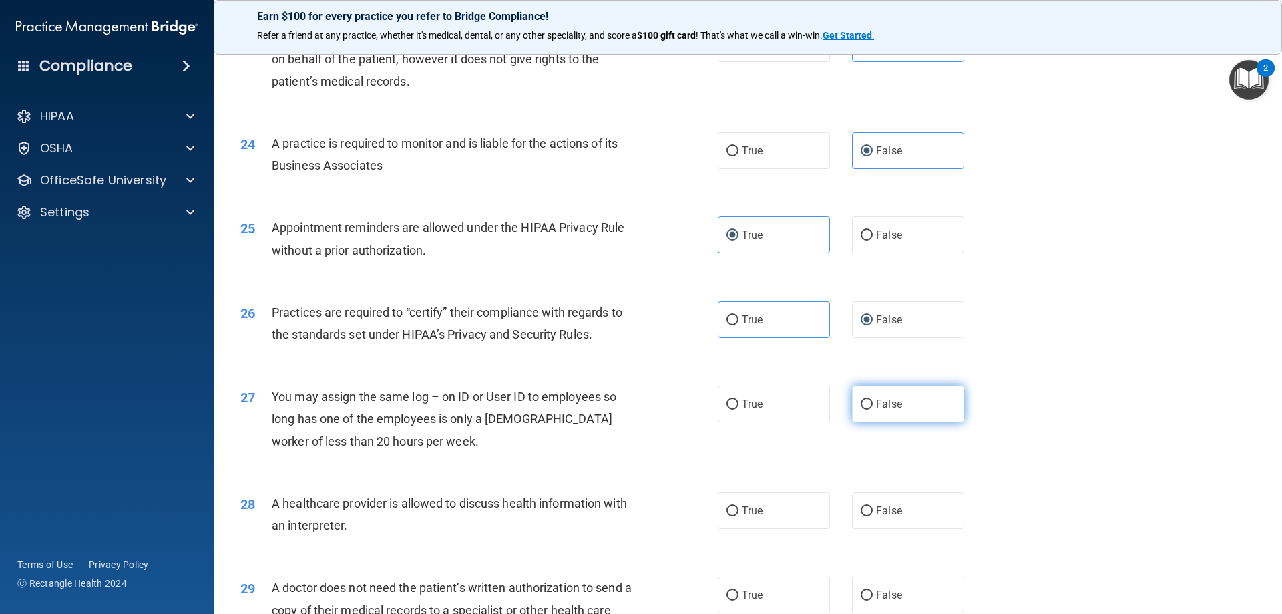
click at [867, 406] on label "False" at bounding box center [908, 403] width 112 height 37
click at [867, 406] on input "False" at bounding box center [867, 404] width 12 height 10
radio input "true"
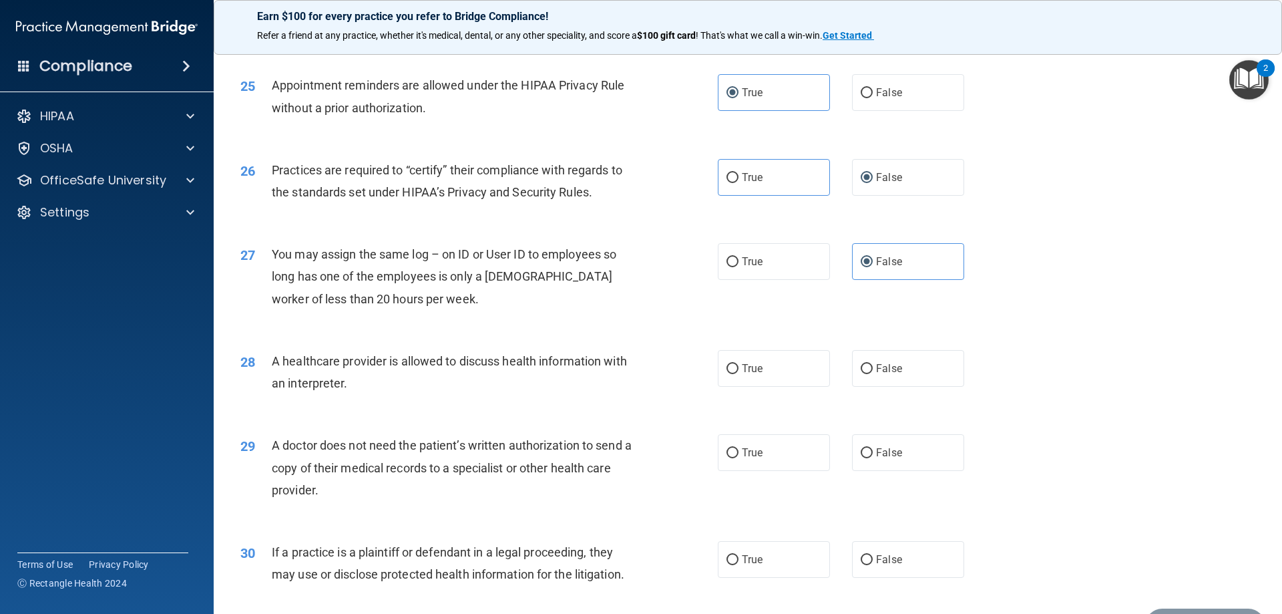
scroll to position [2495, 0]
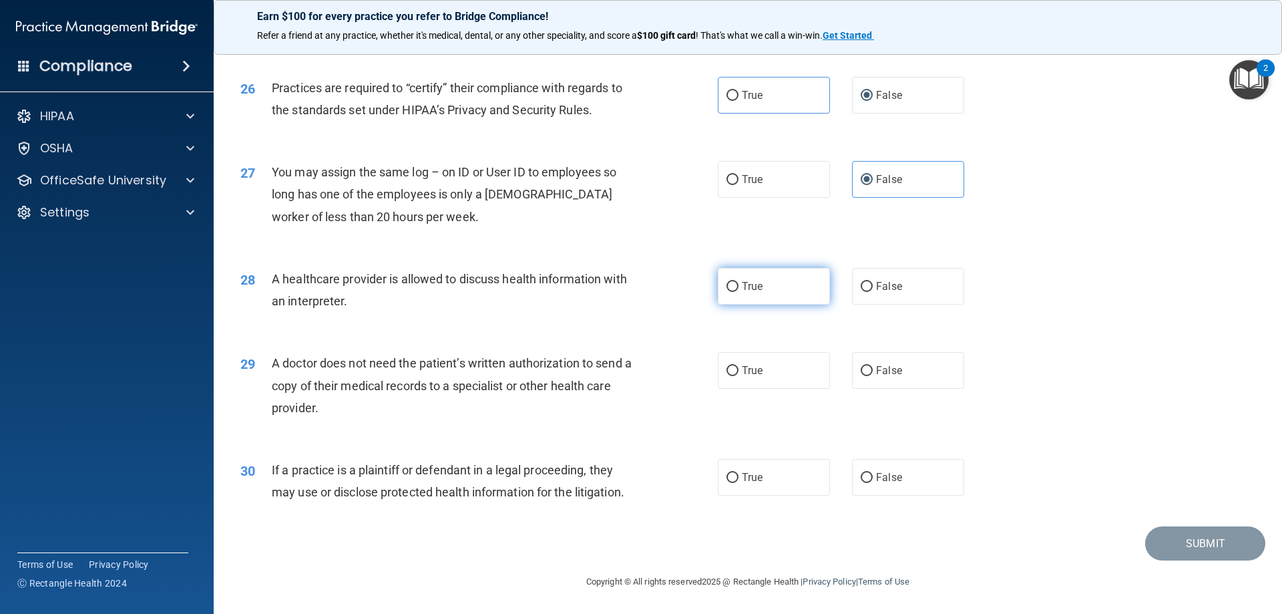
click at [770, 287] on label "True" at bounding box center [774, 286] width 112 height 37
click at [739, 287] on input "True" at bounding box center [733, 287] width 12 height 10
radio input "true"
click at [775, 382] on label "True" at bounding box center [774, 370] width 112 height 37
click at [739, 376] on input "True" at bounding box center [733, 371] width 12 height 10
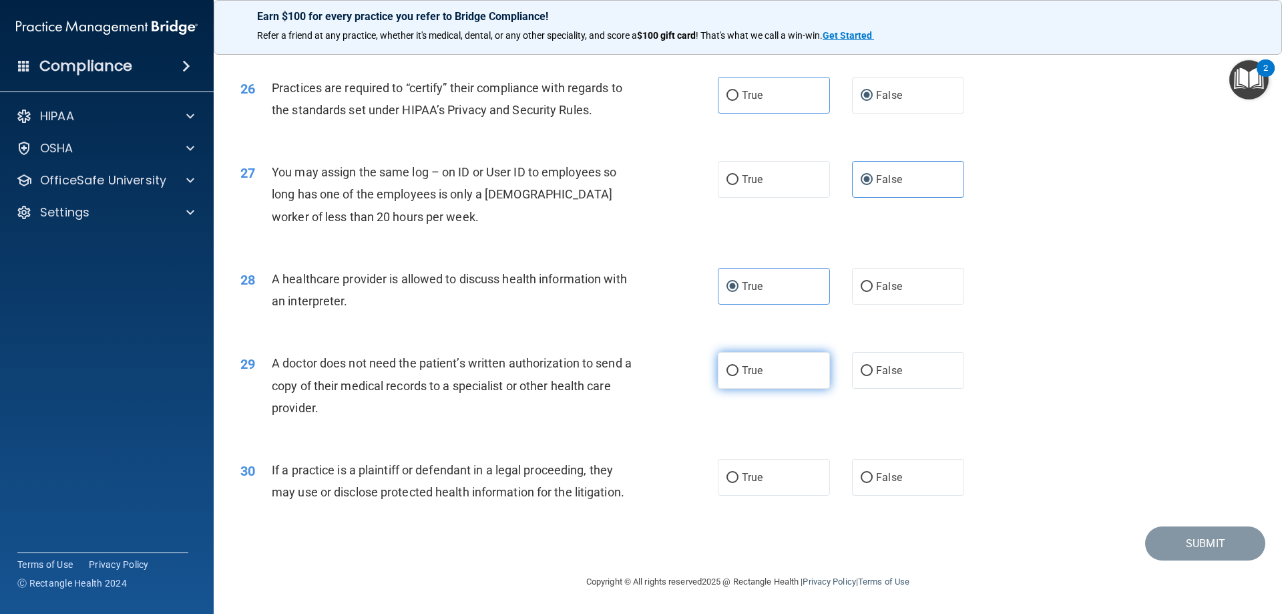
radio input "true"
click at [783, 483] on label "True" at bounding box center [774, 477] width 112 height 37
click at [739, 483] on input "True" at bounding box center [733, 478] width 12 height 10
radio input "true"
click at [1178, 547] on button "Submit" at bounding box center [1205, 543] width 120 height 34
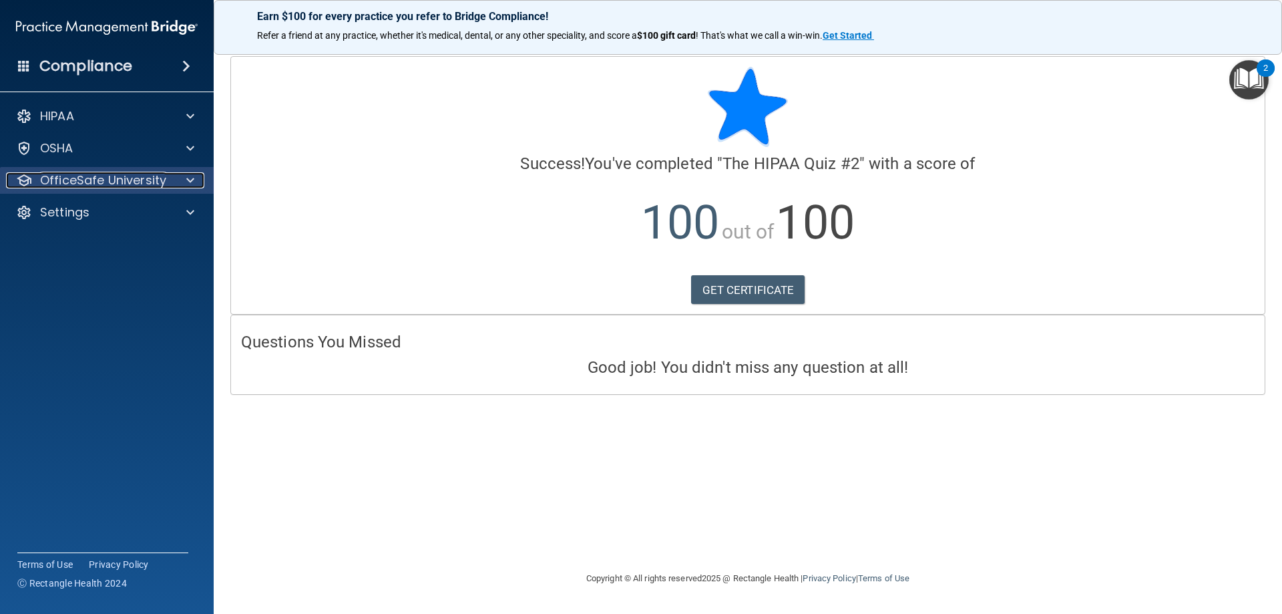
click at [119, 181] on p "OfficeSafe University" at bounding box center [103, 180] width 126 height 16
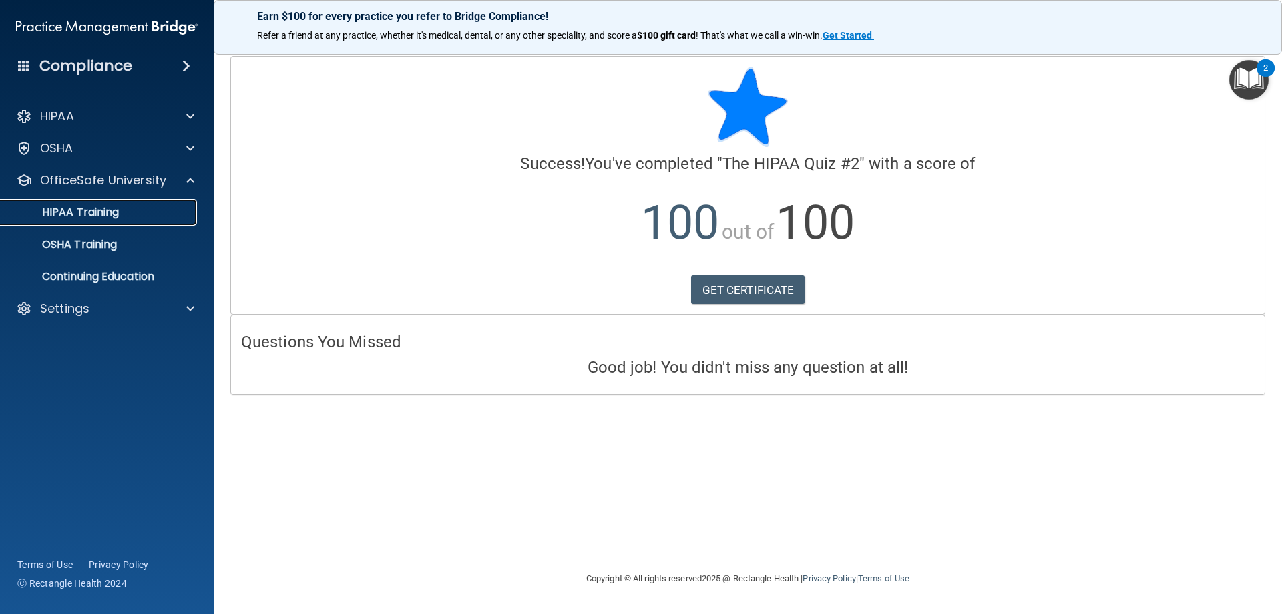
click at [117, 212] on p "HIPAA Training" at bounding box center [64, 212] width 110 height 13
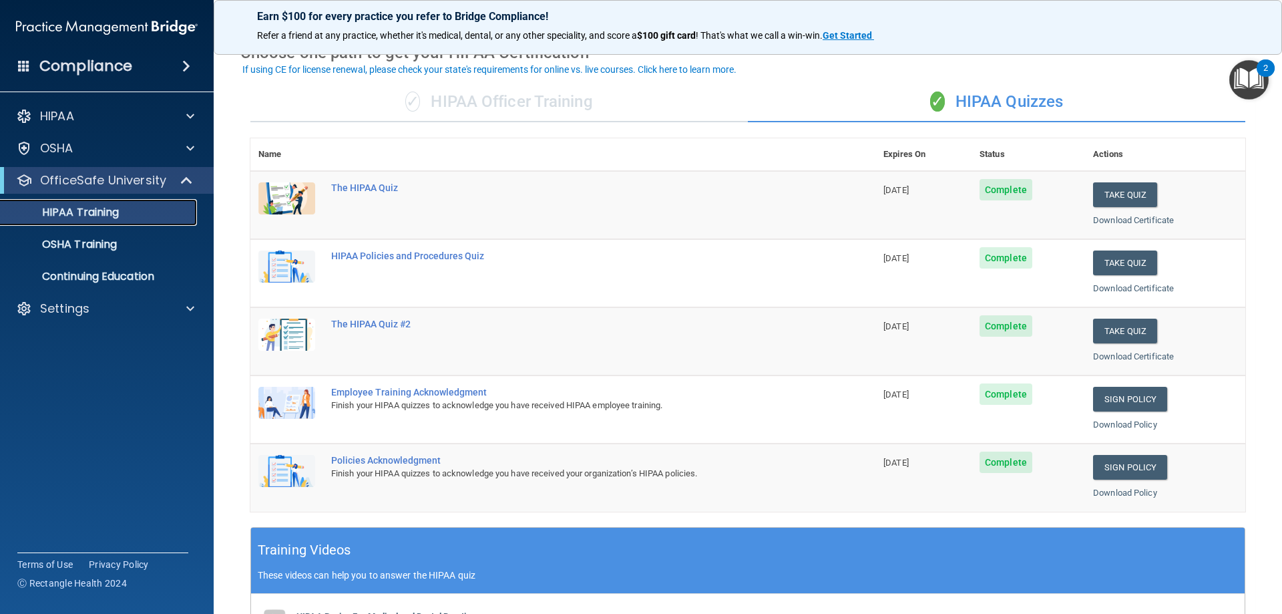
scroll to position [67, 0]
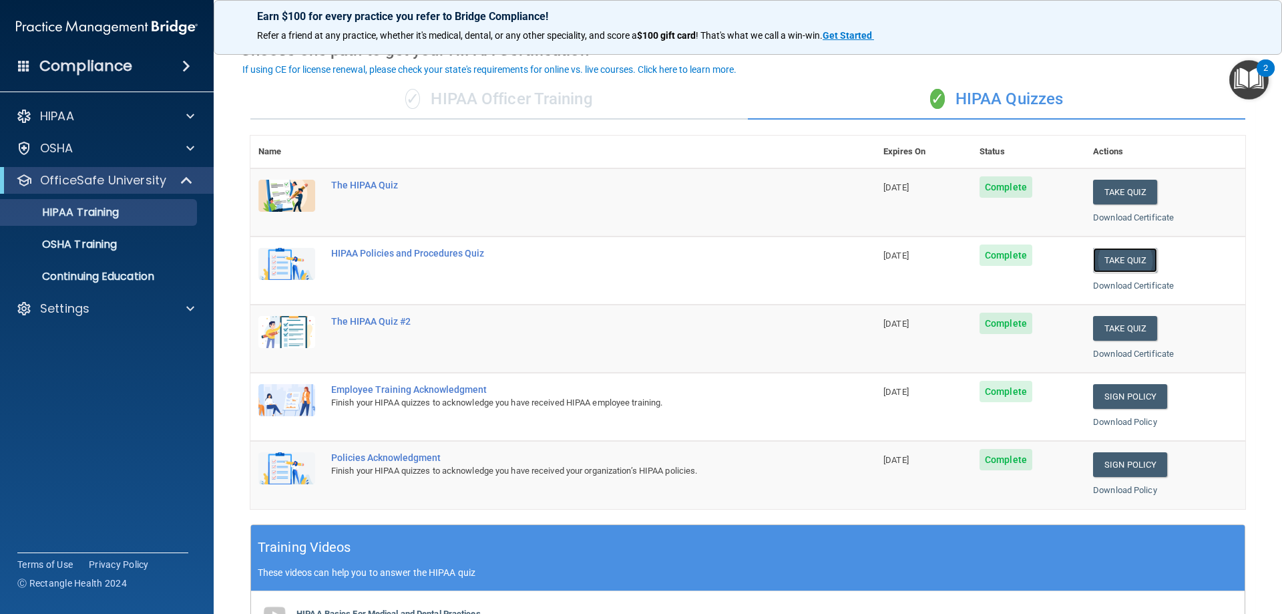
click at [1103, 262] on button "Take Quiz" at bounding box center [1125, 260] width 64 height 25
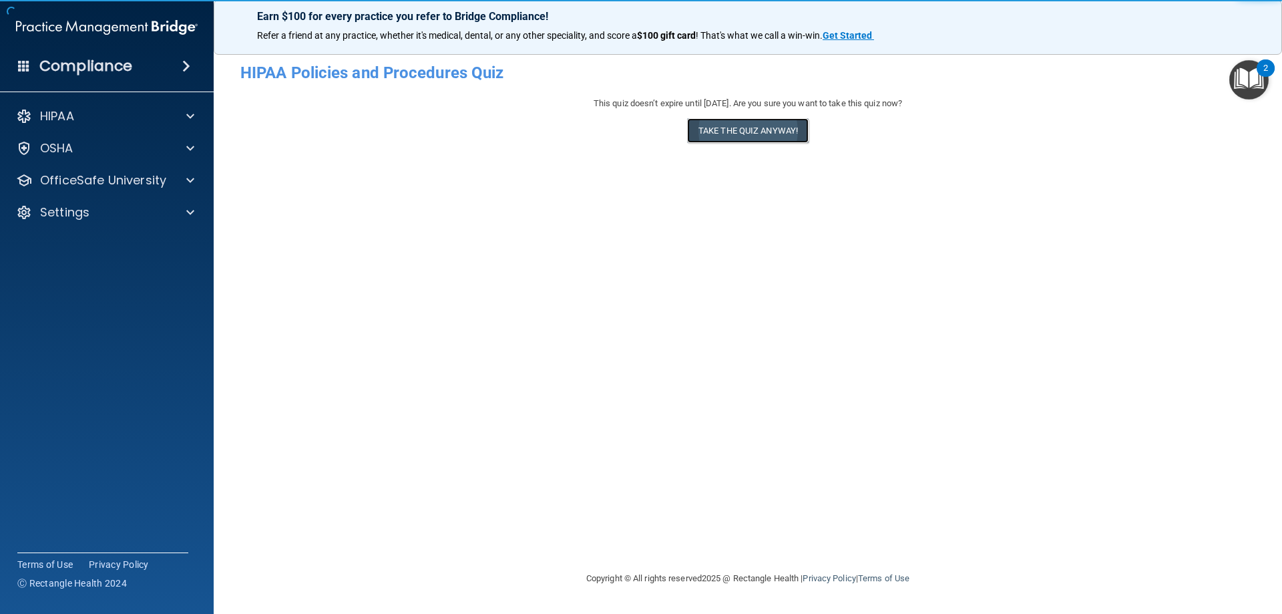
click at [704, 133] on button "Take the quiz anyway!" at bounding box center [748, 130] width 122 height 25
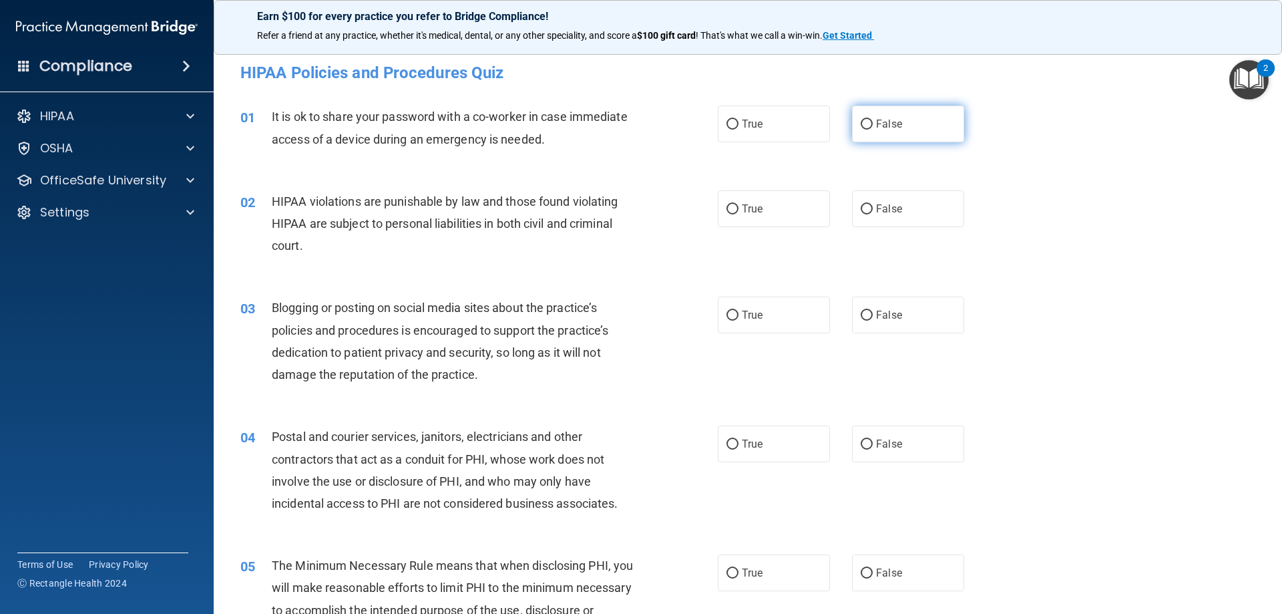
click at [868, 124] on label "False" at bounding box center [908, 124] width 112 height 37
click at [868, 124] on input "False" at bounding box center [867, 125] width 12 height 10
radio input "true"
click at [771, 210] on label "True" at bounding box center [774, 208] width 112 height 37
click at [739, 210] on input "True" at bounding box center [733, 209] width 12 height 10
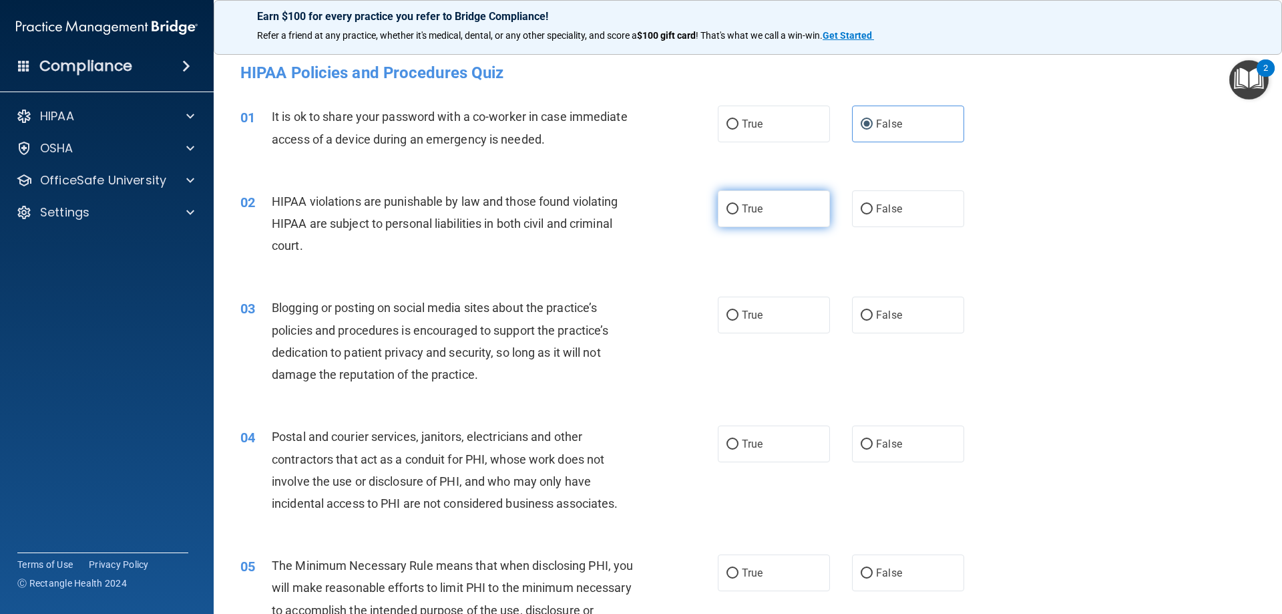
radio input "true"
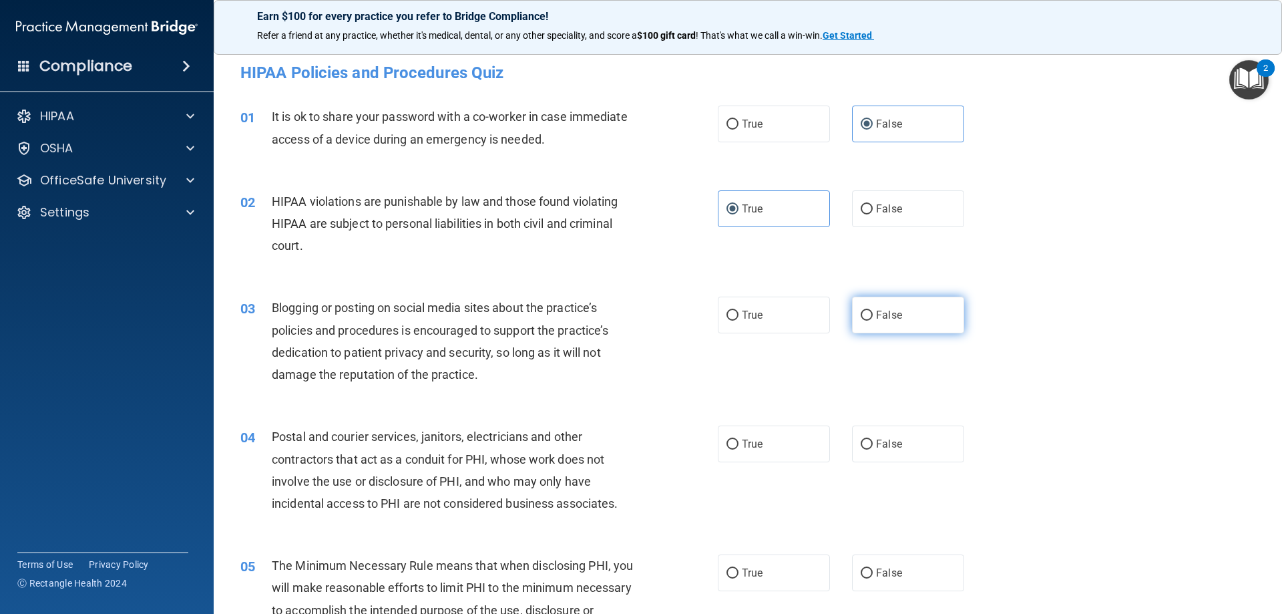
click at [896, 318] on label "False" at bounding box center [908, 315] width 112 height 37
click at [873, 318] on input "False" at bounding box center [867, 316] width 12 height 10
radio input "true"
click at [748, 434] on label "True" at bounding box center [774, 443] width 112 height 37
click at [739, 439] on input "True" at bounding box center [733, 444] width 12 height 10
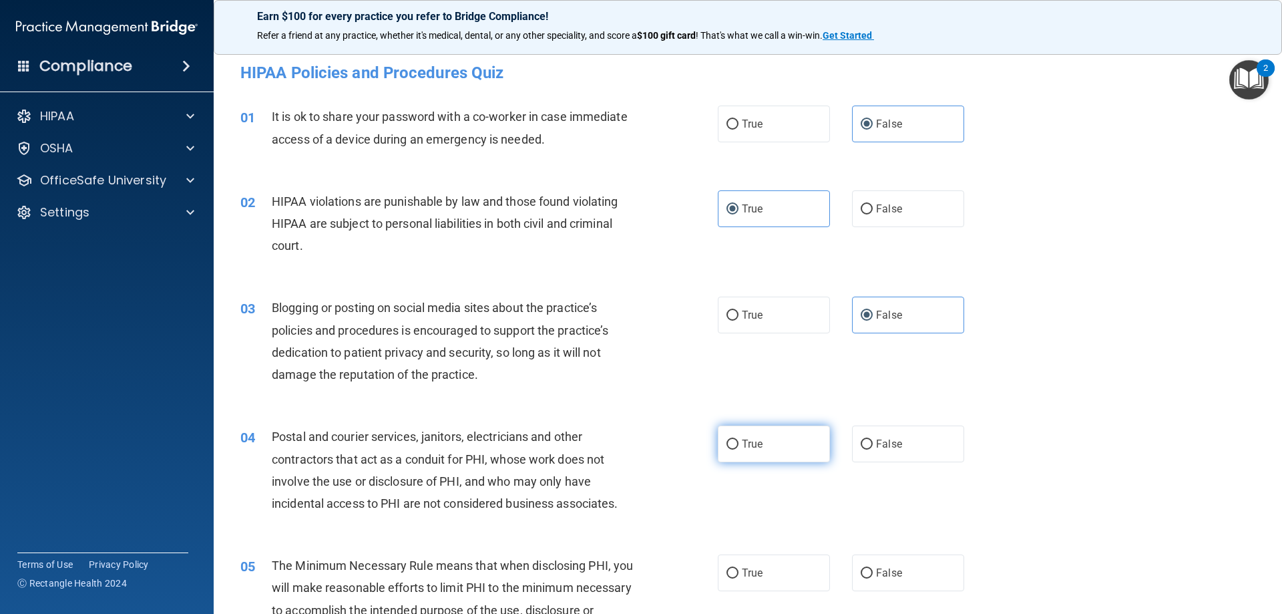
radio input "true"
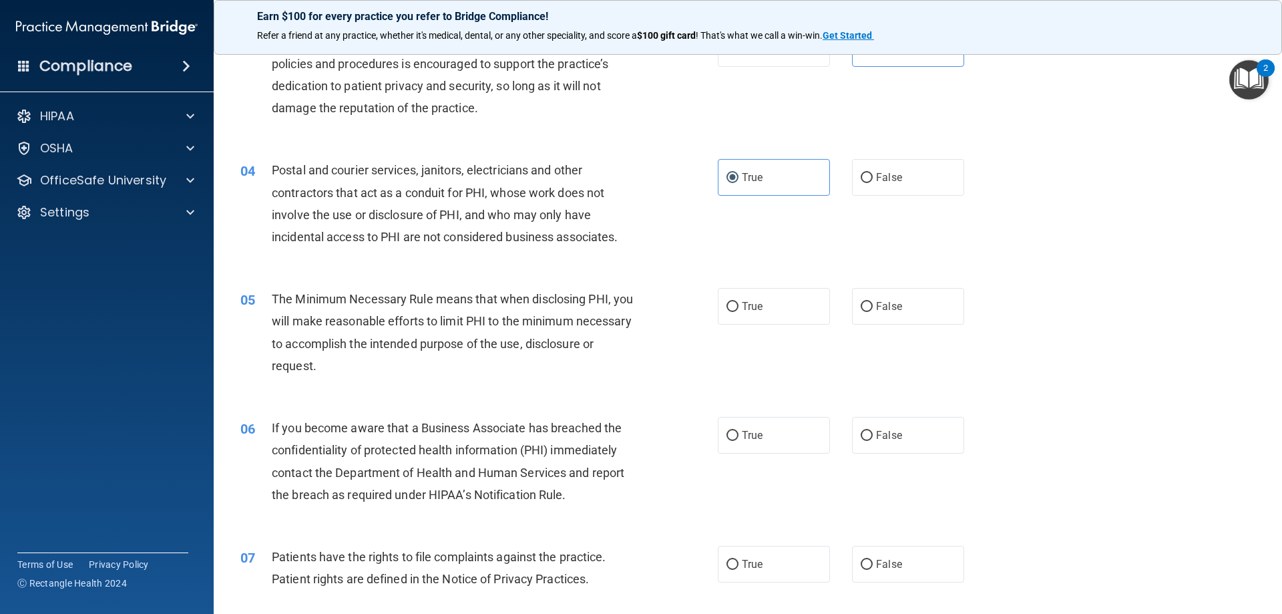
scroll to position [267, 0]
click at [748, 305] on span "True" at bounding box center [752, 305] width 21 height 13
click at [739, 305] on input "True" at bounding box center [733, 306] width 12 height 10
radio input "true"
click at [885, 441] on label "False" at bounding box center [908, 434] width 112 height 37
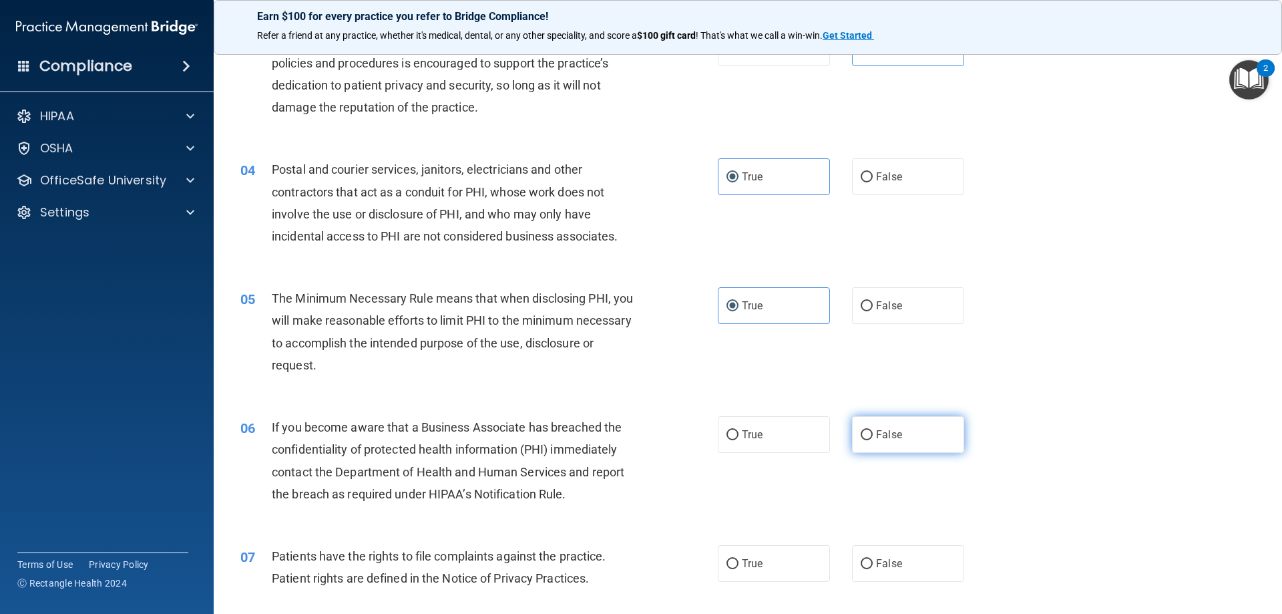
click at [873, 440] on input "False" at bounding box center [867, 435] width 12 height 10
radio input "true"
click at [778, 556] on label "True" at bounding box center [774, 563] width 112 height 37
click at [739, 559] on input "True" at bounding box center [733, 564] width 12 height 10
radio input "true"
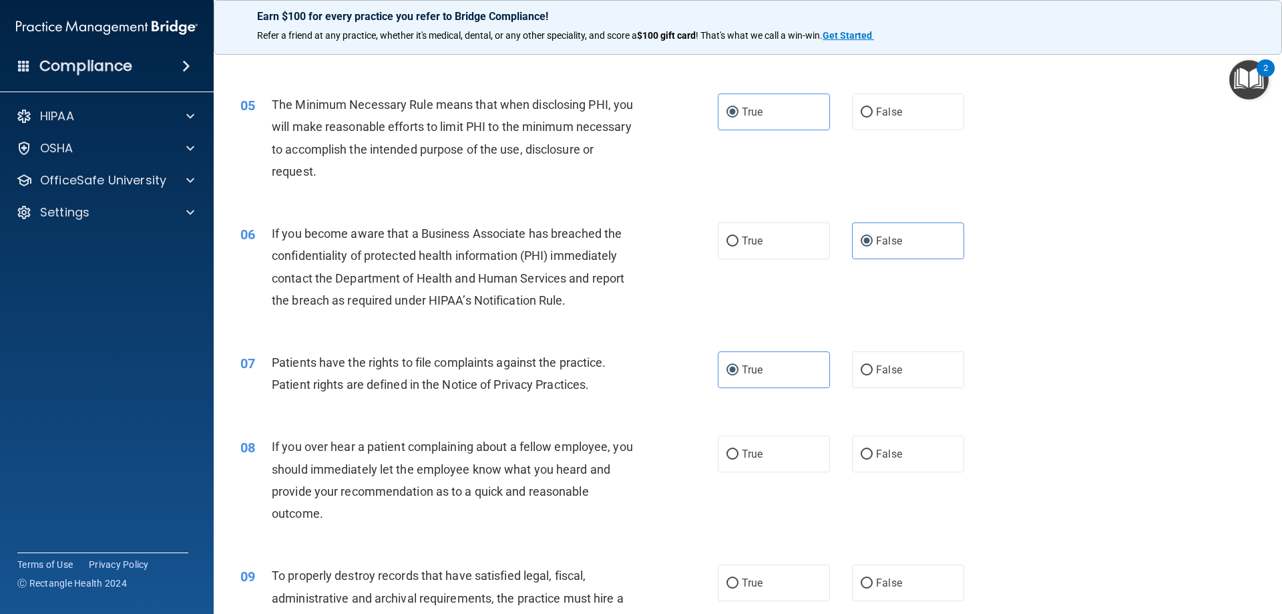
scroll to position [467, 0]
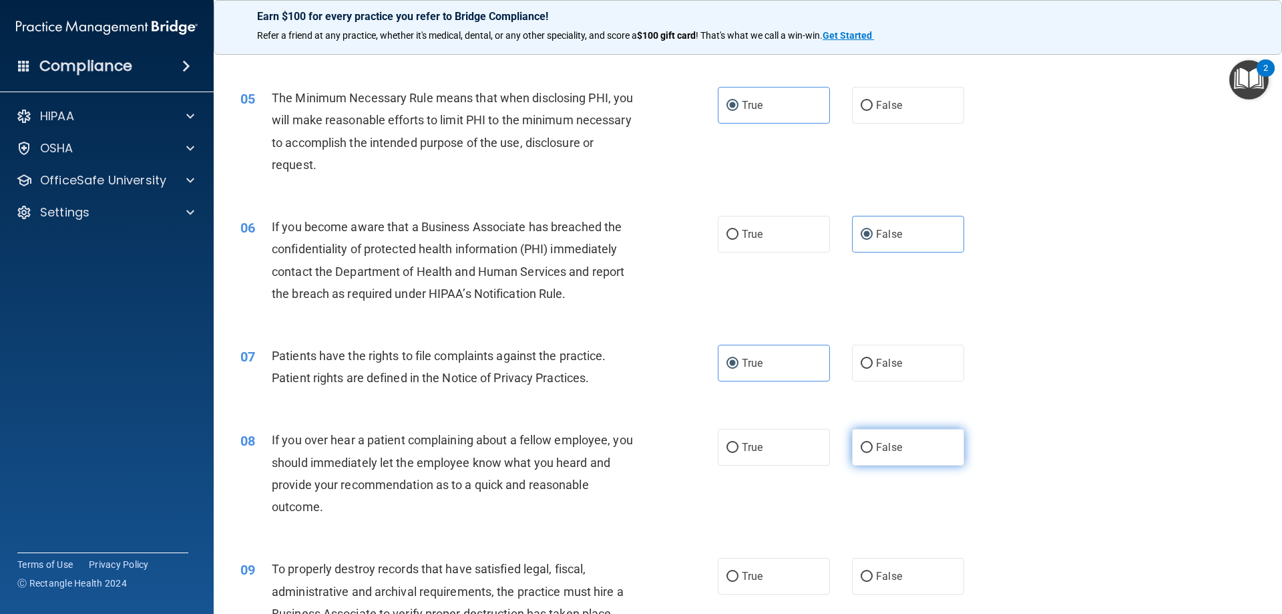
click at [894, 447] on span "False" at bounding box center [889, 447] width 26 height 13
click at [873, 447] on input "False" at bounding box center [867, 448] width 12 height 10
radio input "true"
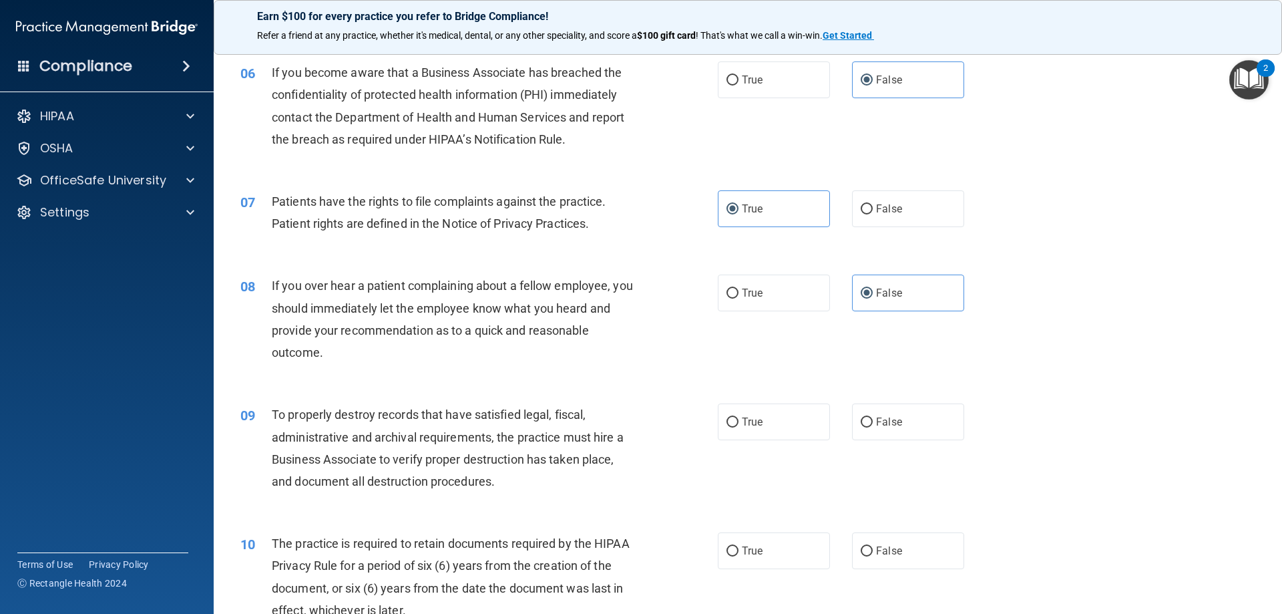
scroll to position [668, 0]
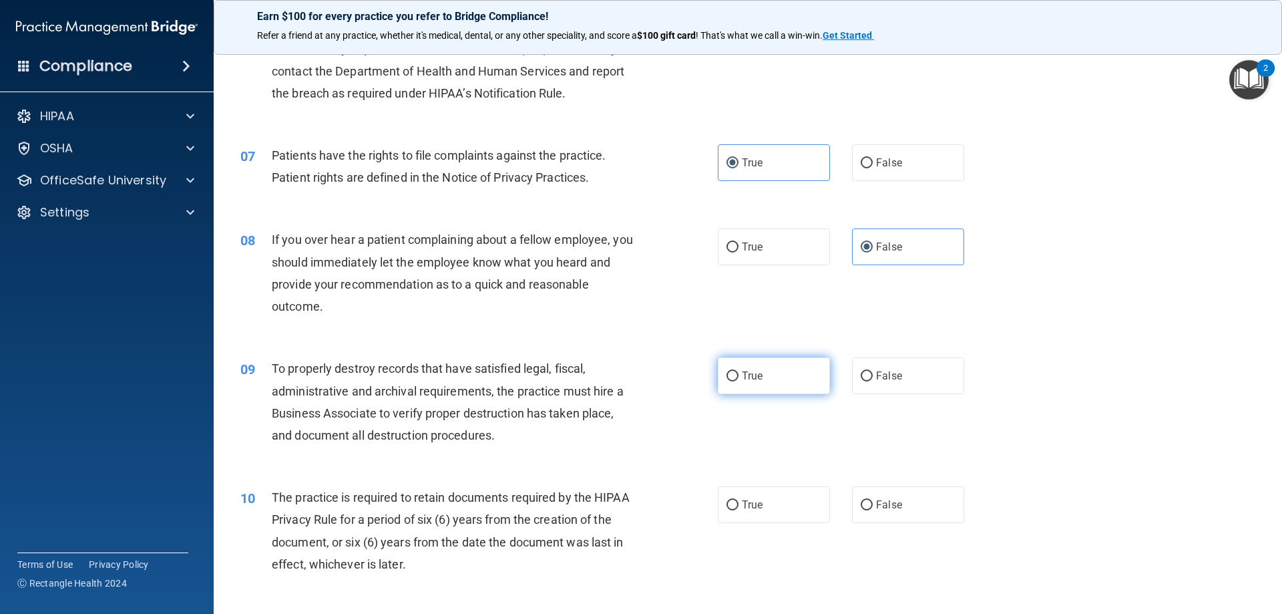
click at [776, 370] on label "True" at bounding box center [774, 375] width 112 height 37
click at [739, 371] on input "True" at bounding box center [733, 376] width 12 height 10
radio input "true"
click at [888, 363] on label "False" at bounding box center [908, 375] width 112 height 37
click at [873, 371] on input "False" at bounding box center [867, 376] width 12 height 10
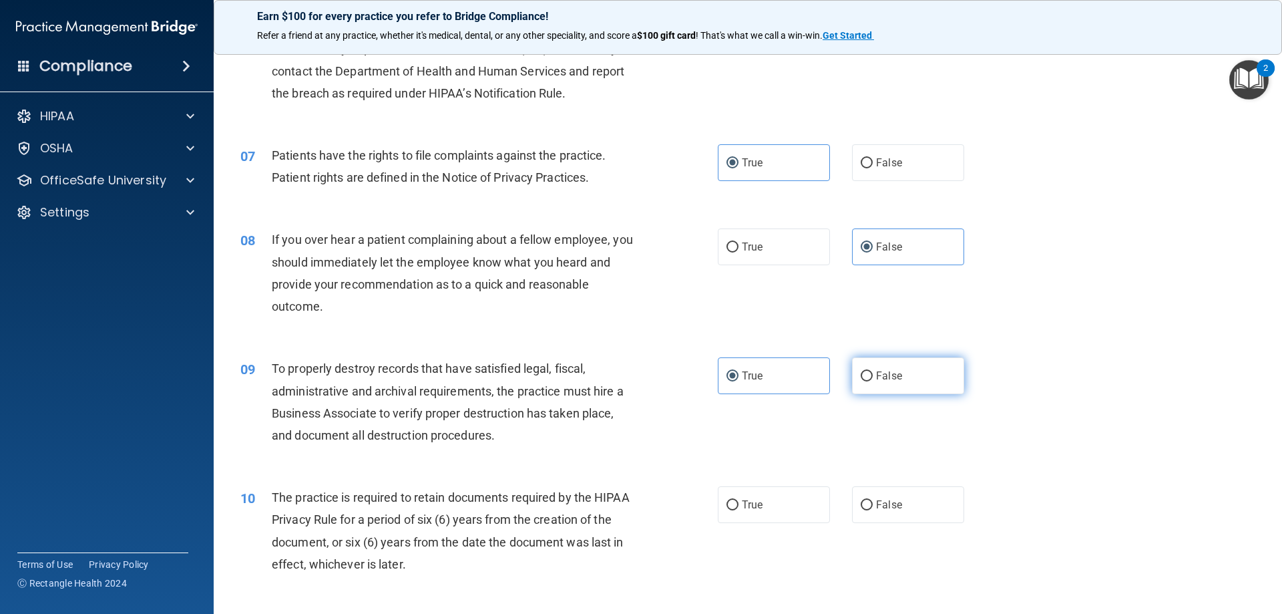
radio input "true"
radio input "false"
click at [749, 506] on span "True" at bounding box center [752, 504] width 21 height 13
click at [739, 506] on input "True" at bounding box center [733, 505] width 12 height 10
radio input "true"
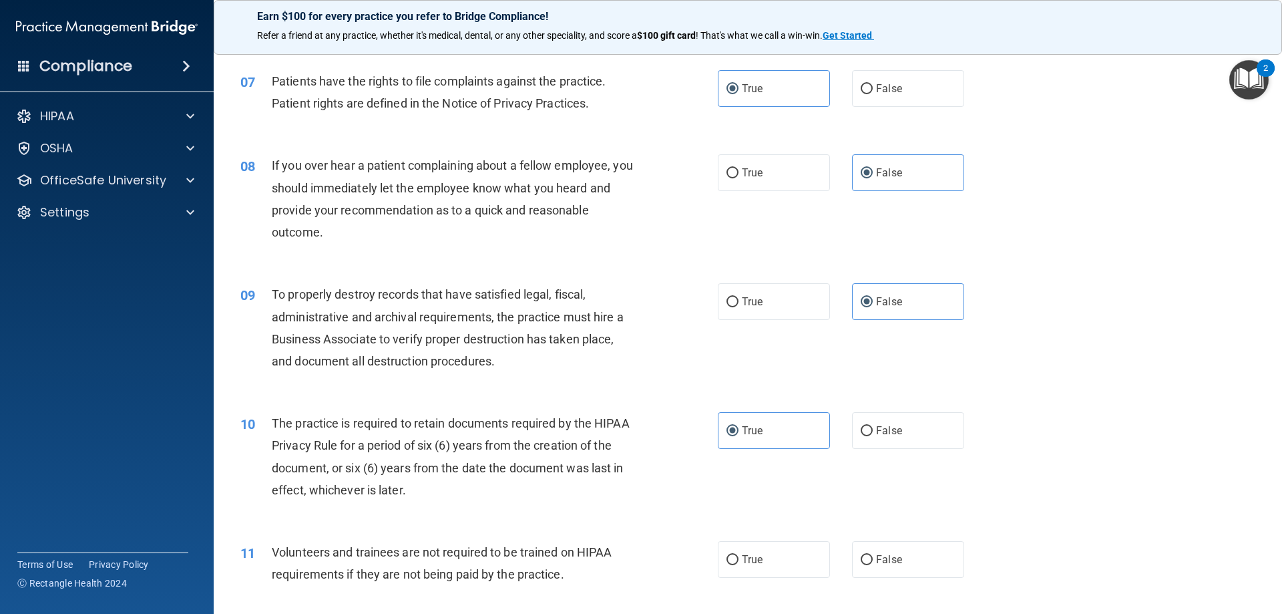
scroll to position [868, 0]
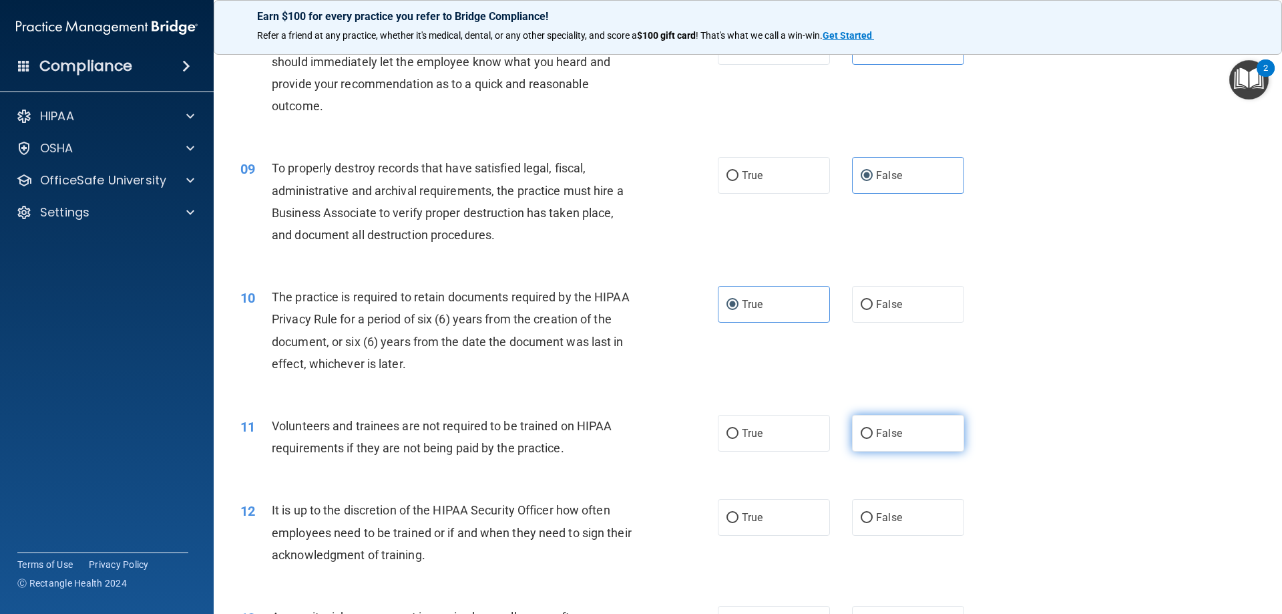
click at [882, 433] on span "False" at bounding box center [889, 433] width 26 height 13
click at [873, 433] on input "False" at bounding box center [867, 434] width 12 height 10
radio input "true"
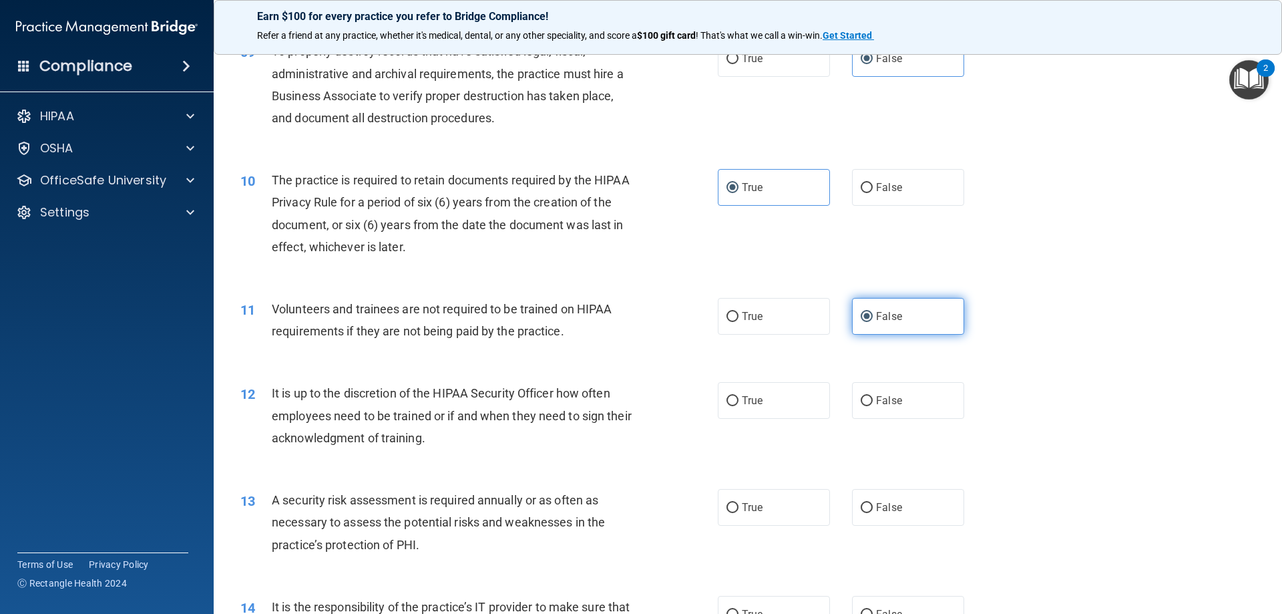
scroll to position [1002, 0]
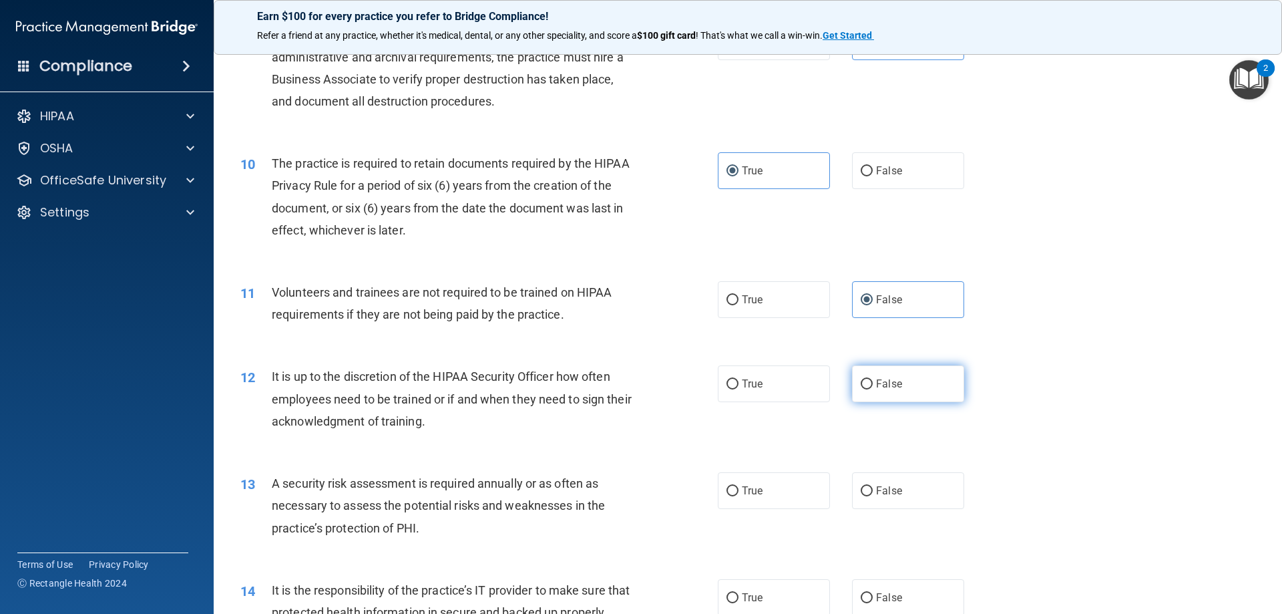
click at [889, 390] on label "False" at bounding box center [908, 383] width 112 height 37
click at [873, 389] on input "False" at bounding box center [867, 384] width 12 height 10
radio input "true"
click at [785, 494] on label "True" at bounding box center [774, 490] width 112 height 37
click at [739, 494] on input "True" at bounding box center [733, 491] width 12 height 10
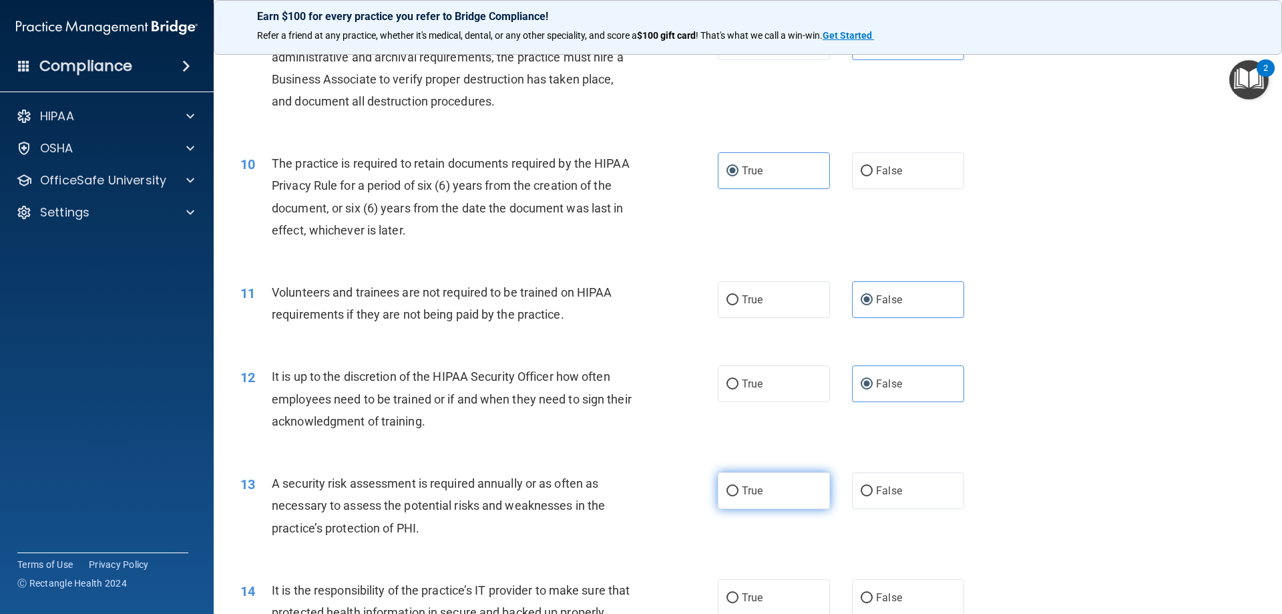
radio input "true"
click at [876, 596] on span "False" at bounding box center [889, 597] width 26 height 13
click at [872, 596] on input "False" at bounding box center [867, 598] width 12 height 10
radio input "true"
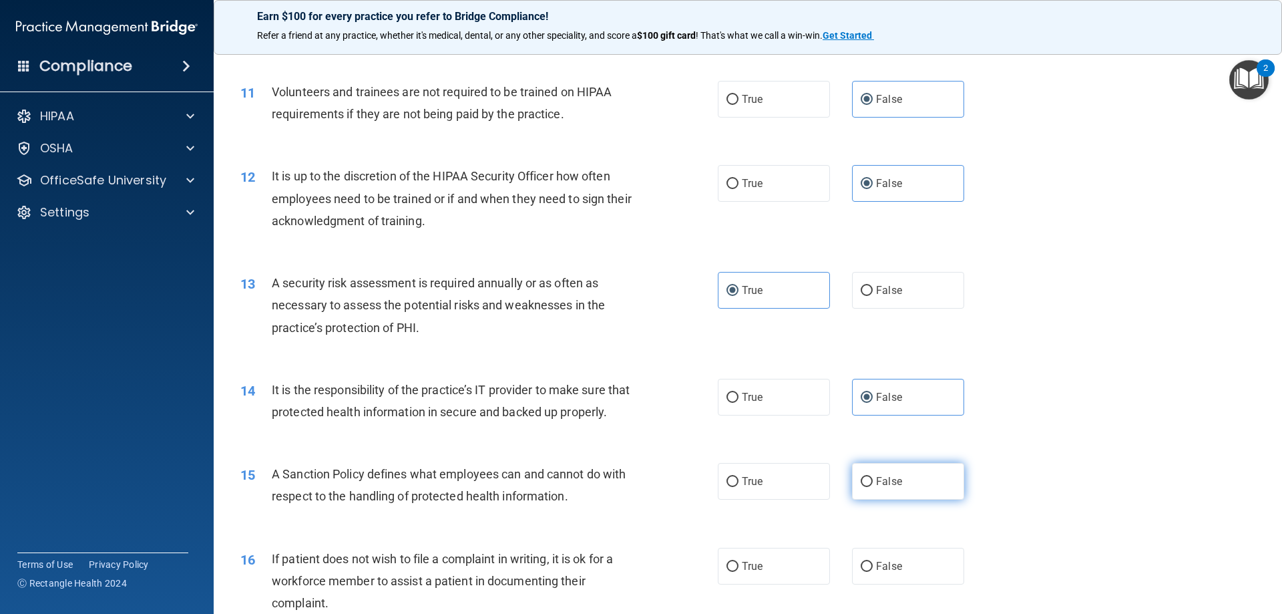
click at [876, 488] on span "False" at bounding box center [889, 481] width 26 height 13
click at [873, 487] on input "False" at bounding box center [867, 482] width 12 height 10
radio input "true"
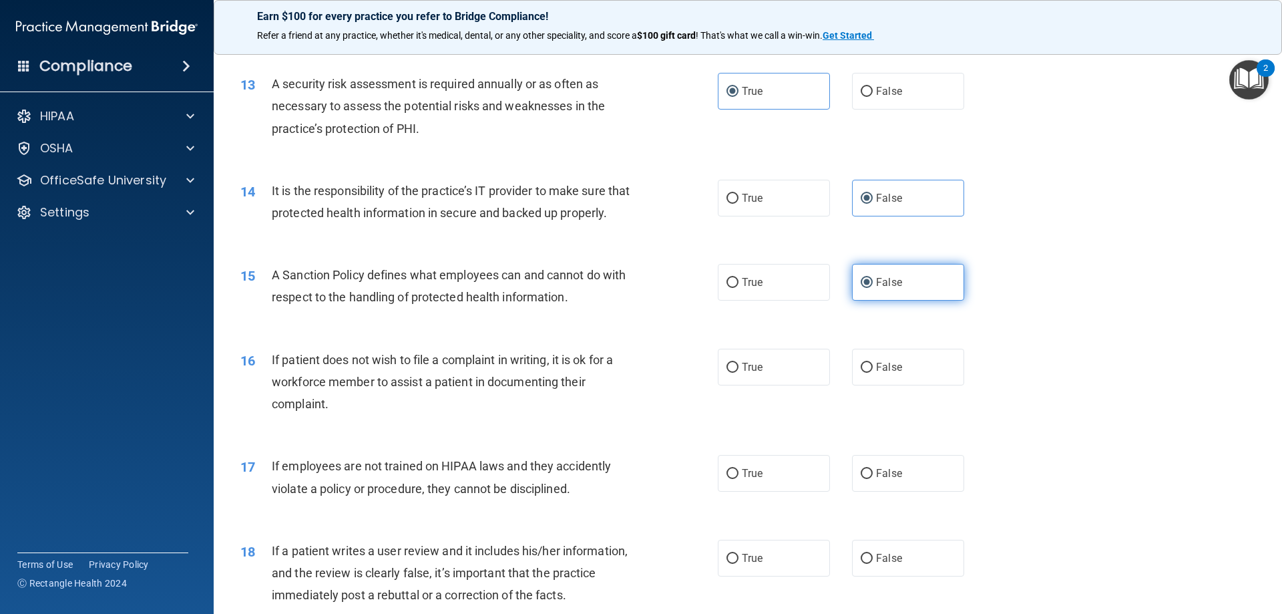
scroll to position [1402, 0]
click at [767, 384] on label "True" at bounding box center [774, 365] width 112 height 37
click at [739, 371] on input "True" at bounding box center [733, 366] width 12 height 10
radio input "true"
click at [884, 478] on span "False" at bounding box center [889, 471] width 26 height 13
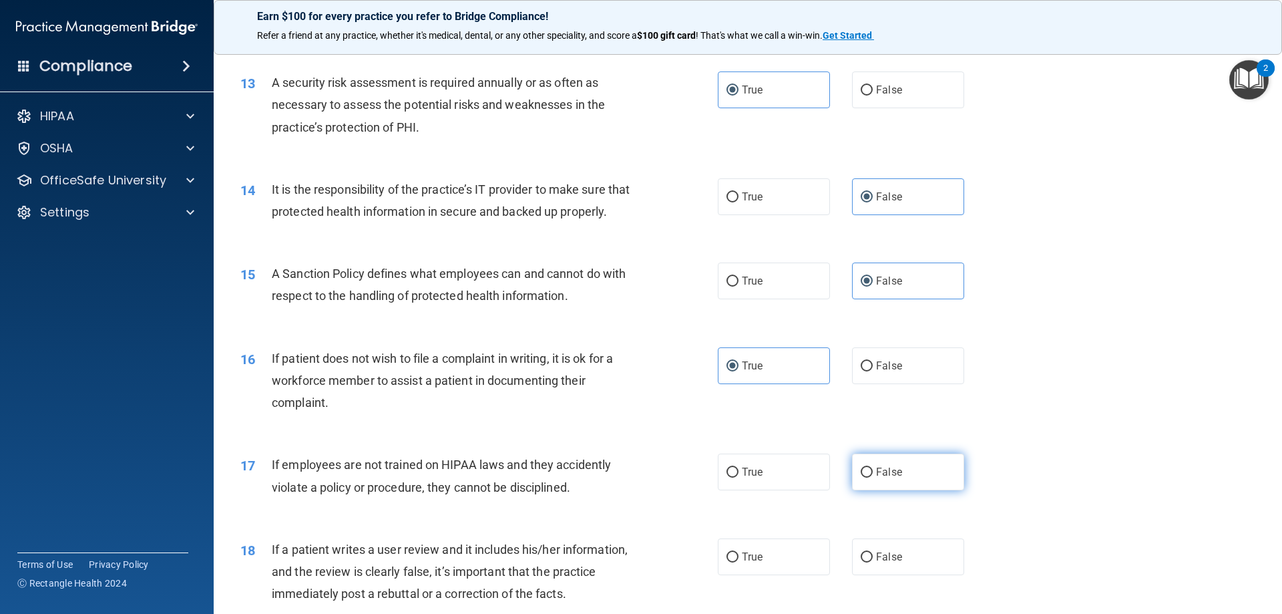
click at [873, 478] on input "False" at bounding box center [867, 472] width 12 height 10
radio input "true"
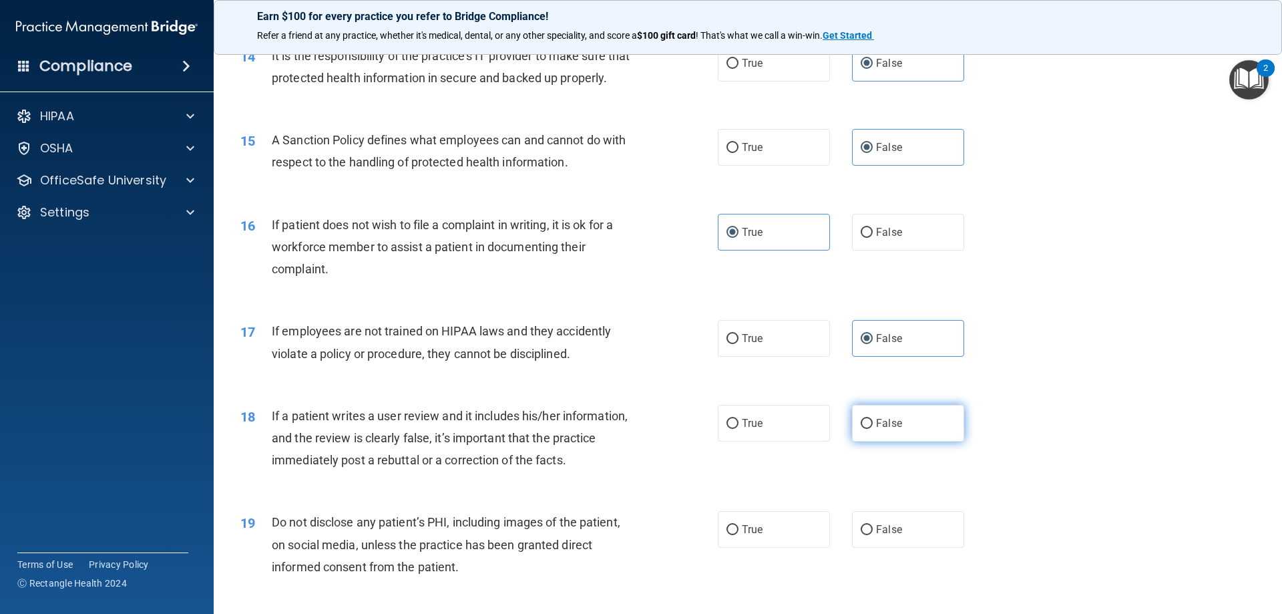
click at [884, 433] on label "False" at bounding box center [908, 423] width 112 height 37
click at [873, 429] on input "False" at bounding box center [867, 424] width 12 height 10
radio input "true"
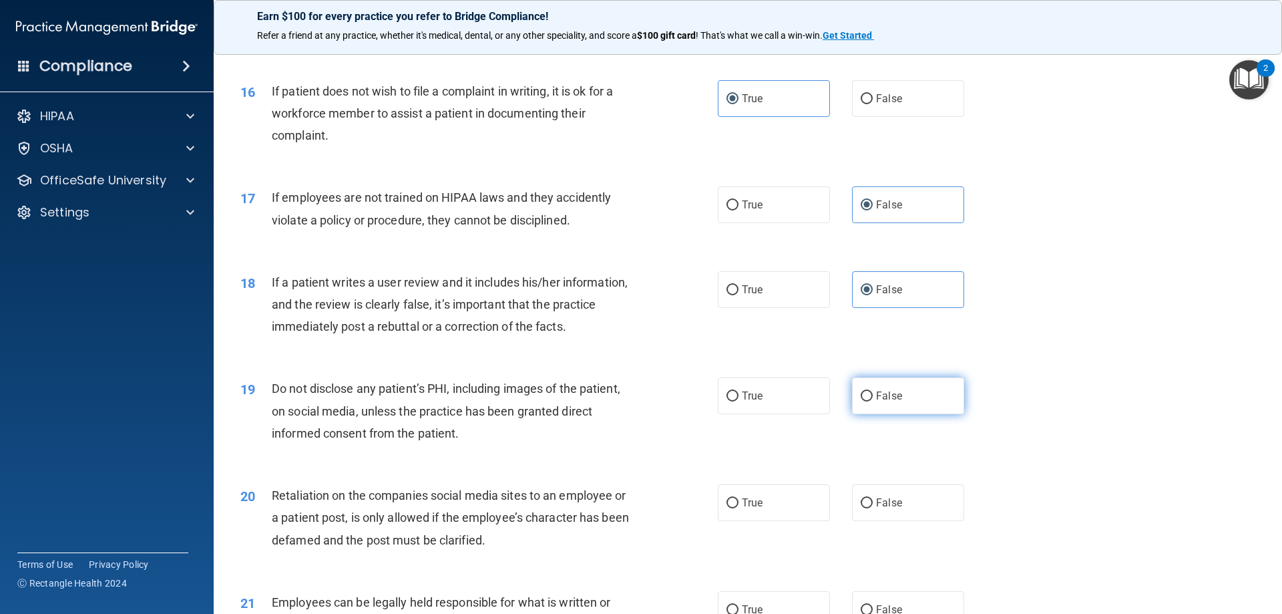
scroll to position [1736, 0]
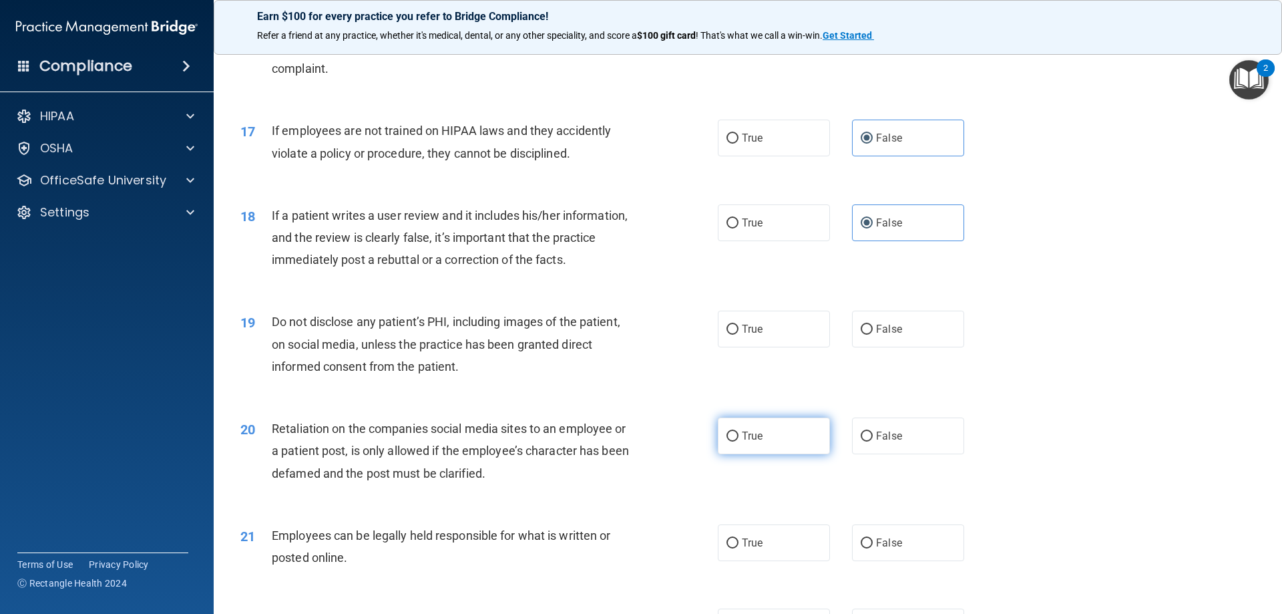
click at [778, 454] on label "True" at bounding box center [774, 435] width 112 height 37
click at [739, 441] on input "True" at bounding box center [733, 436] width 12 height 10
radio input "true"
click at [778, 342] on label "True" at bounding box center [774, 329] width 112 height 37
click at [739, 335] on input "True" at bounding box center [733, 330] width 12 height 10
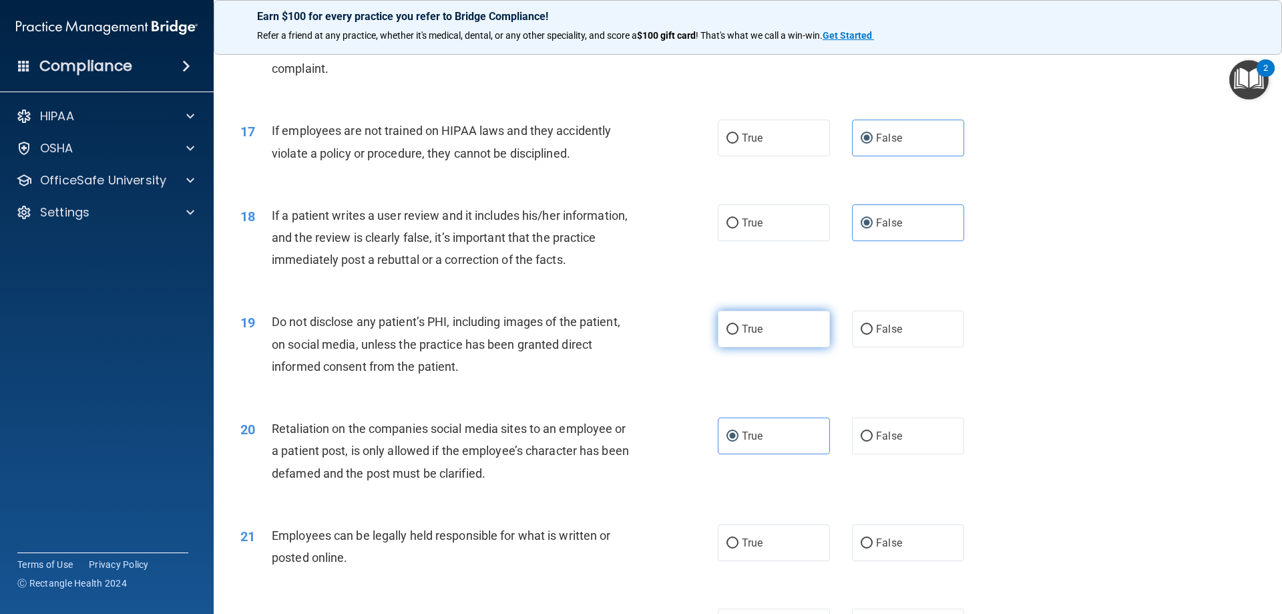
radio input "true"
click at [869, 449] on label "False" at bounding box center [908, 435] width 112 height 37
click at [869, 441] on input "False" at bounding box center [867, 436] width 12 height 10
radio input "true"
radio input "false"
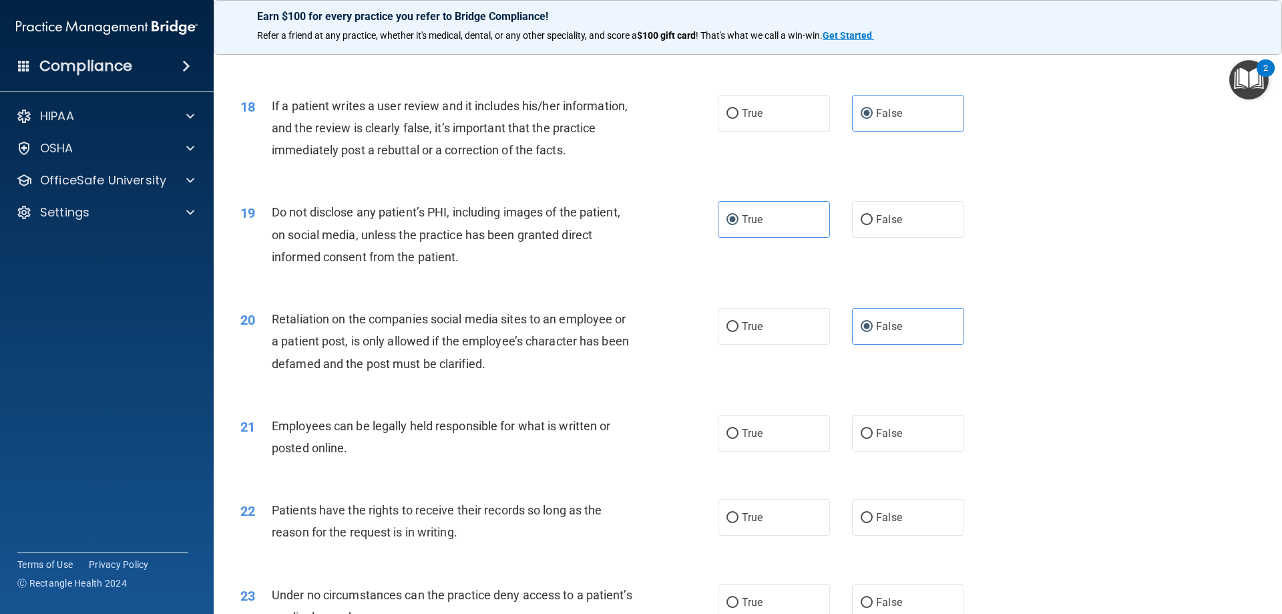
scroll to position [1870, 0]
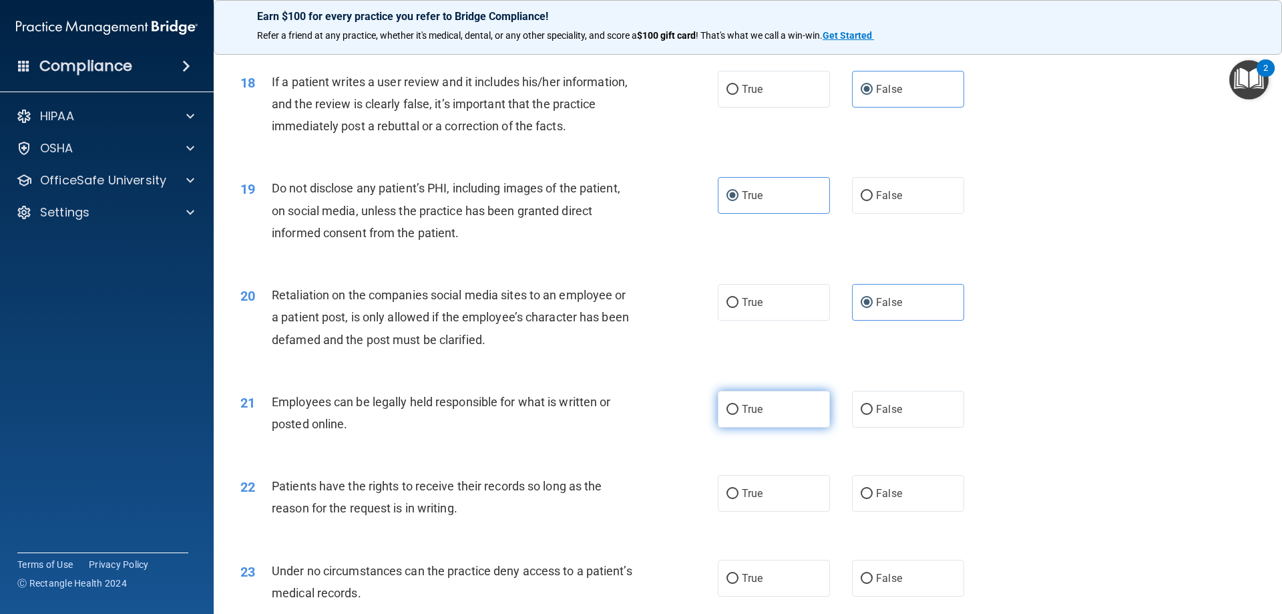
click at [763, 427] on label "True" at bounding box center [774, 409] width 112 height 37
click at [739, 415] on input "True" at bounding box center [733, 410] width 12 height 10
radio input "true"
click at [755, 508] on label "True" at bounding box center [774, 493] width 112 height 37
click at [739, 499] on input "True" at bounding box center [733, 494] width 12 height 10
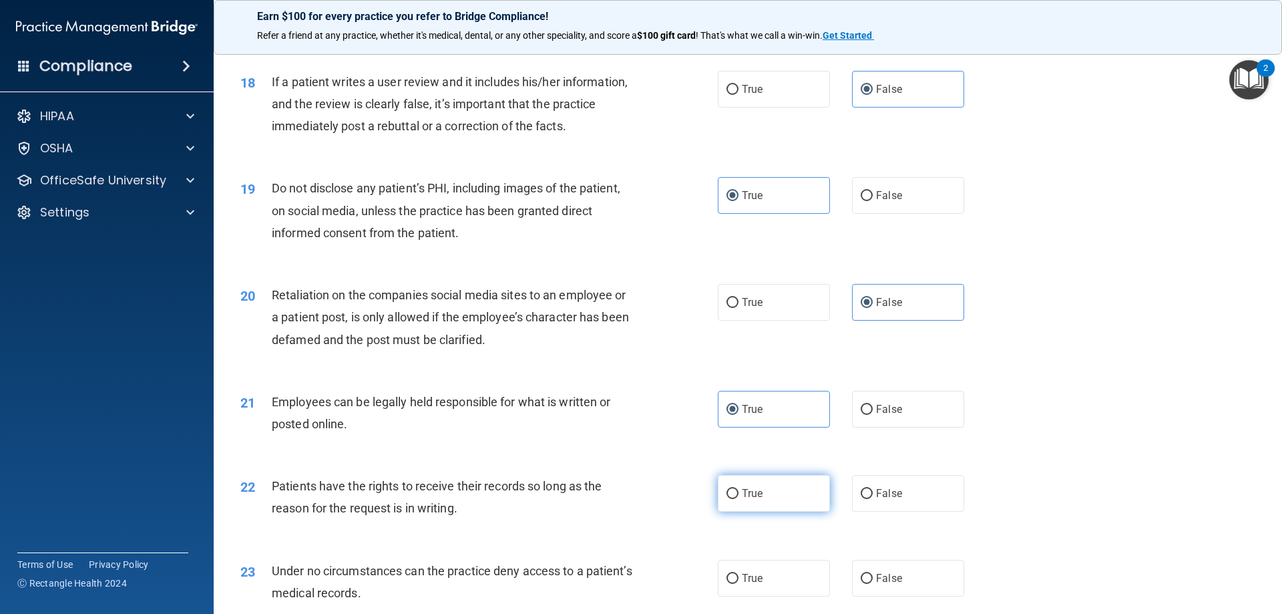
radio input "true"
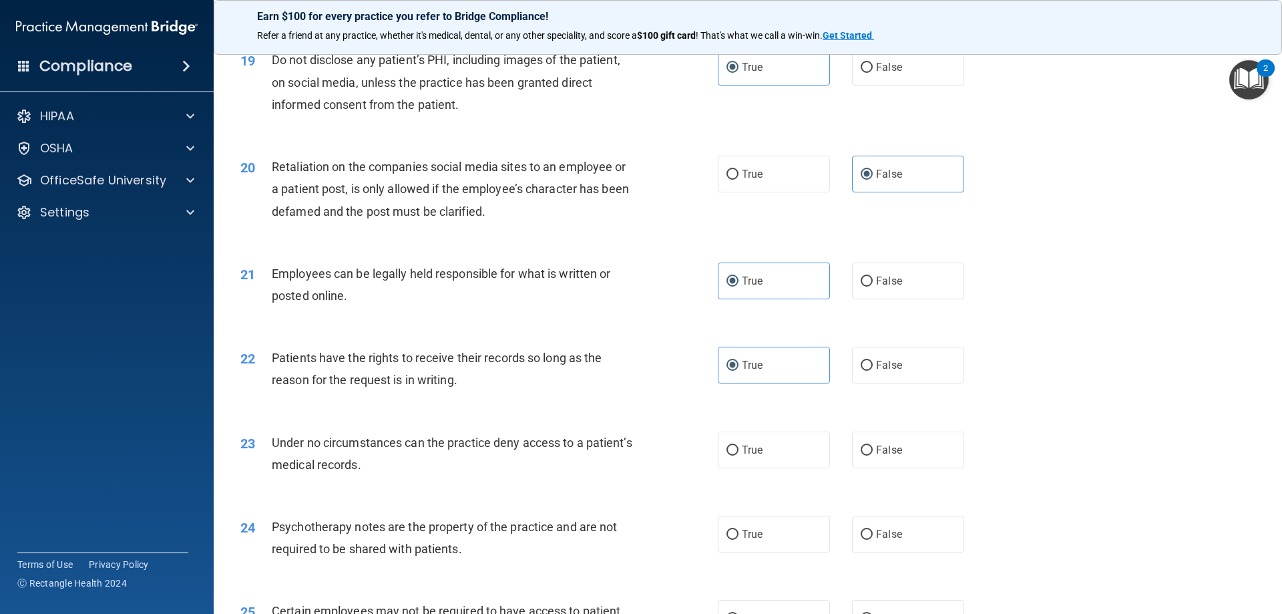
scroll to position [2004, 0]
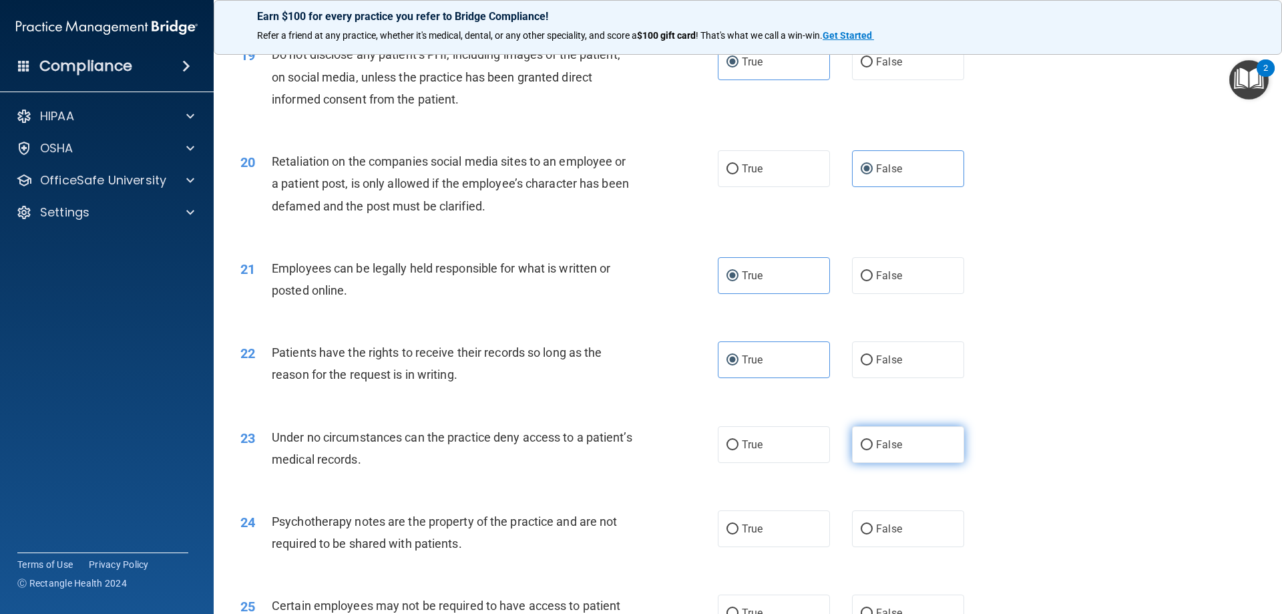
click at [866, 460] on label "False" at bounding box center [908, 444] width 112 height 37
click at [866, 450] on input "False" at bounding box center [867, 445] width 12 height 10
radio input "true"
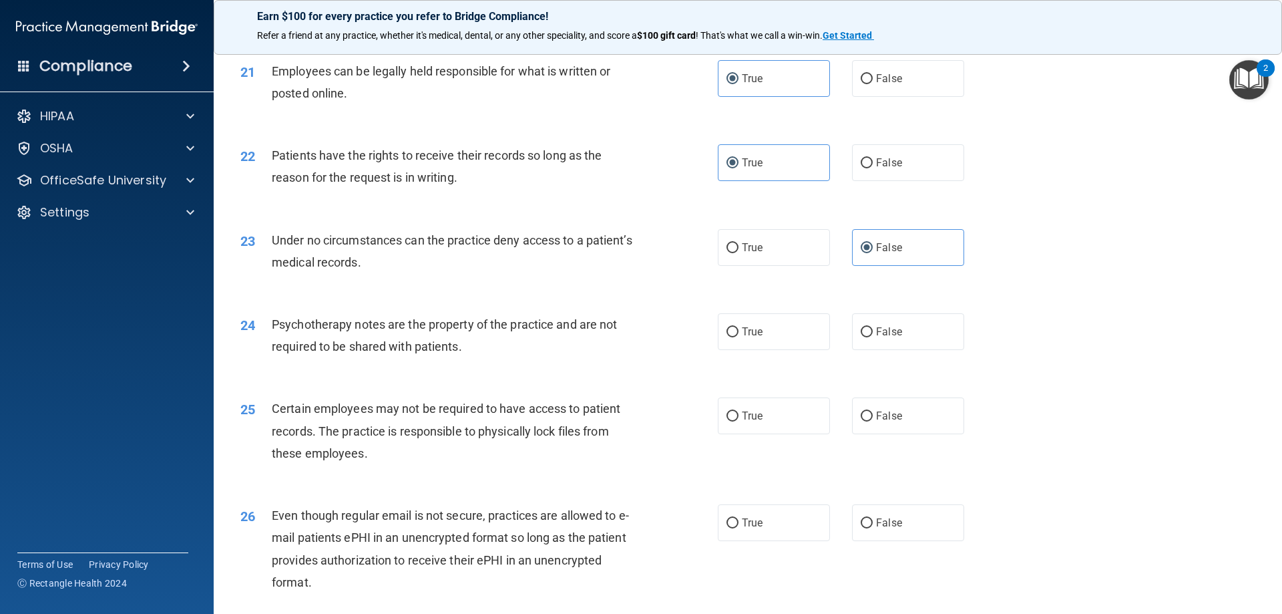
scroll to position [2204, 0]
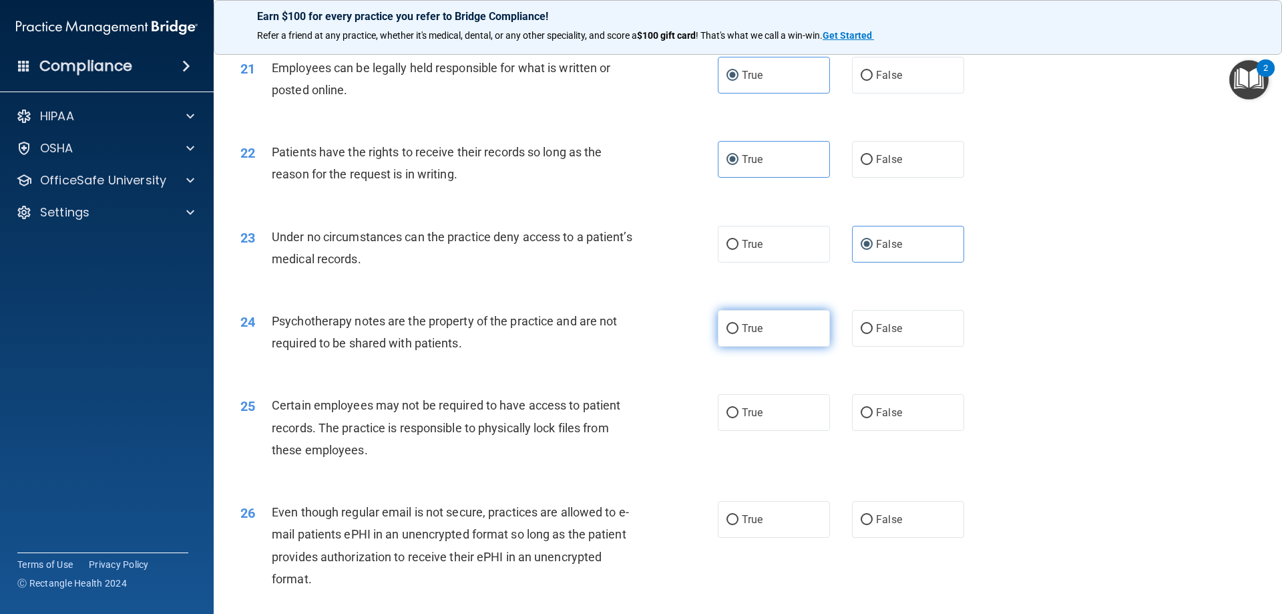
drag, startPoint x: 765, startPoint y: 353, endPoint x: 763, endPoint y: 365, distance: 11.4
click at [765, 347] on label "True" at bounding box center [774, 328] width 112 height 37
click at [739, 334] on input "True" at bounding box center [733, 329] width 12 height 10
radio input "true"
click at [753, 431] on label "True" at bounding box center [774, 412] width 112 height 37
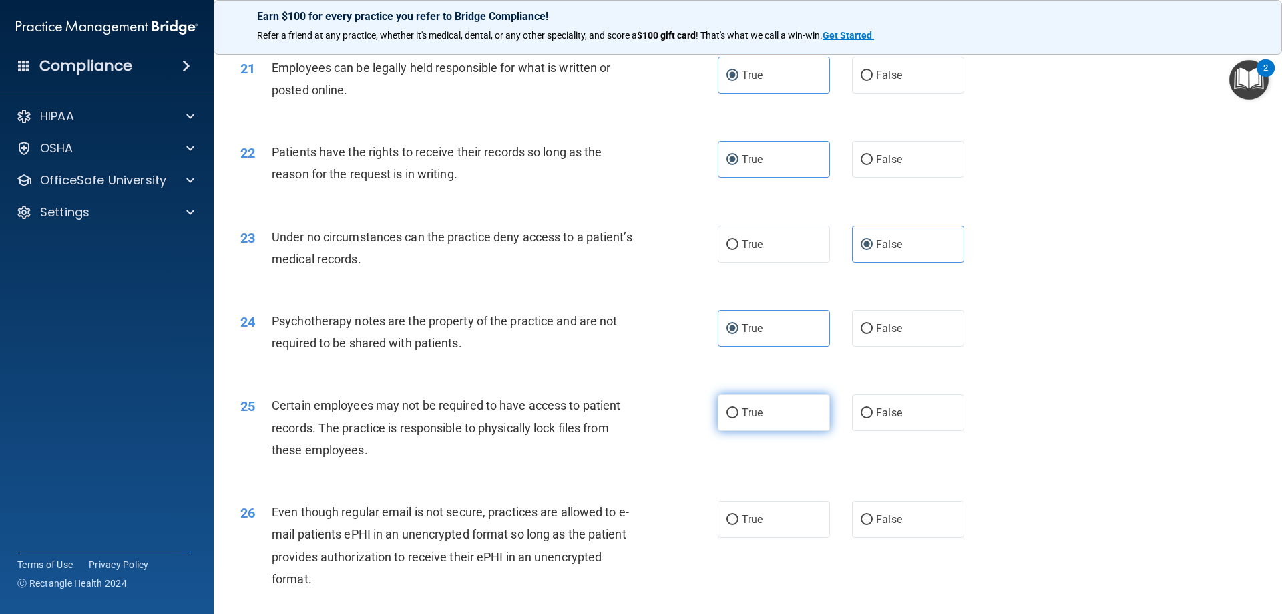
click at [739, 418] on input "True" at bounding box center [733, 413] width 12 height 10
radio input "true"
click at [748, 526] on span "True" at bounding box center [752, 519] width 21 height 13
click at [739, 525] on input "True" at bounding box center [733, 520] width 12 height 10
radio input "true"
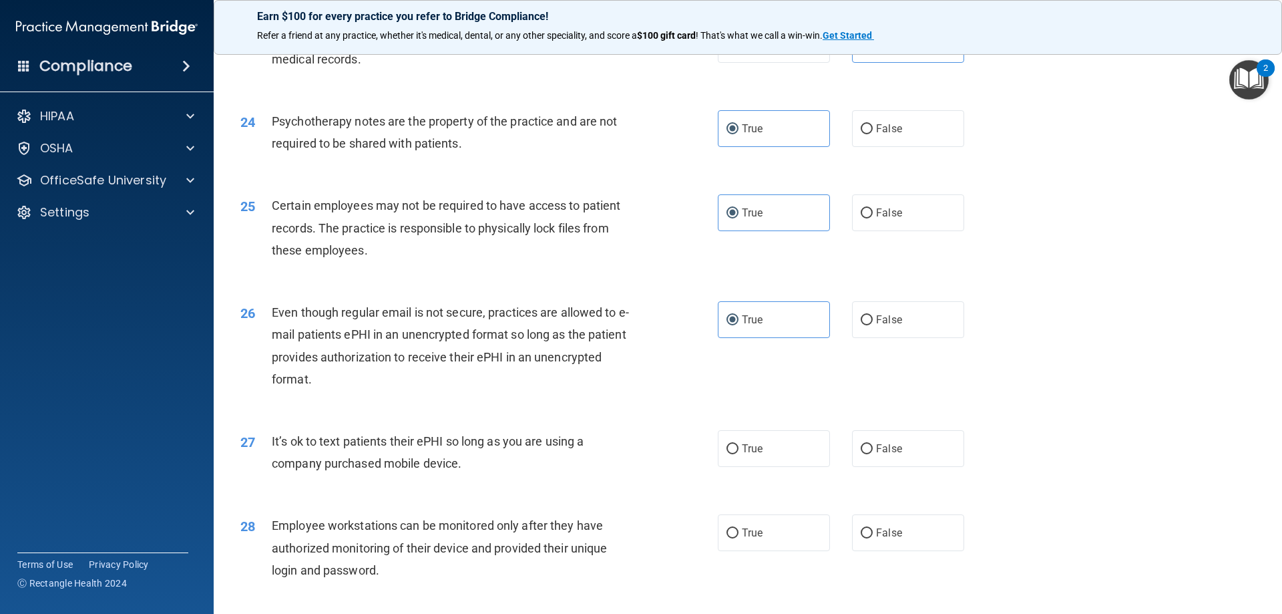
scroll to position [2404, 0]
click at [880, 466] on label "False" at bounding box center [908, 447] width 112 height 37
click at [873, 453] on input "False" at bounding box center [867, 448] width 12 height 10
radio input "true"
click at [885, 546] on label "False" at bounding box center [908, 532] width 112 height 37
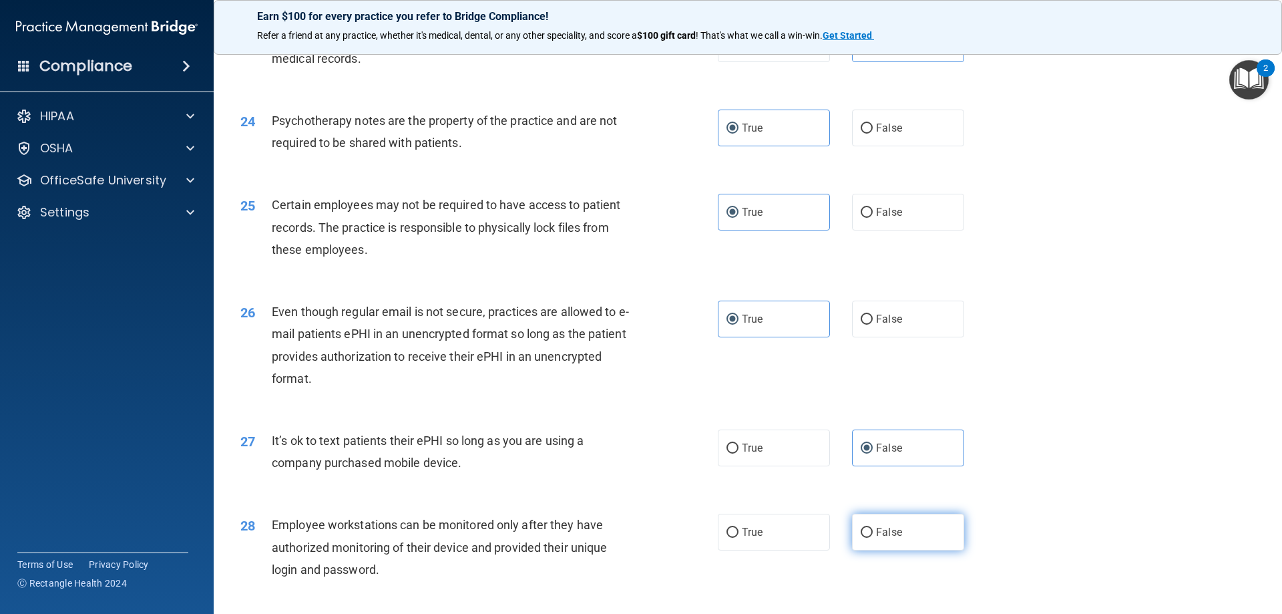
click at [873, 538] on input "False" at bounding box center [867, 533] width 12 height 10
radio input "true"
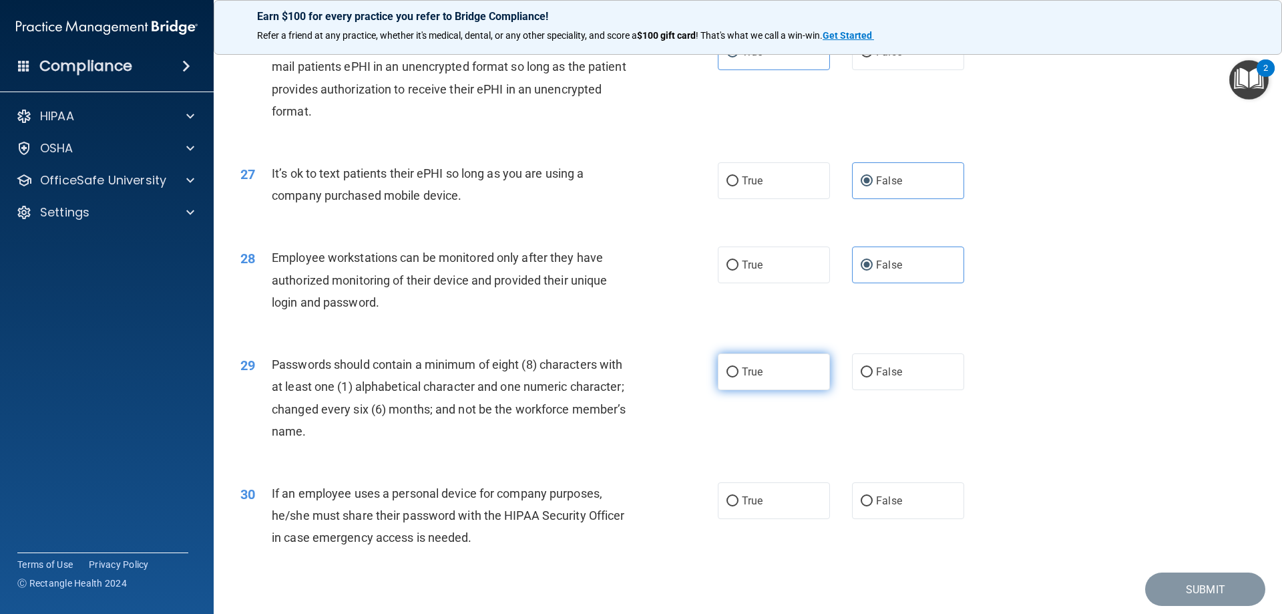
click at [754, 378] on span "True" at bounding box center [752, 371] width 21 height 13
click at [739, 377] on input "True" at bounding box center [733, 372] width 12 height 10
radio input "true"
click at [760, 519] on label "True" at bounding box center [774, 500] width 112 height 37
click at [739, 506] on input "True" at bounding box center [733, 501] width 12 height 10
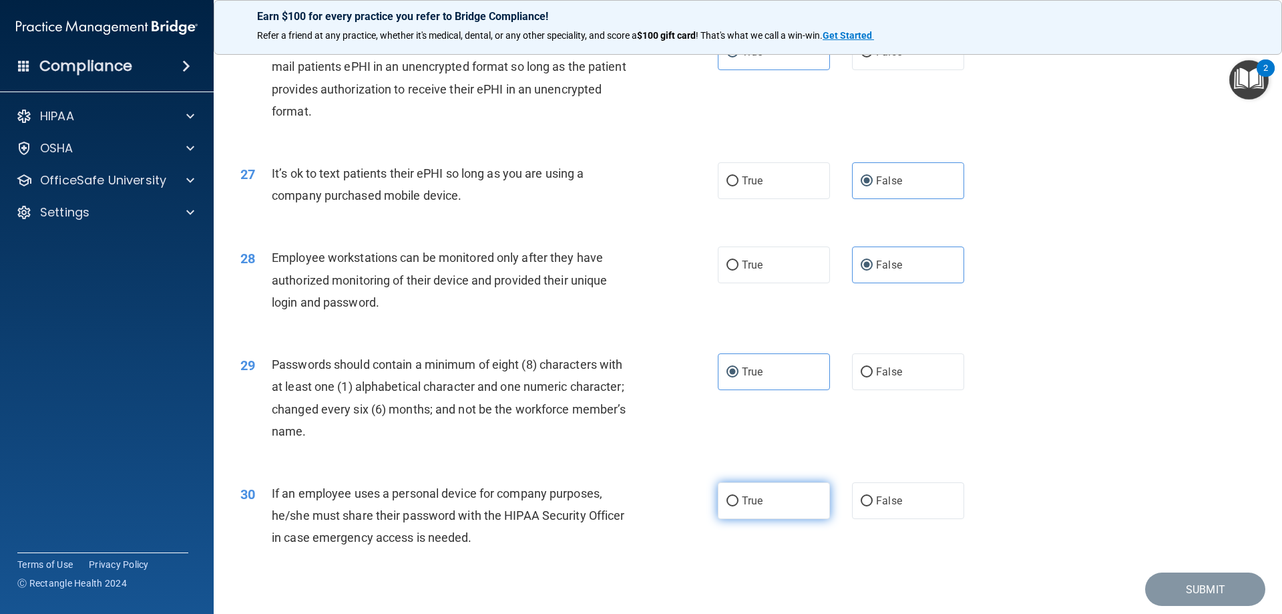
radio input "true"
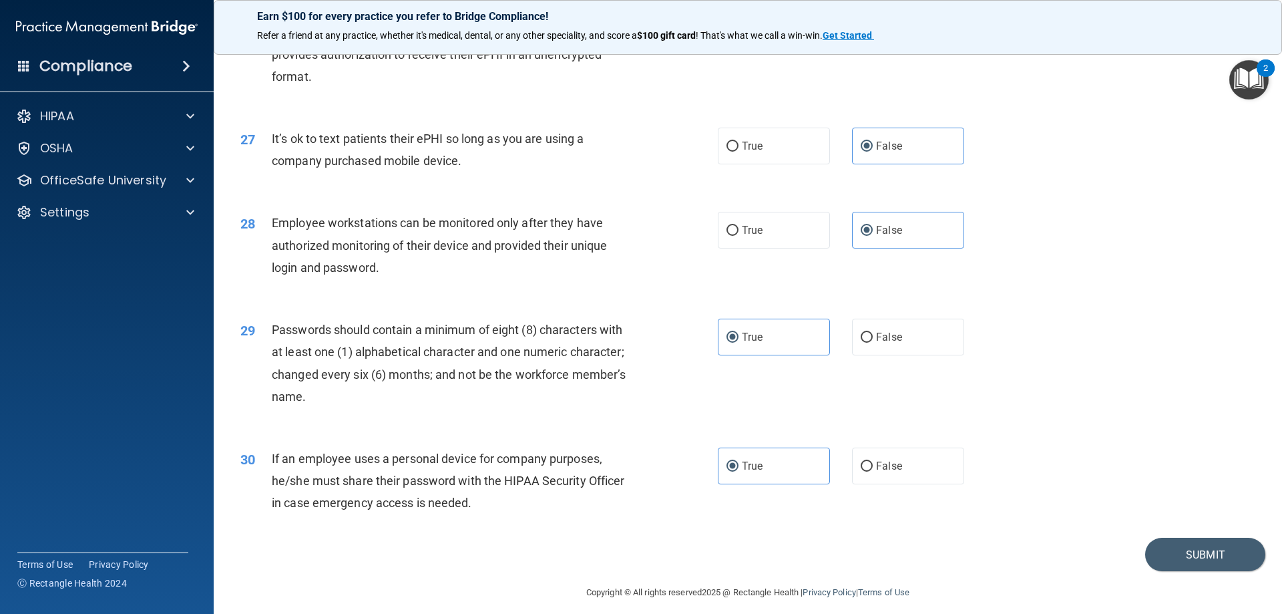
scroll to position [2739, 0]
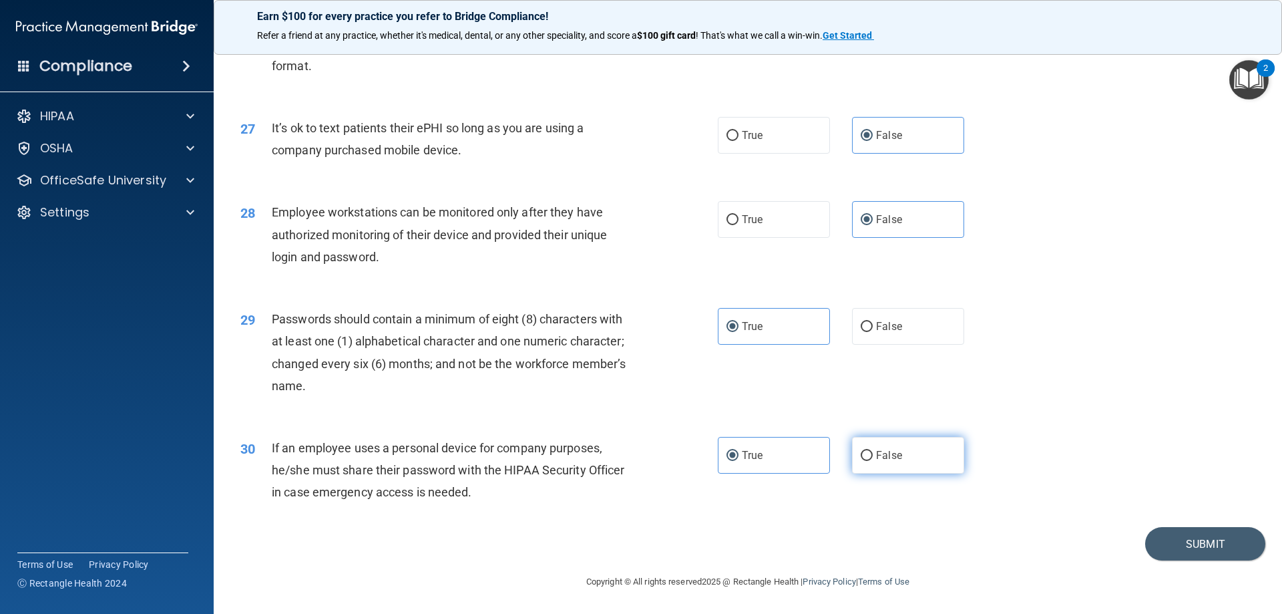
click at [866, 458] on input "False" at bounding box center [867, 456] width 12 height 10
radio input "true"
radio input "false"
click at [1203, 548] on button "Submit" at bounding box center [1205, 544] width 120 height 34
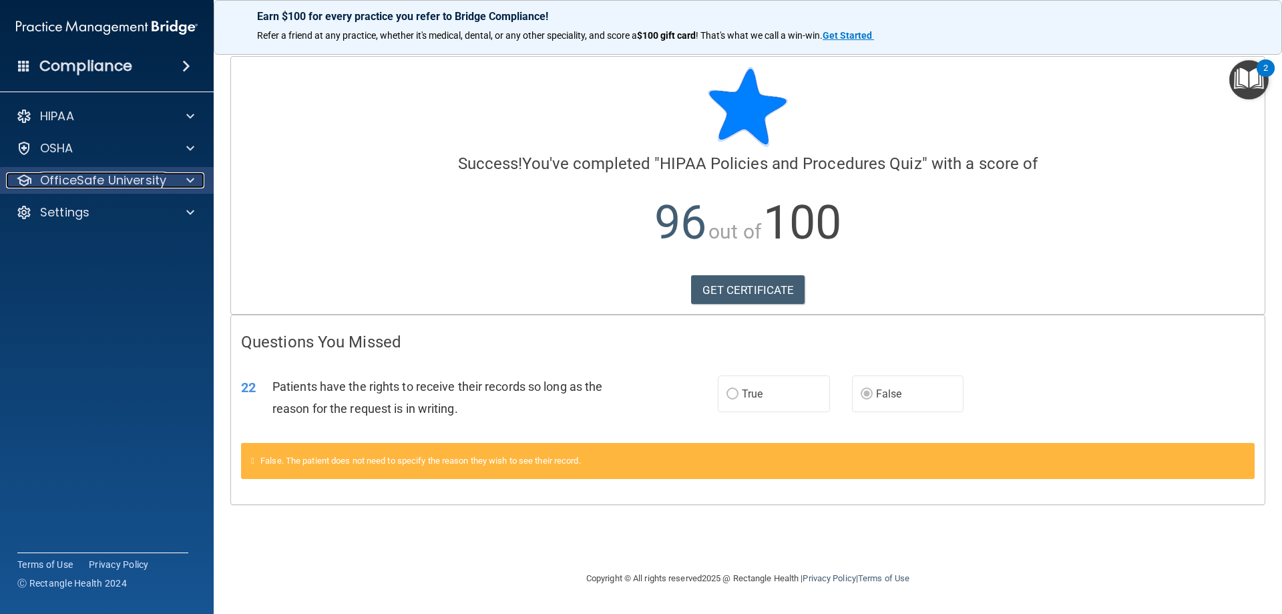
click at [169, 176] on div "OfficeSafe University" at bounding box center [89, 180] width 166 height 16
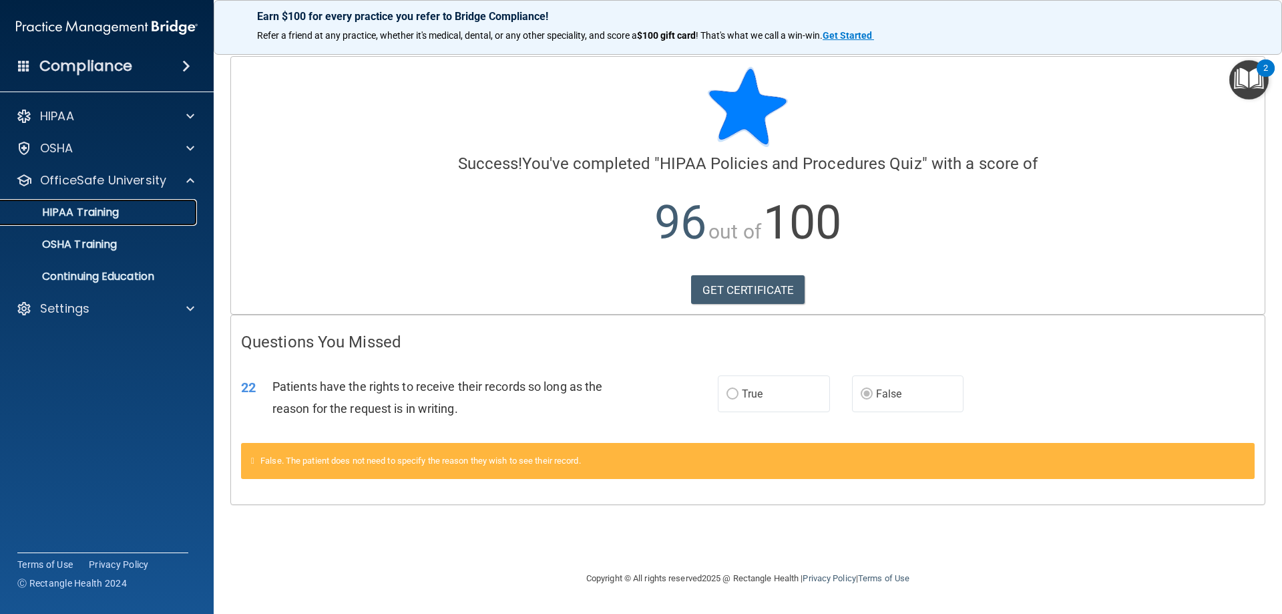
click at [137, 214] on div "HIPAA Training" at bounding box center [100, 212] width 182 height 13
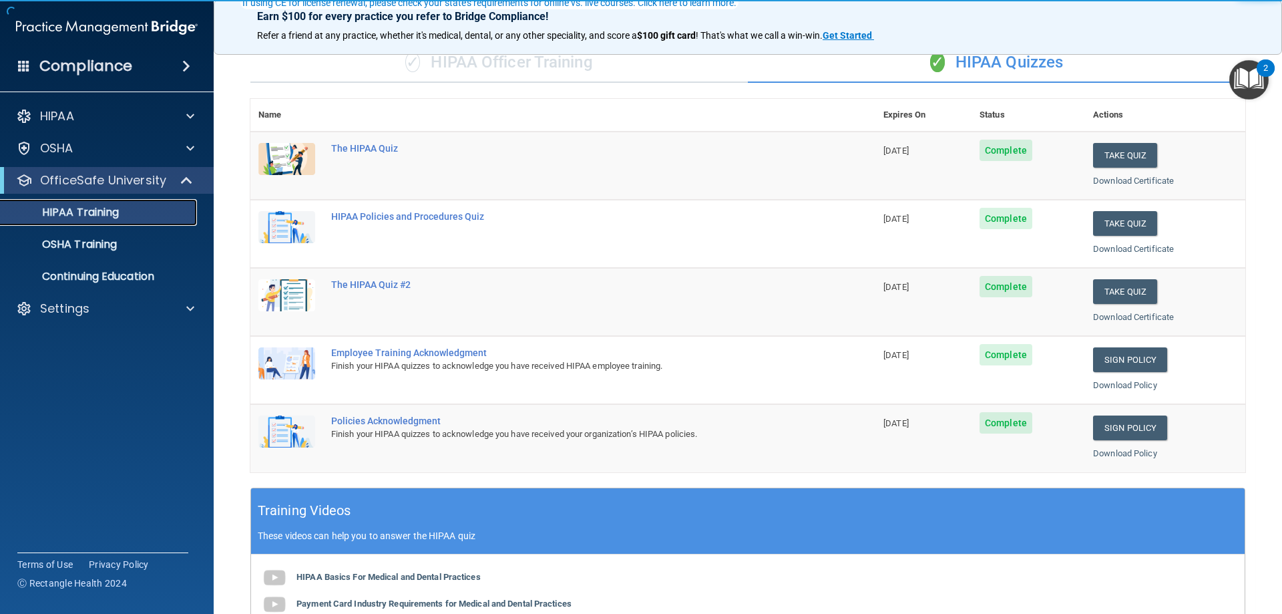
scroll to position [134, 0]
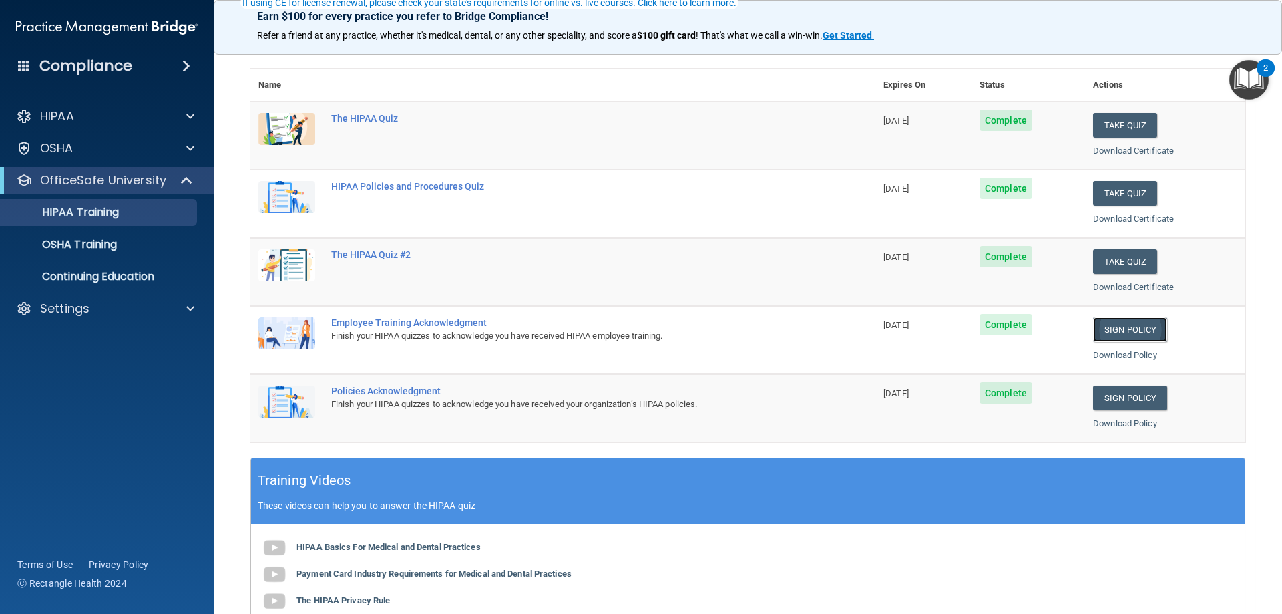
click at [1130, 321] on link "Sign Policy" at bounding box center [1130, 329] width 74 height 25
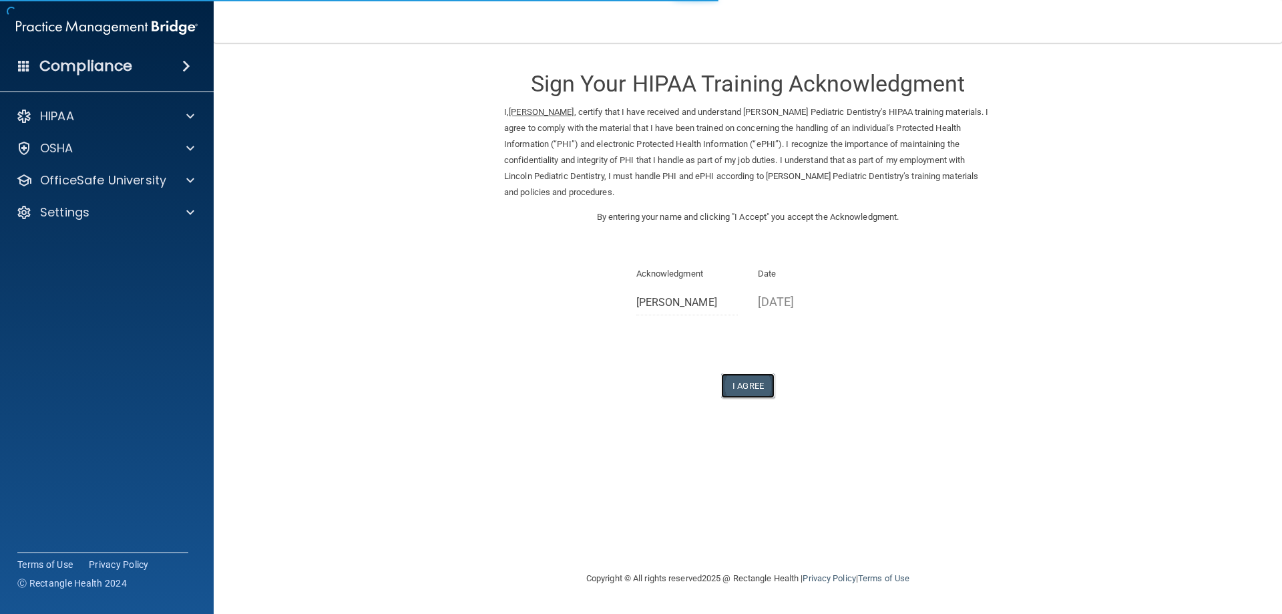
click at [761, 379] on button "I Agree" at bounding box center [747, 385] width 53 height 25
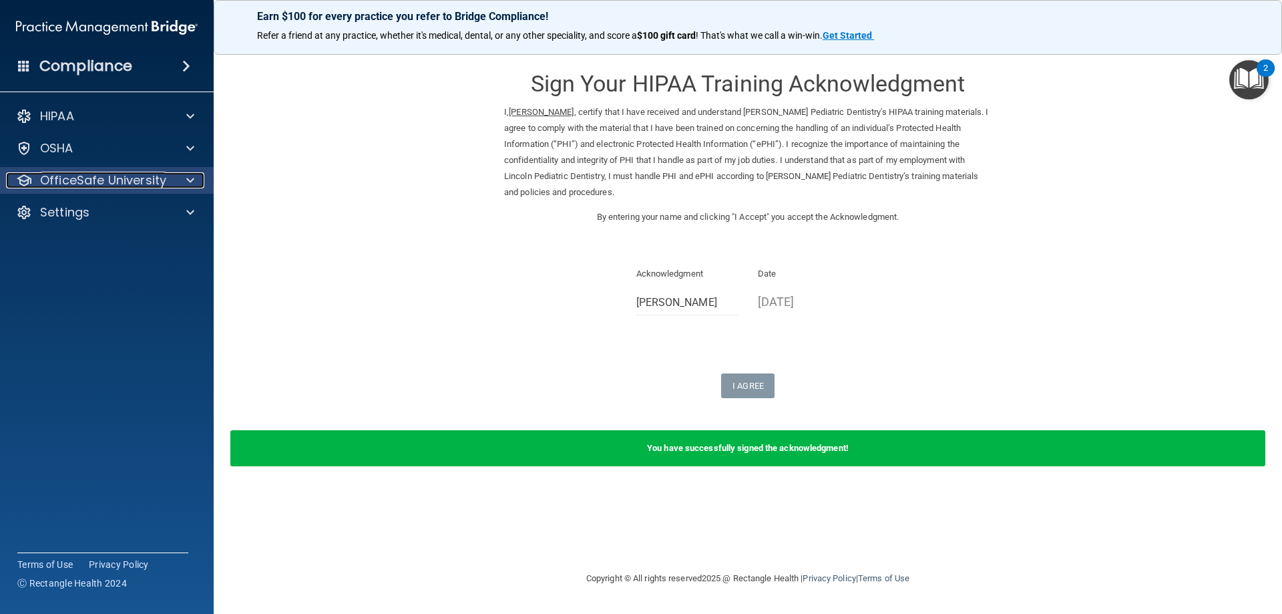
click at [91, 175] on p "OfficeSafe University" at bounding box center [103, 180] width 126 height 16
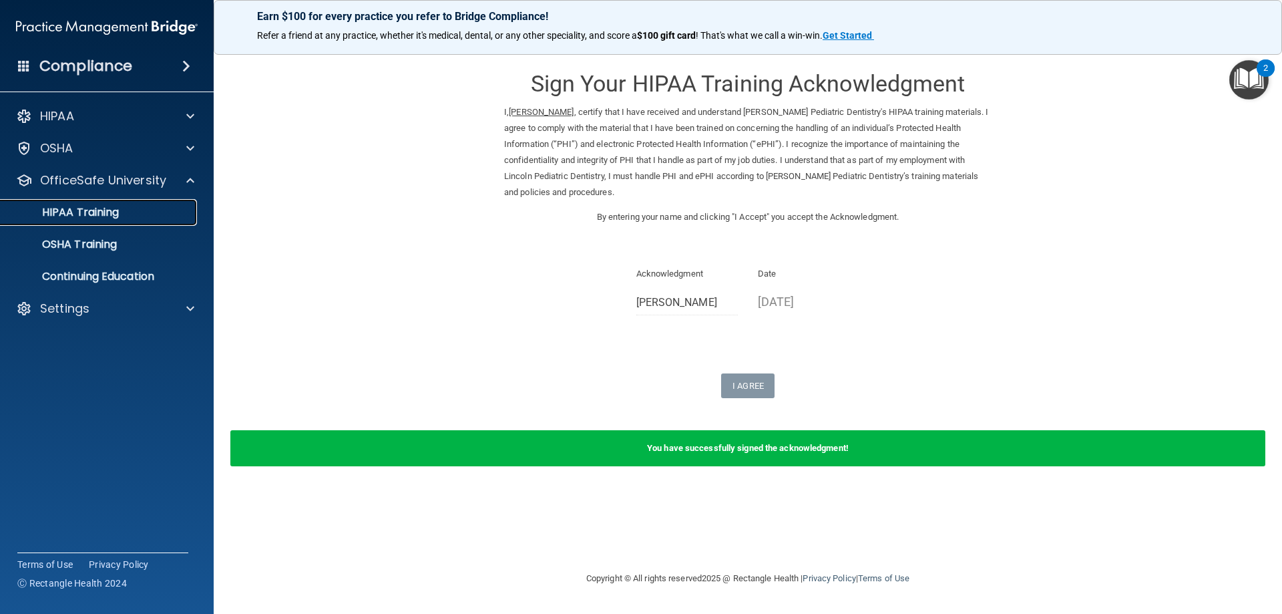
click at [93, 224] on link "HIPAA Training" at bounding box center [92, 212] width 210 height 27
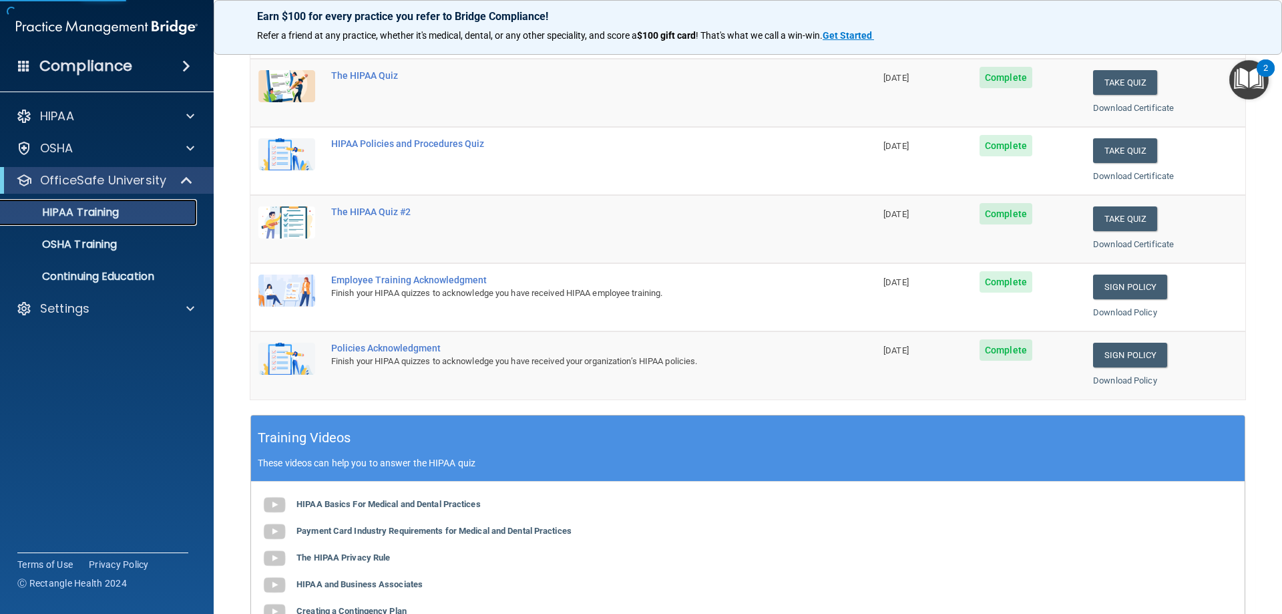
scroll to position [200, 0]
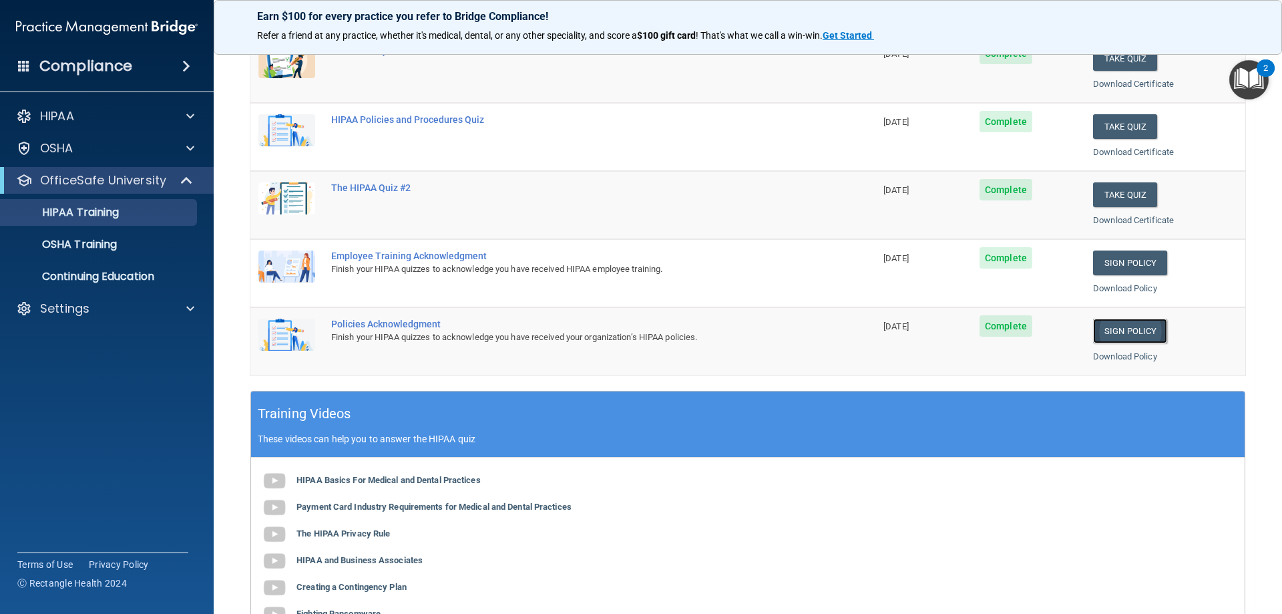
click at [1110, 335] on link "Sign Policy" at bounding box center [1130, 331] width 74 height 25
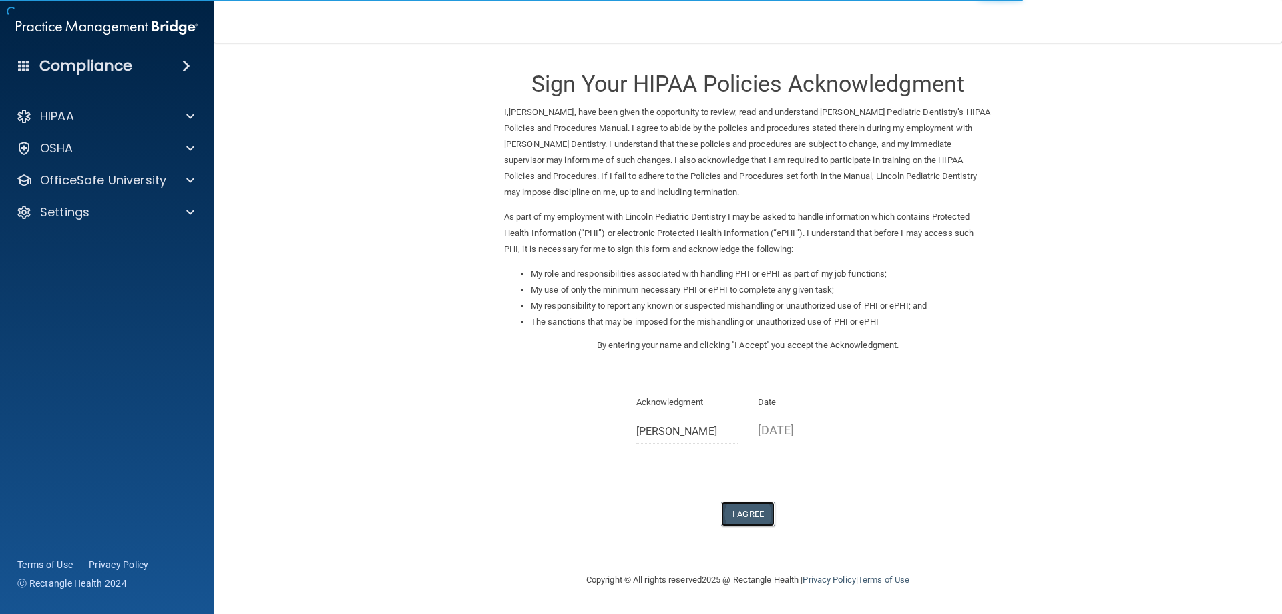
click at [744, 512] on button "I Agree" at bounding box center [747, 514] width 53 height 25
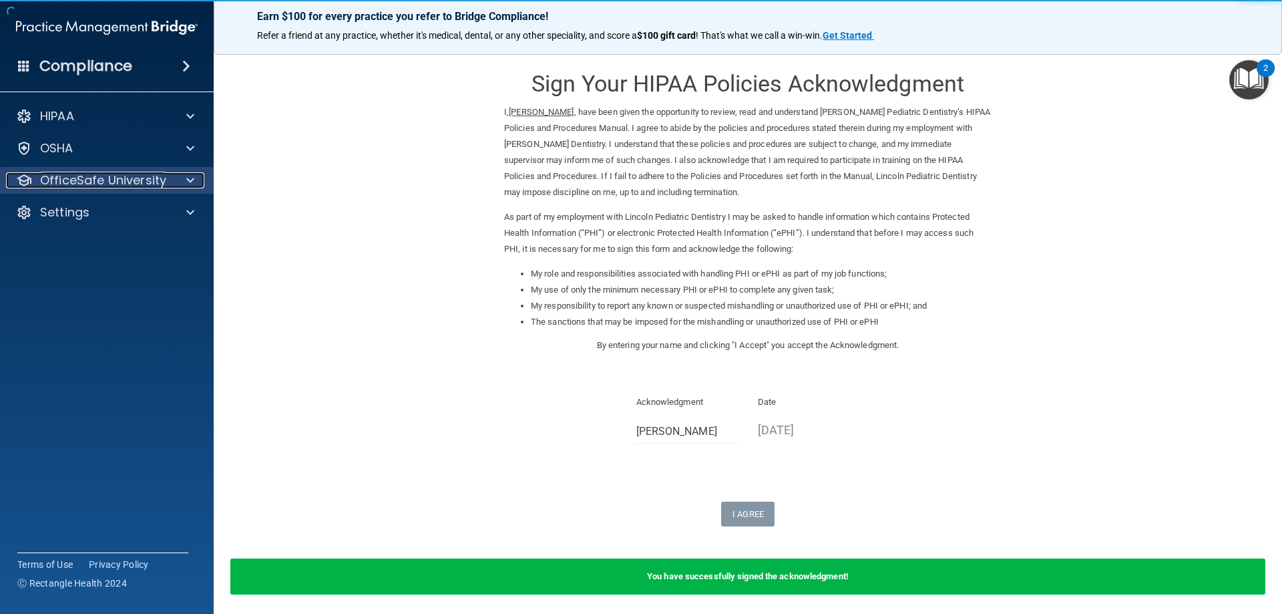
click at [67, 178] on p "OfficeSafe University" at bounding box center [103, 180] width 126 height 16
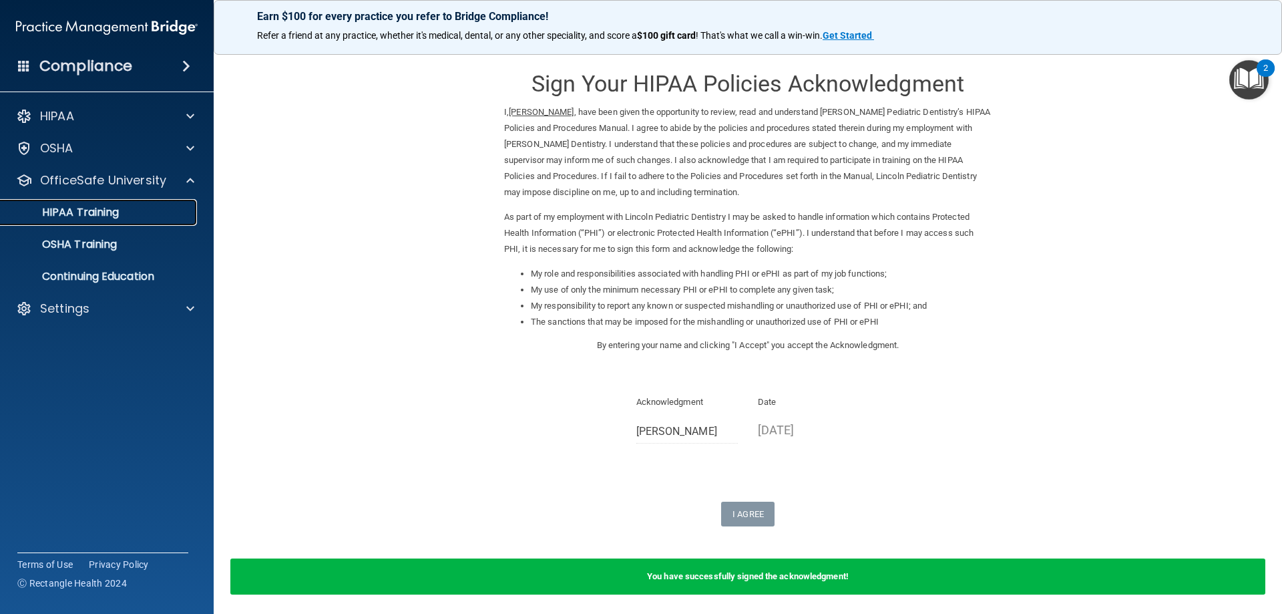
click at [93, 211] on p "HIPAA Training" at bounding box center [64, 212] width 110 height 13
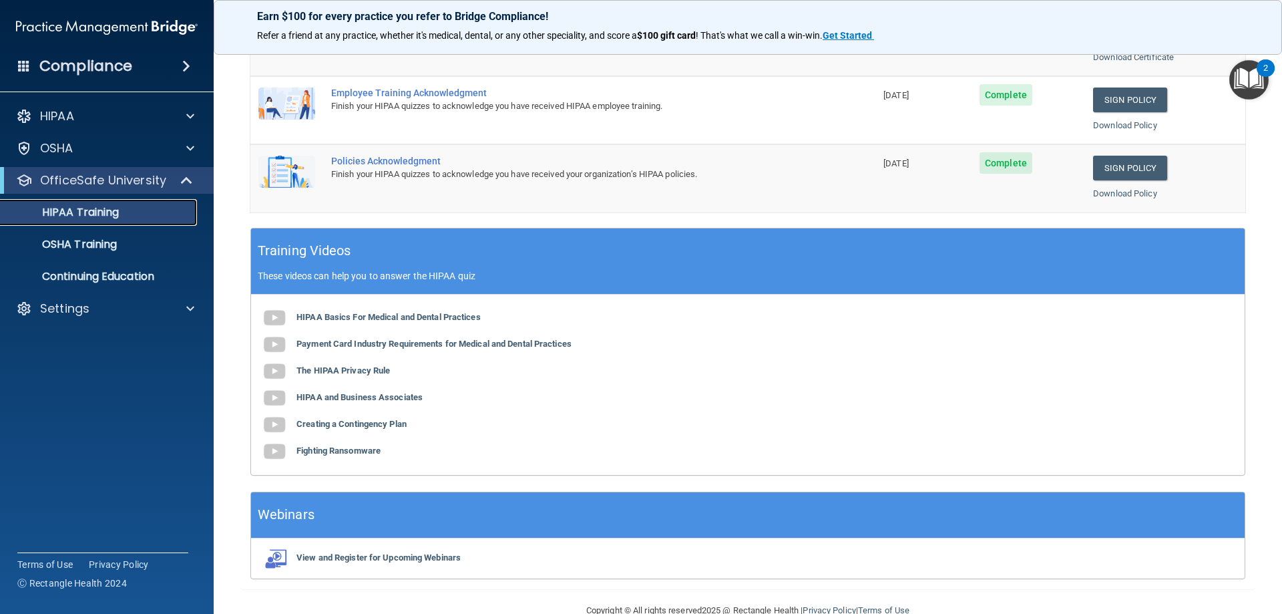
scroll to position [392, 0]
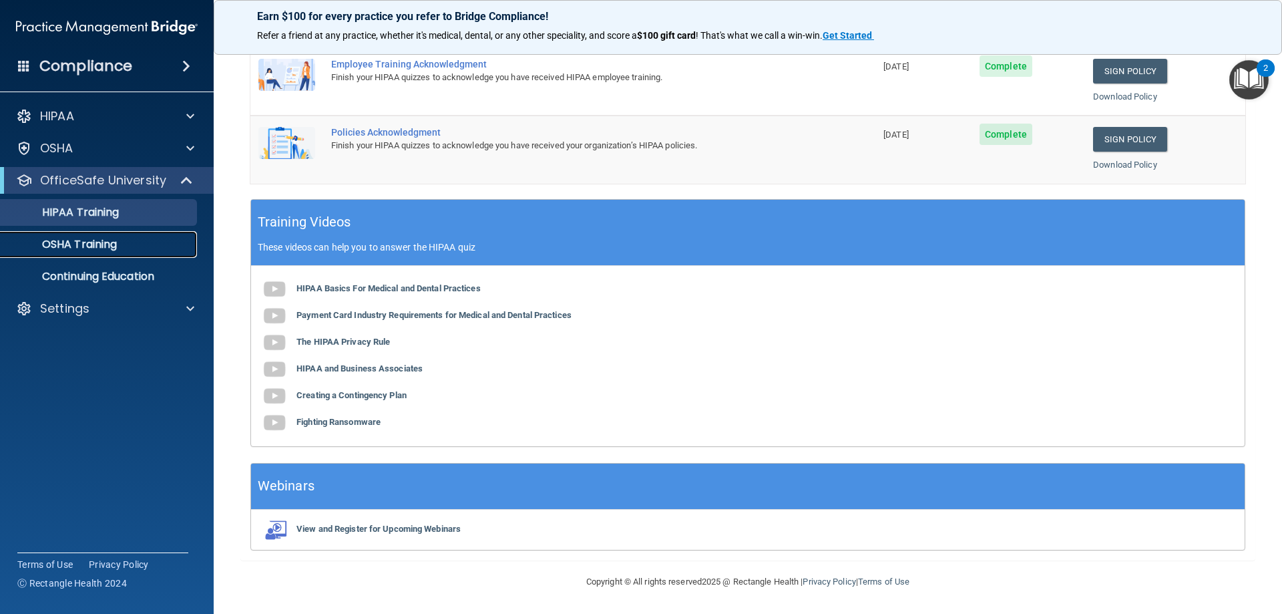
click at [117, 242] on p "OSHA Training" at bounding box center [63, 244] width 108 height 13
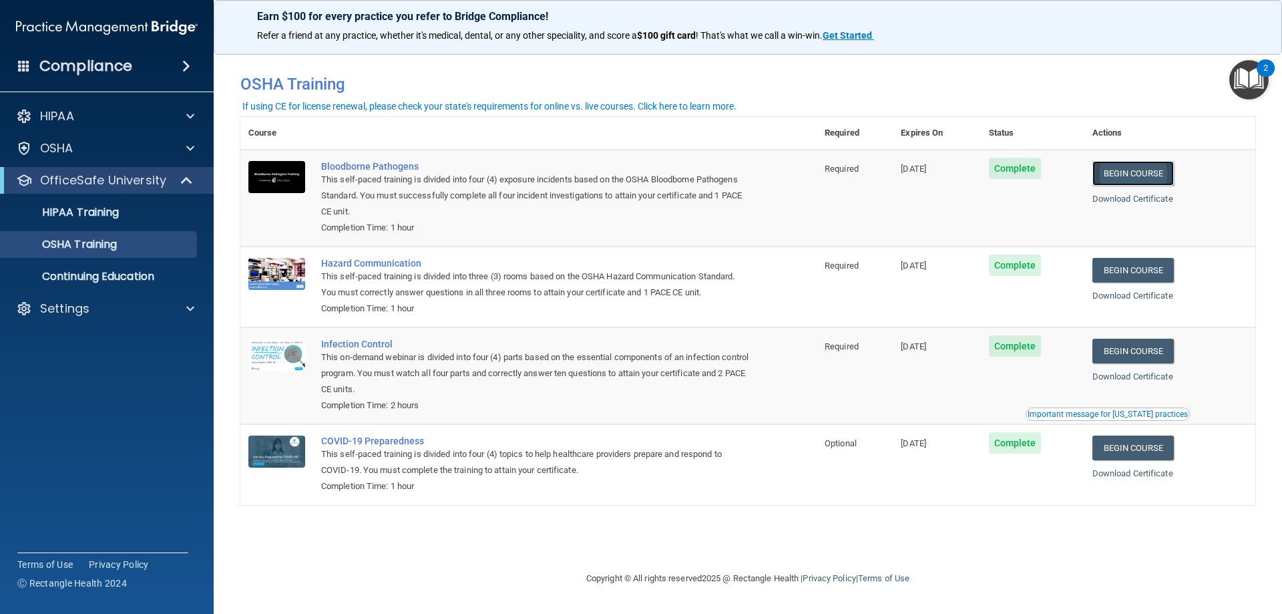
click at [1145, 178] on link "Begin Course" at bounding box center [1133, 173] width 81 height 25
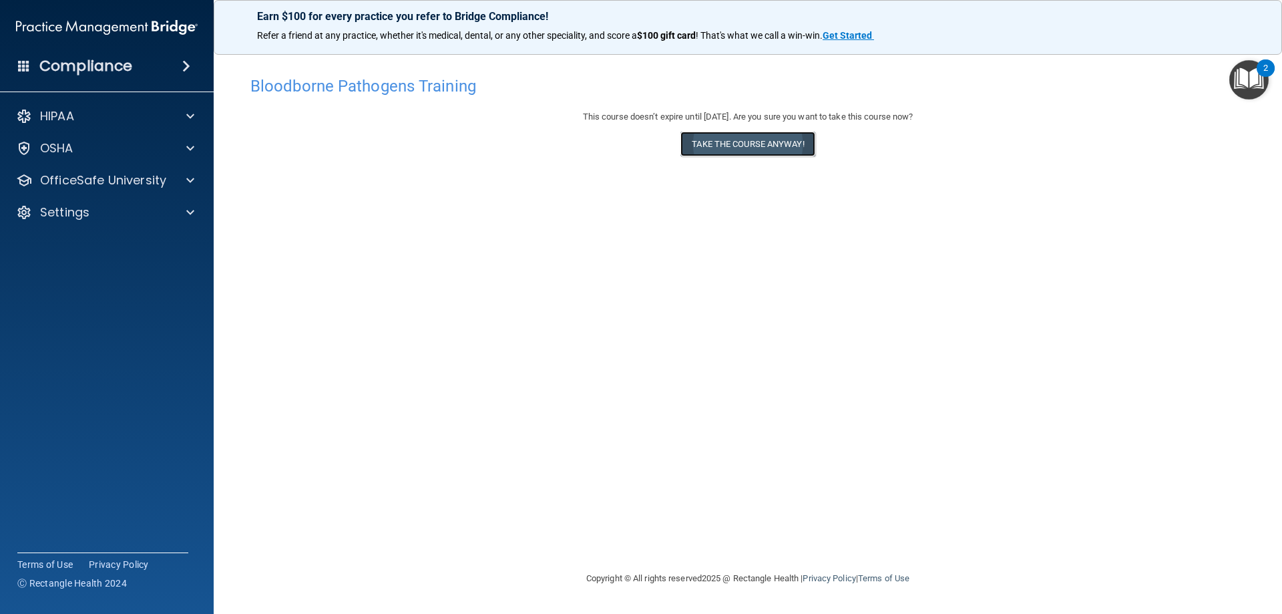
click at [733, 144] on button "Take the course anyway!" at bounding box center [748, 144] width 134 height 25
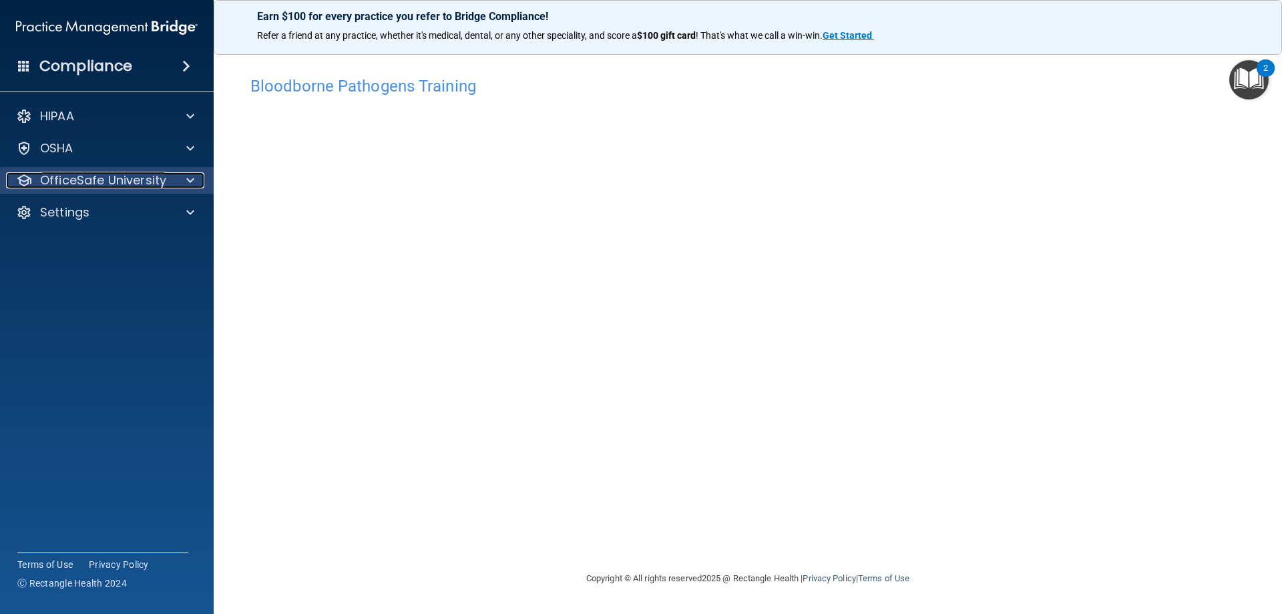
click at [177, 178] on div at bounding box center [188, 180] width 33 height 16
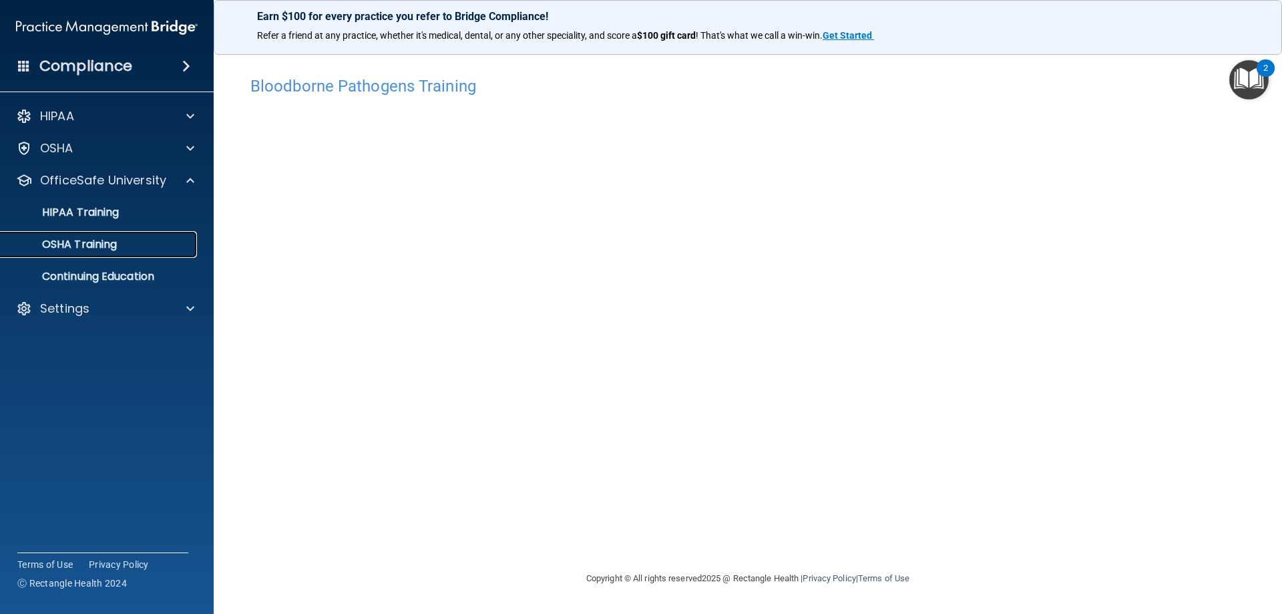
click at [114, 244] on p "OSHA Training" at bounding box center [63, 244] width 108 height 13
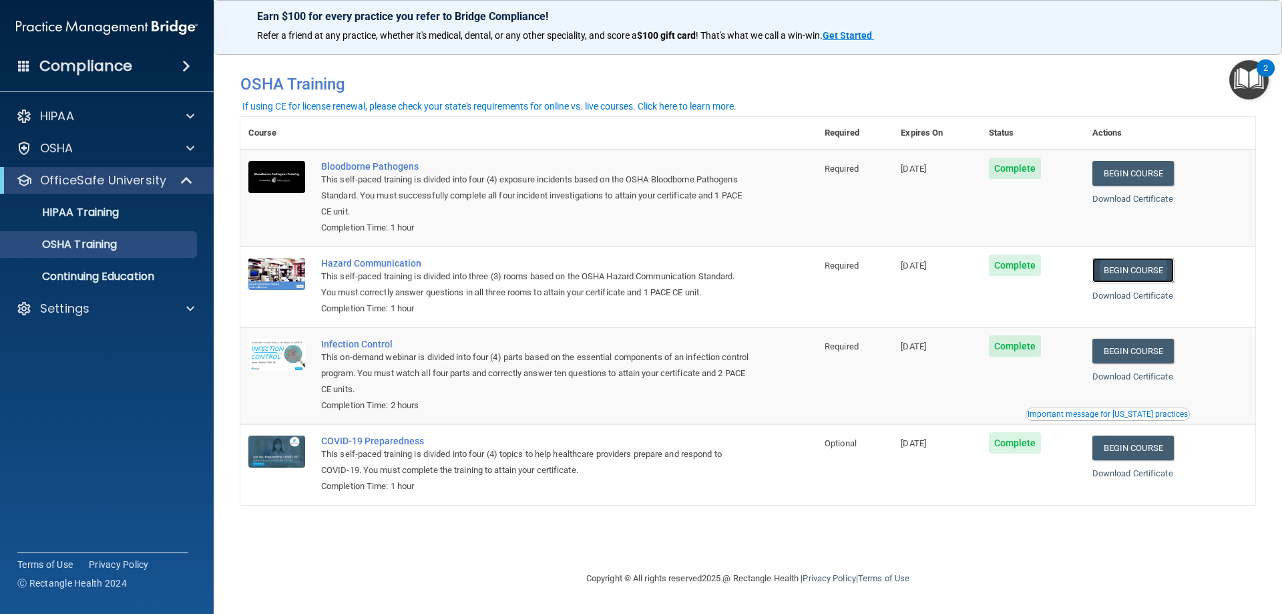
click at [1145, 272] on link "Begin Course" at bounding box center [1133, 270] width 81 height 25
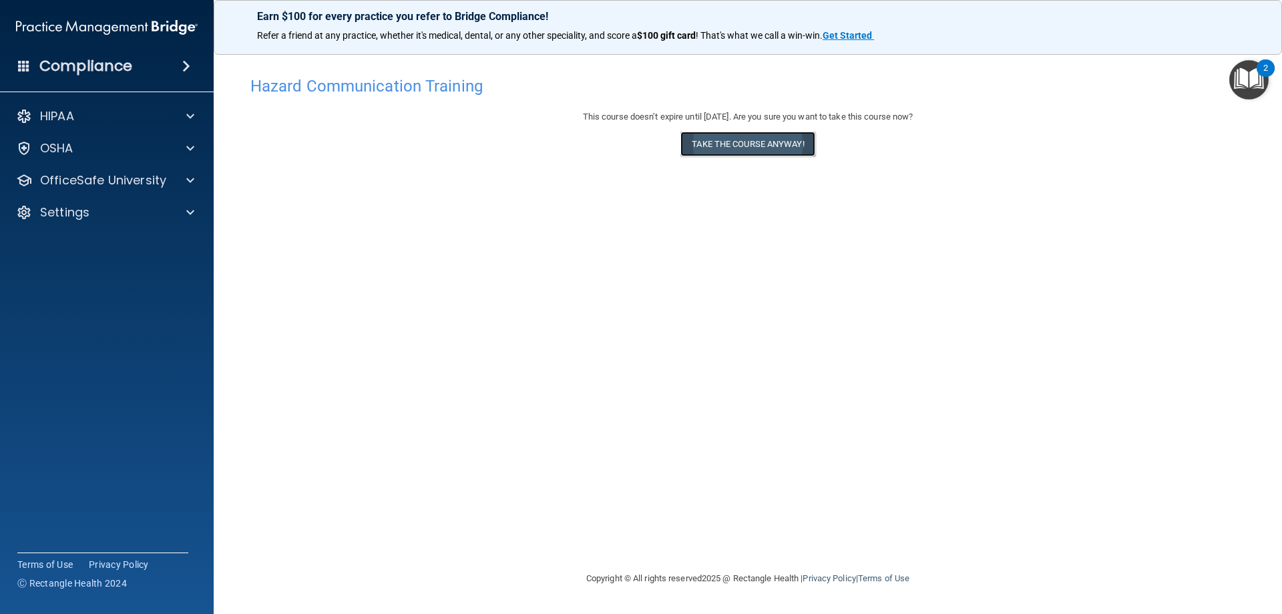
click at [773, 144] on button "Take the course anyway!" at bounding box center [748, 144] width 134 height 25
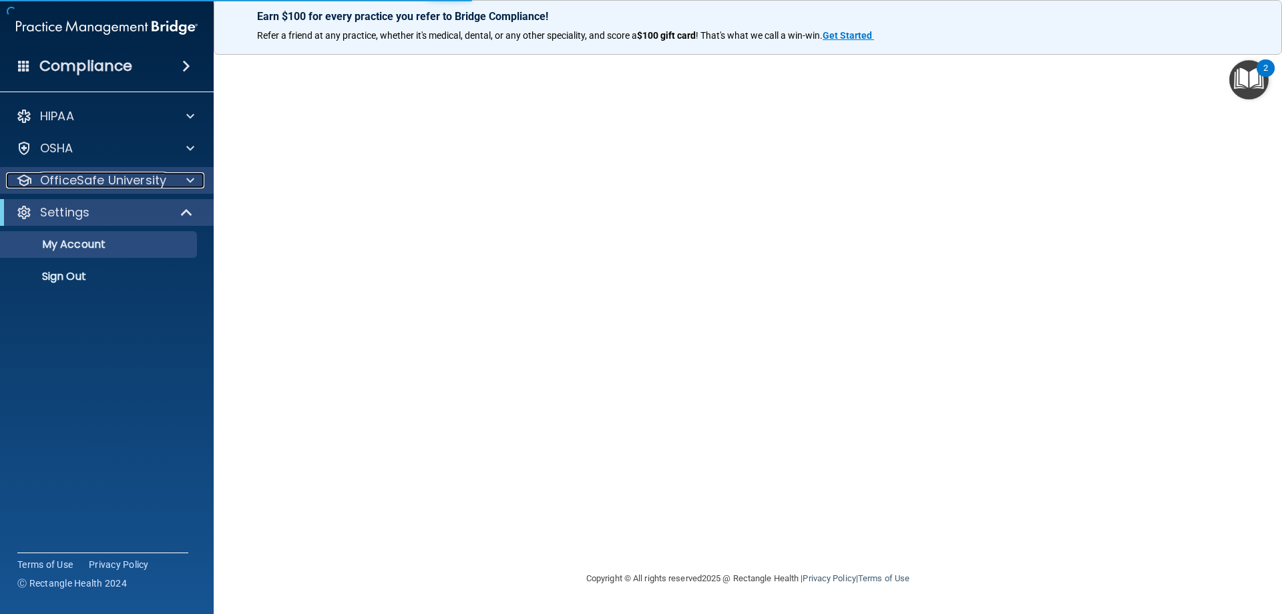
click at [186, 185] on div at bounding box center [188, 180] width 33 height 16
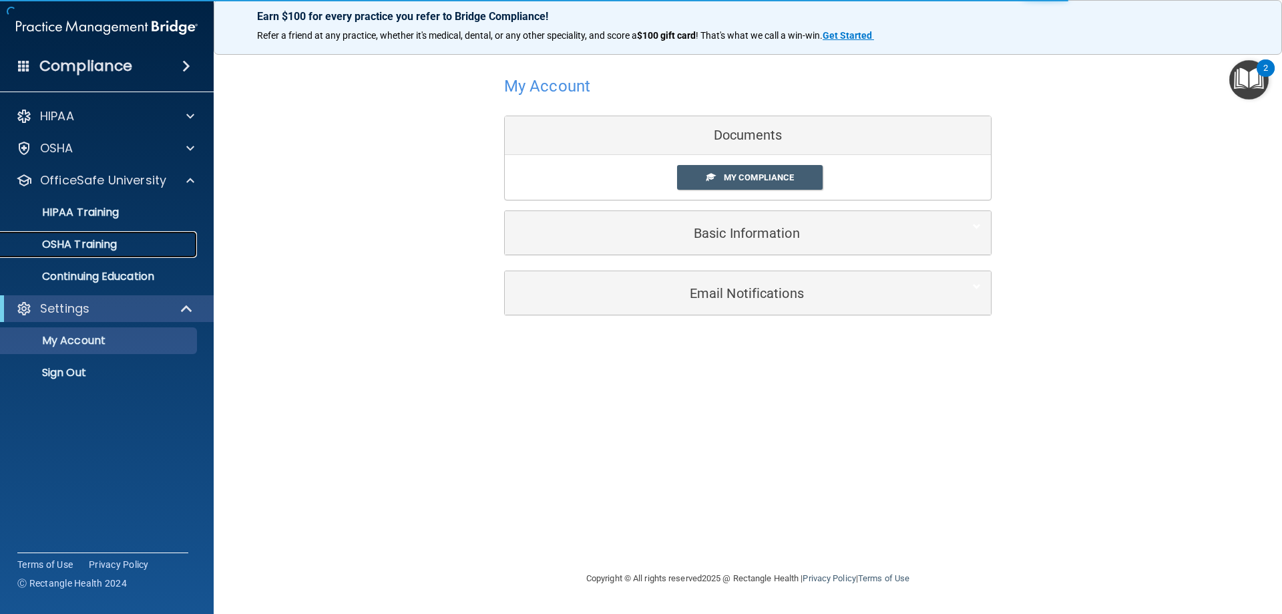
click at [137, 242] on div "OSHA Training" at bounding box center [100, 244] width 182 height 13
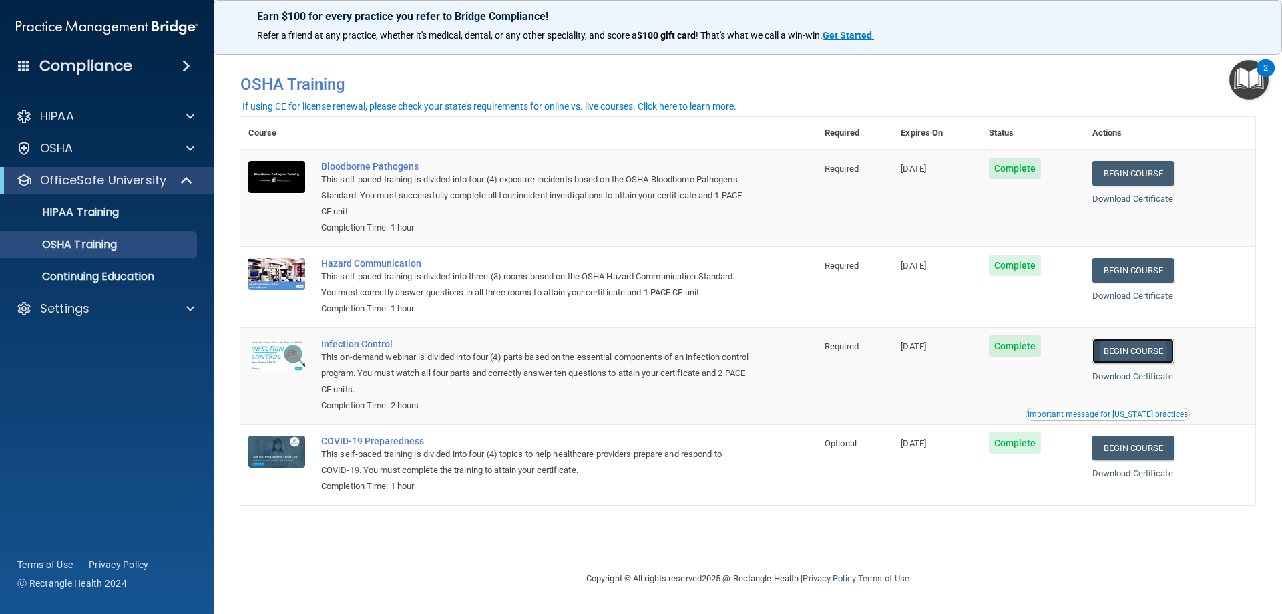
click at [1169, 353] on link "Begin Course" at bounding box center [1133, 351] width 81 height 25
click at [78, 267] on link "Continuing Education" at bounding box center [92, 276] width 210 height 27
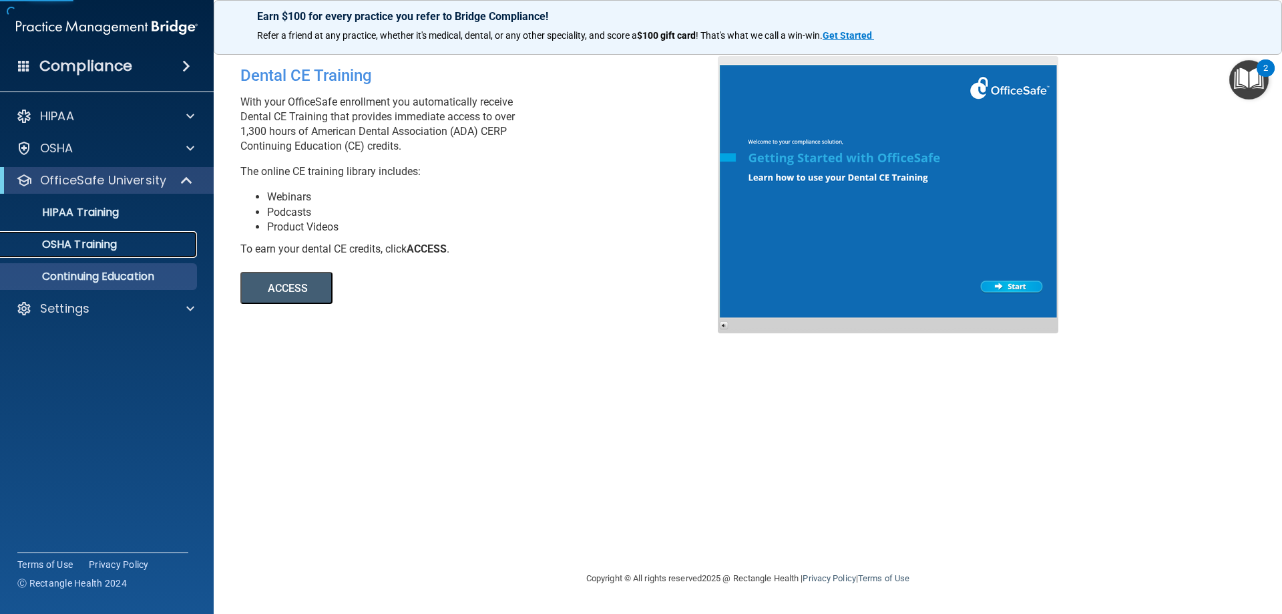
click at [95, 240] on p "OSHA Training" at bounding box center [63, 244] width 108 height 13
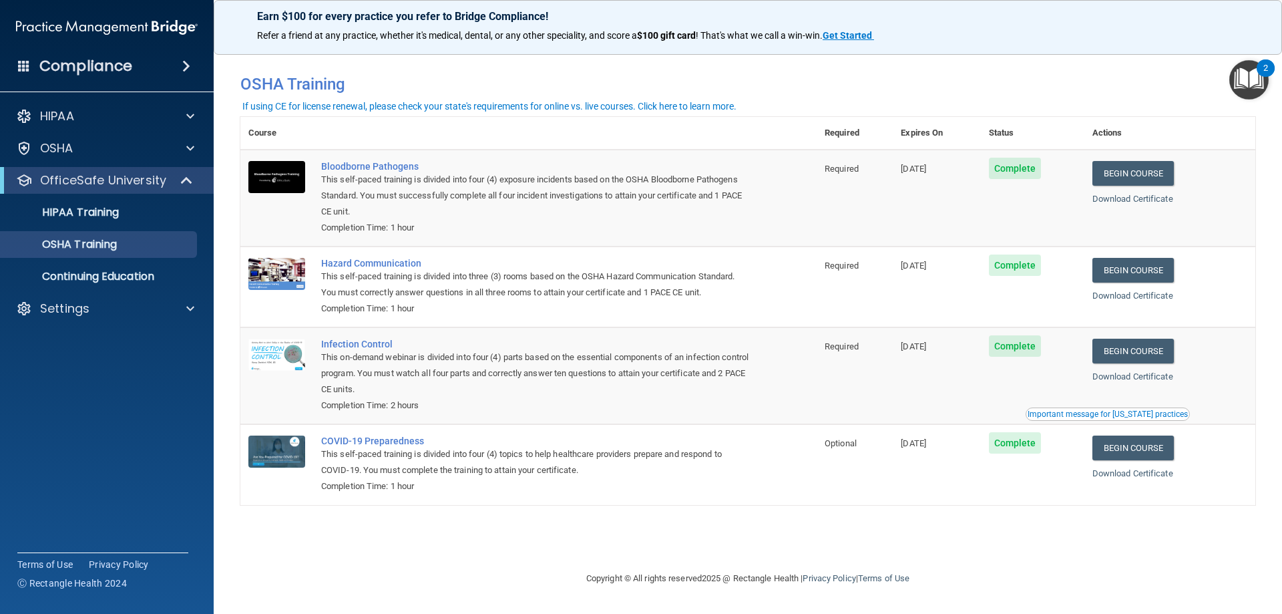
click at [1024, 453] on span "Complete" at bounding box center [1015, 442] width 53 height 21
click at [1023, 445] on span "Complete" at bounding box center [1015, 442] width 53 height 21
click at [1115, 449] on link "Begin Course" at bounding box center [1133, 447] width 81 height 25
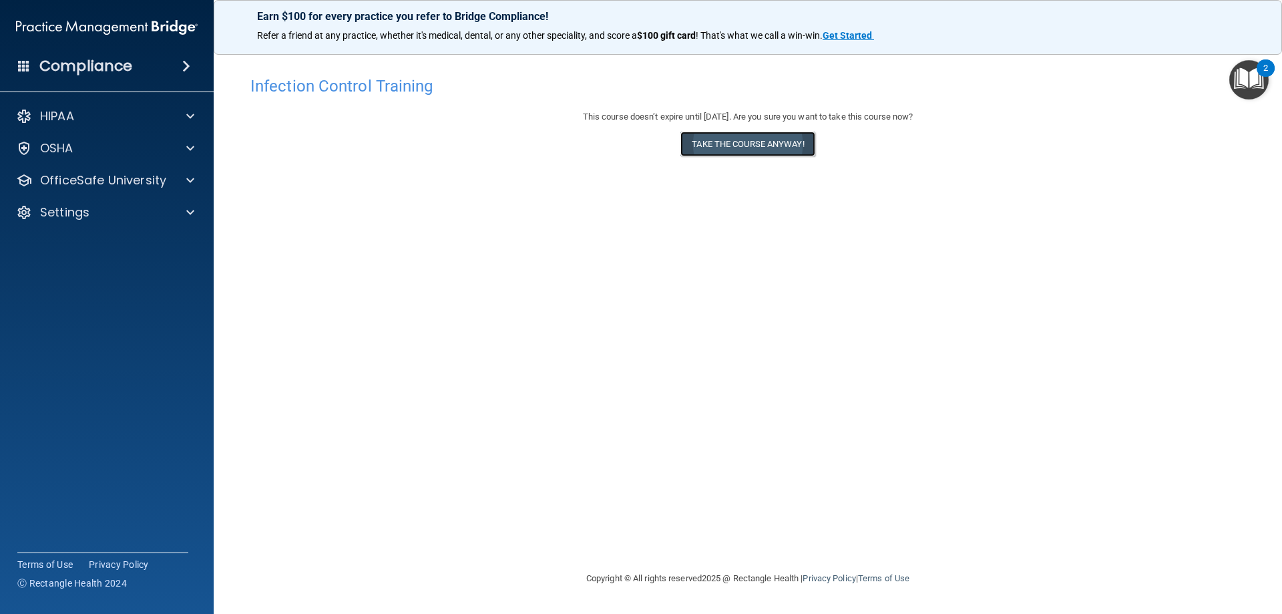
click at [771, 151] on button "Take the course anyway!" at bounding box center [748, 144] width 134 height 25
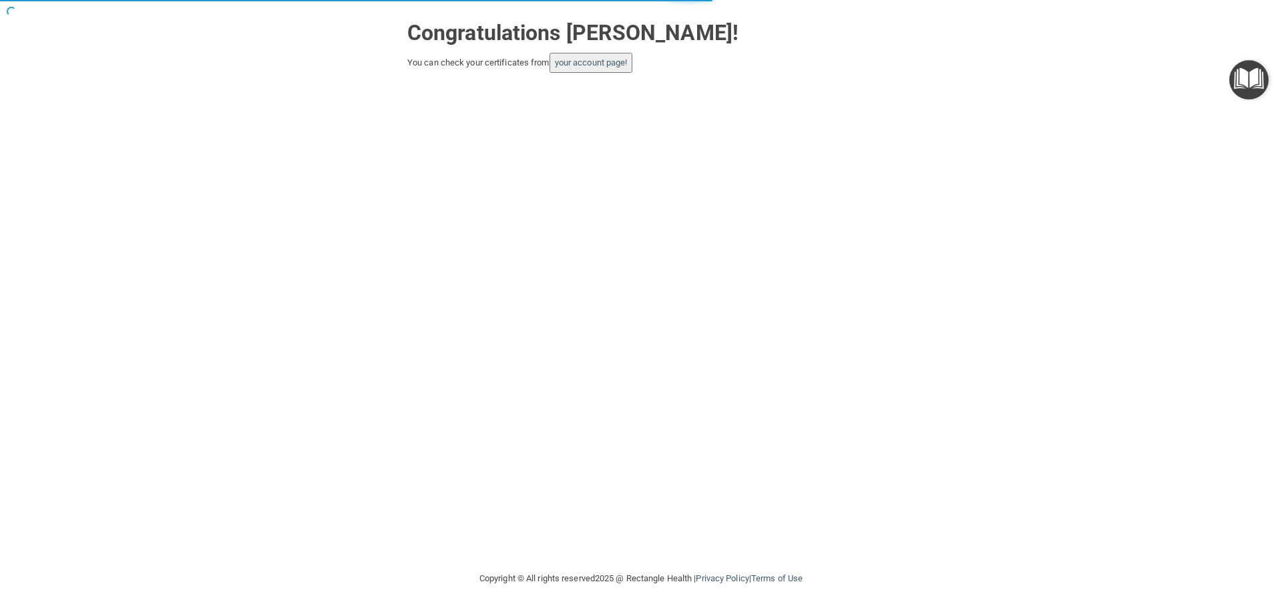
click at [590, 72] on button "your account page!" at bounding box center [591, 63] width 83 height 20
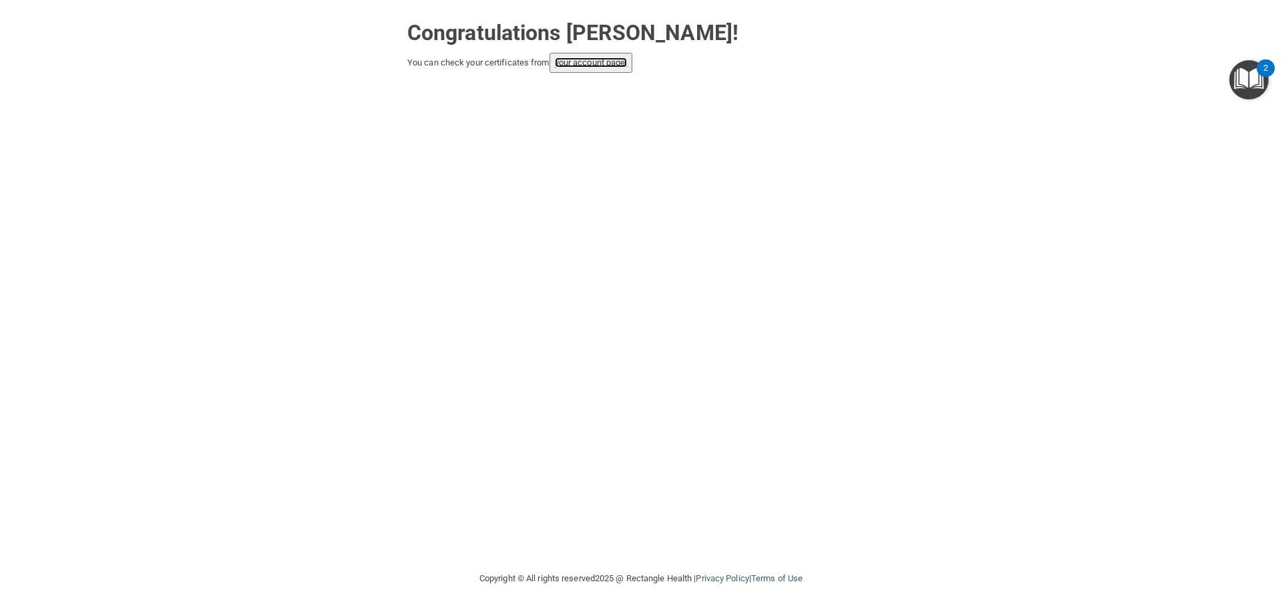
click at [628, 63] on link "your account page!" at bounding box center [591, 62] width 73 height 10
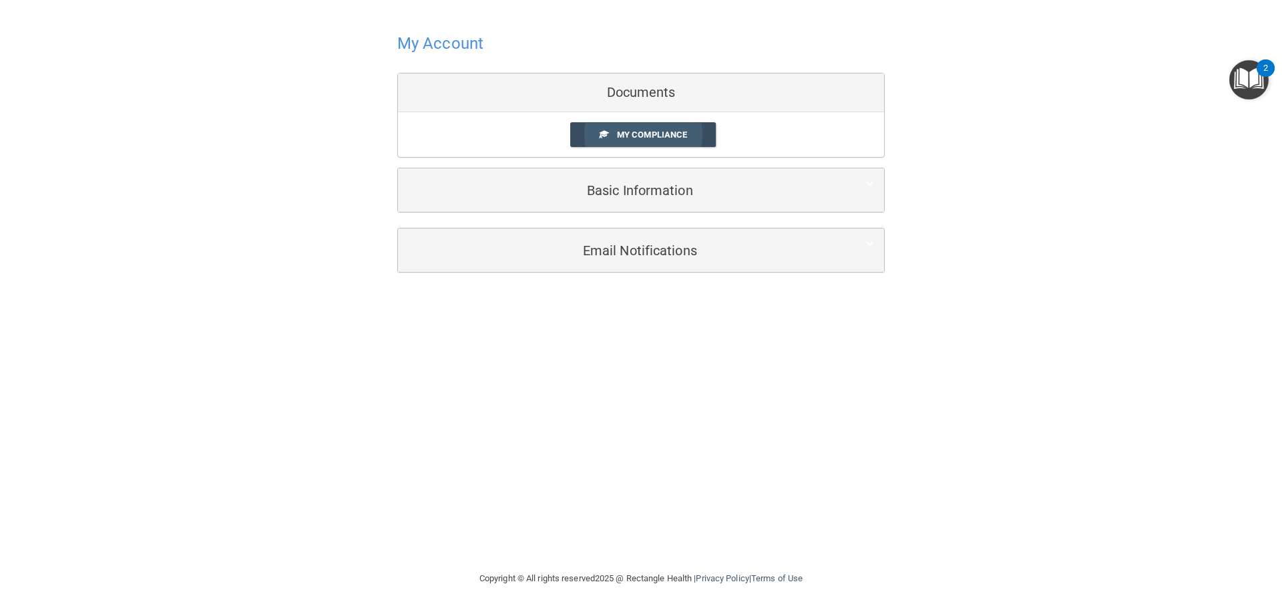
click at [627, 136] on span "My Compliance" at bounding box center [652, 135] width 70 height 10
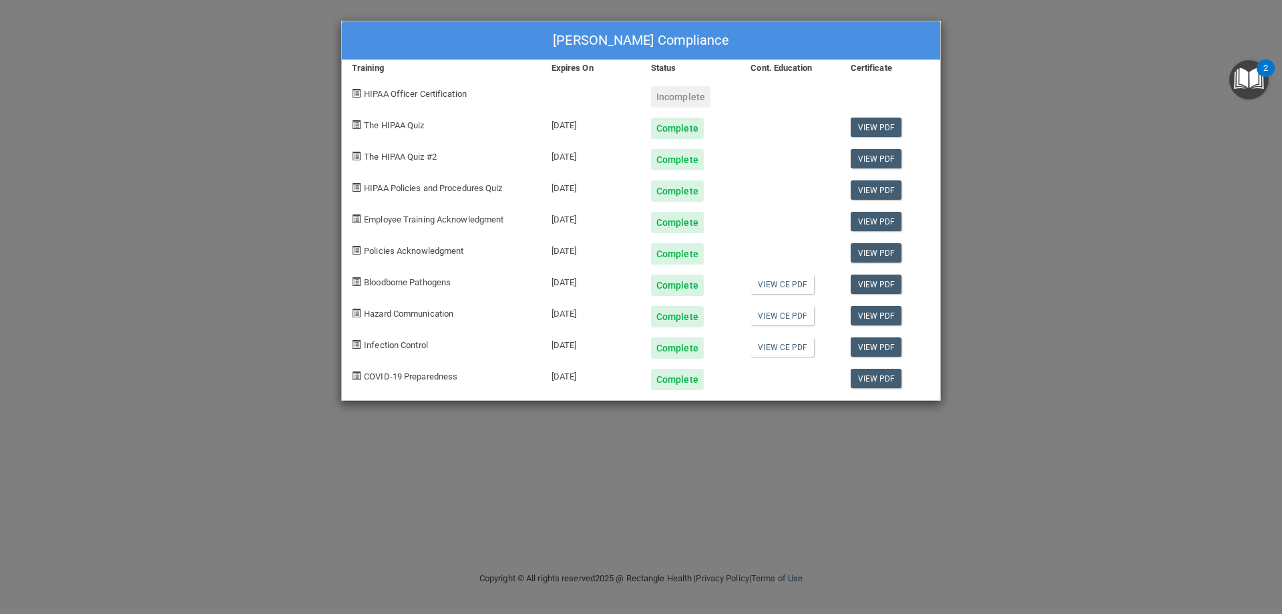
click at [673, 377] on div "Complete" at bounding box center [677, 379] width 53 height 21
click at [1129, 67] on div "[PERSON_NAME] Compliance Training Expires On Status Cont. Education Certificate…" at bounding box center [641, 307] width 1282 height 614
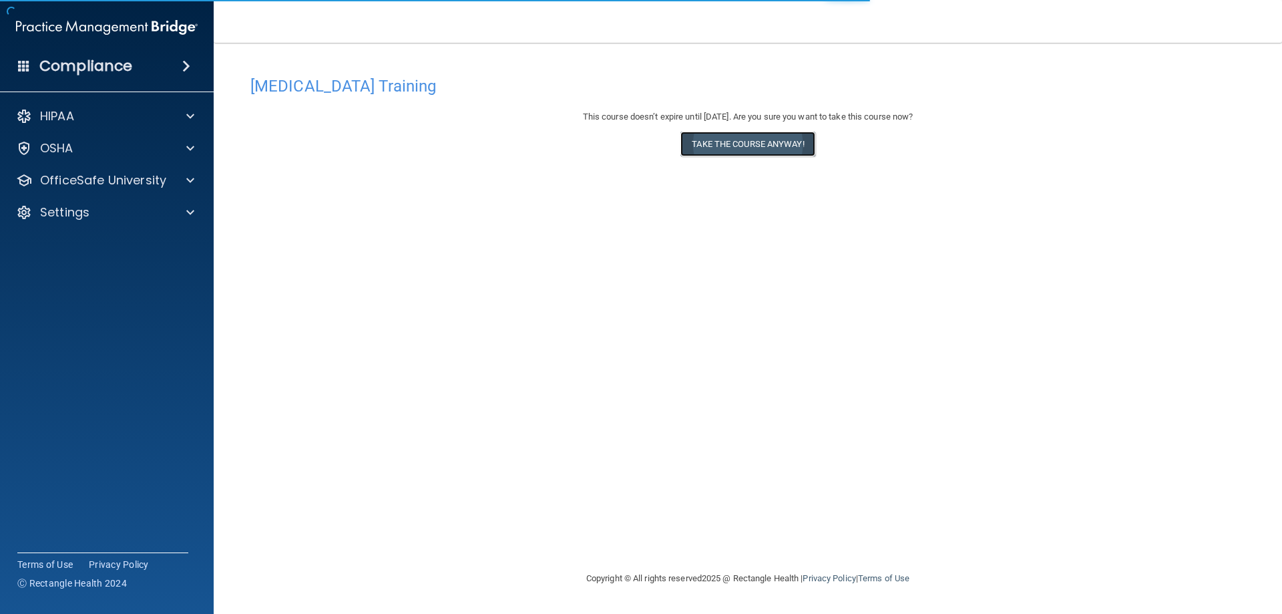
click at [749, 140] on button "Take the course anyway!" at bounding box center [748, 144] width 134 height 25
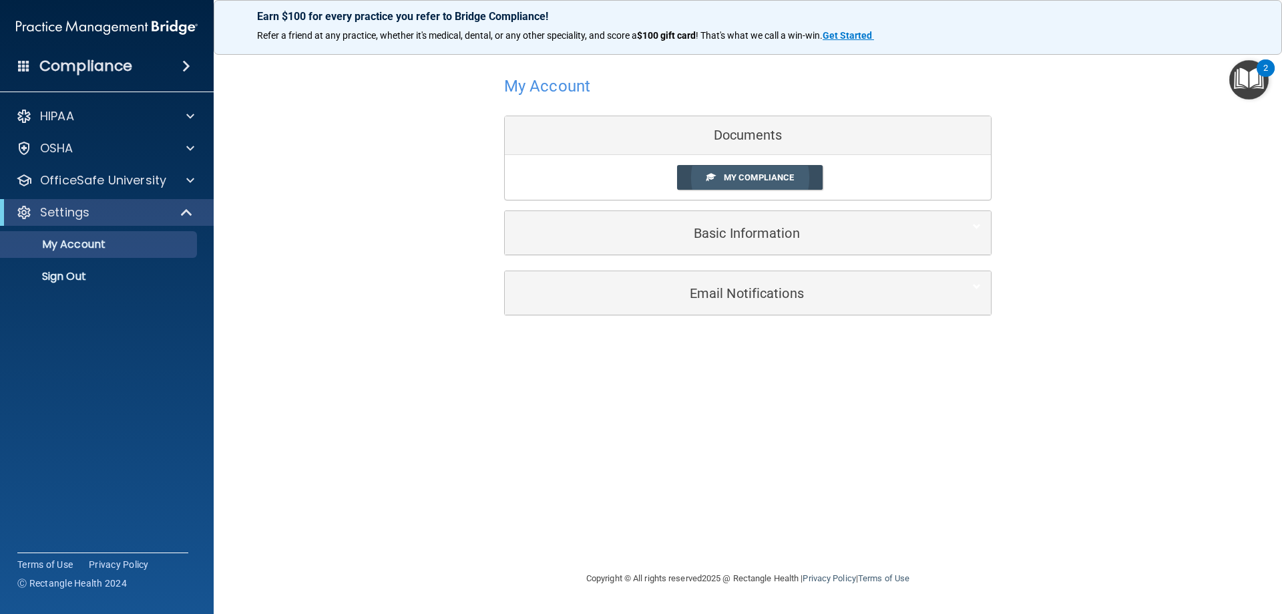
click at [771, 180] on span "My Compliance" at bounding box center [759, 177] width 70 height 10
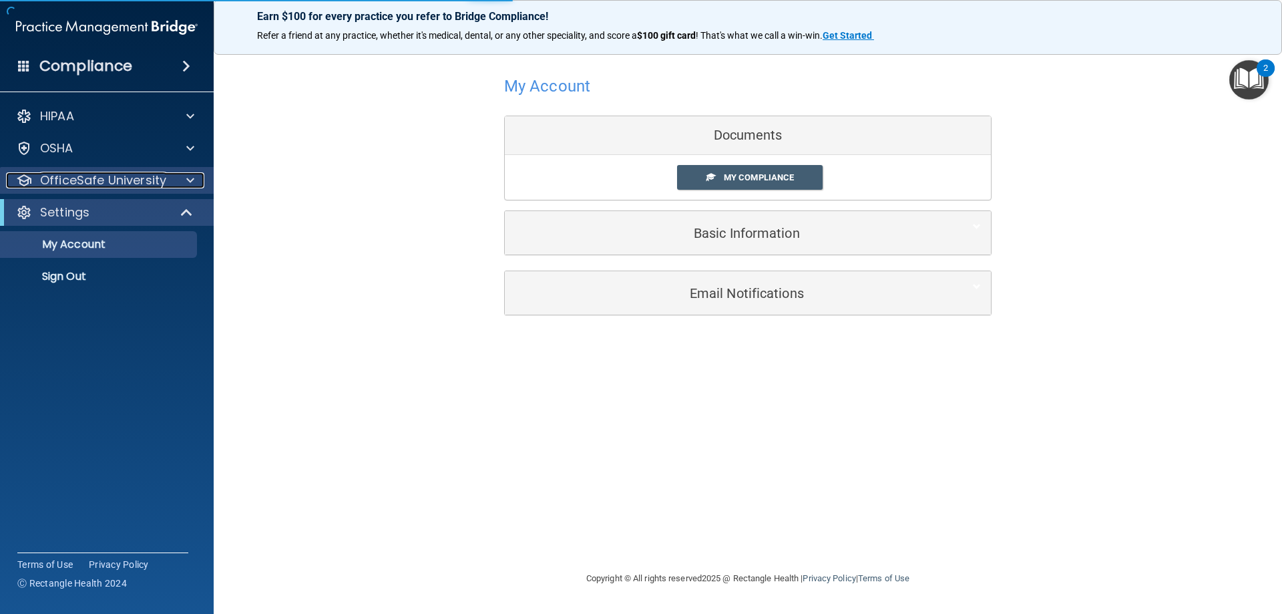
click at [175, 178] on div at bounding box center [188, 180] width 33 height 16
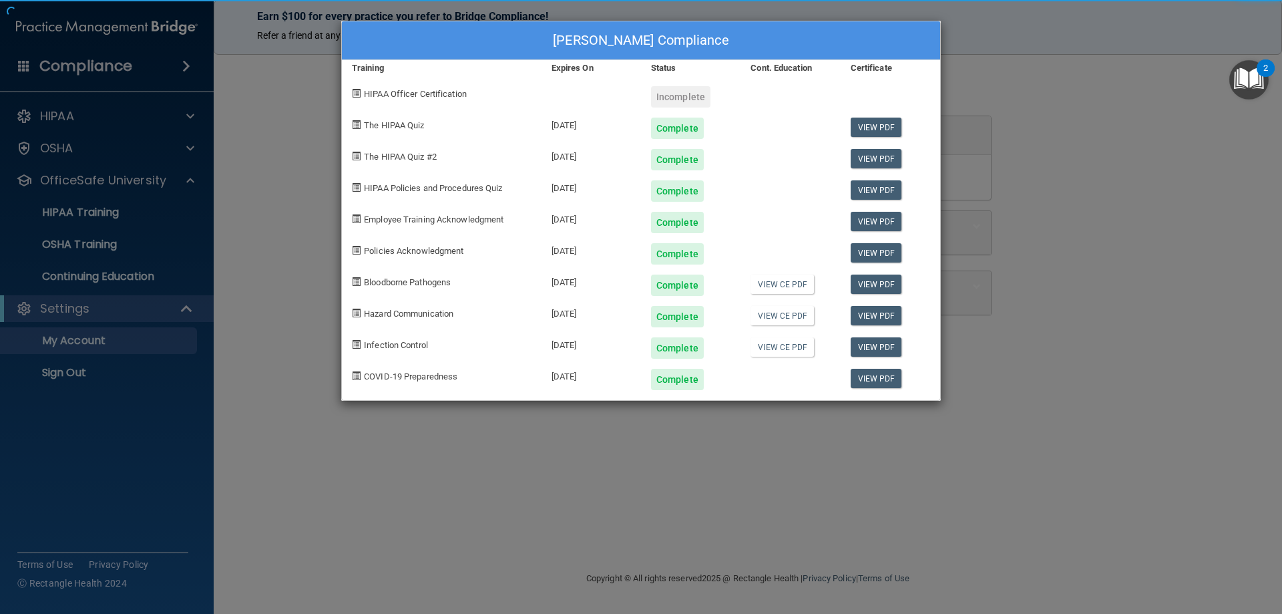
click at [112, 245] on div "[PERSON_NAME] Compliance Training Expires On Status Cont. Education Certificate…" at bounding box center [641, 307] width 1282 height 614
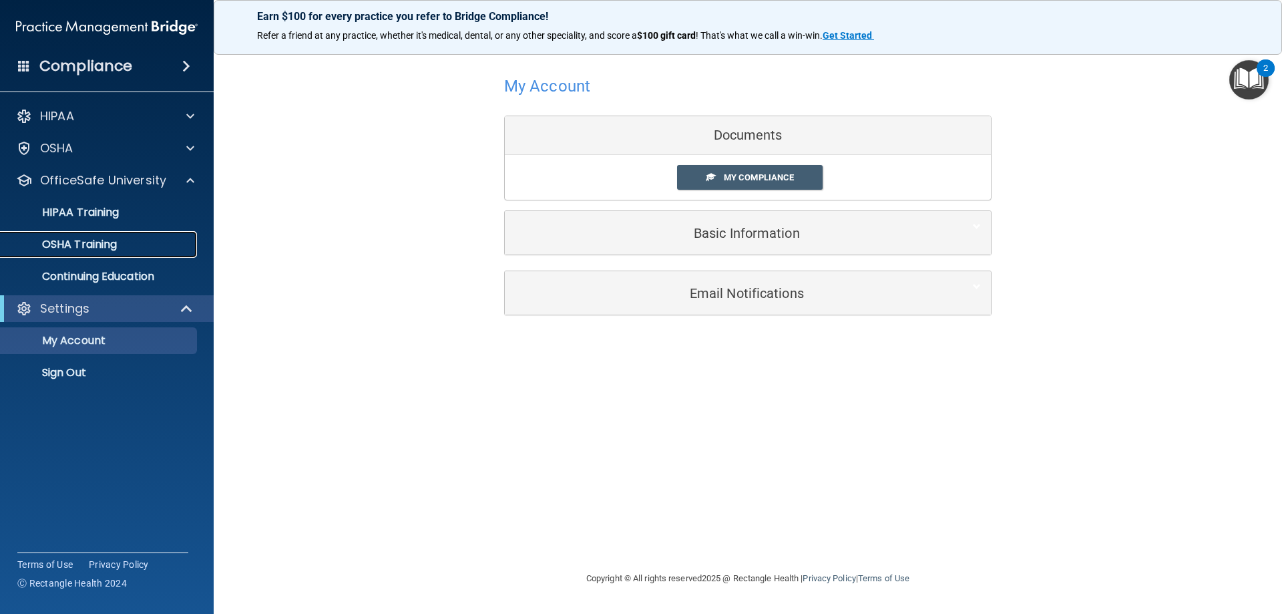
click at [94, 246] on p "OSHA Training" at bounding box center [63, 244] width 108 height 13
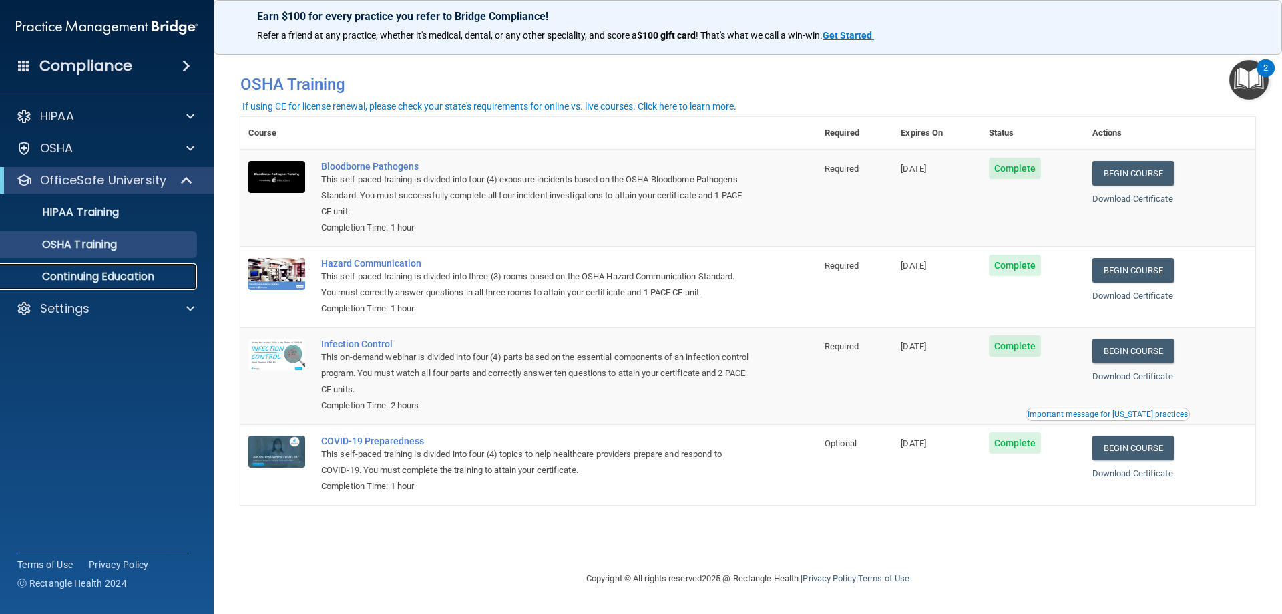
click at [142, 270] on p "Continuing Education" at bounding box center [100, 276] width 182 height 13
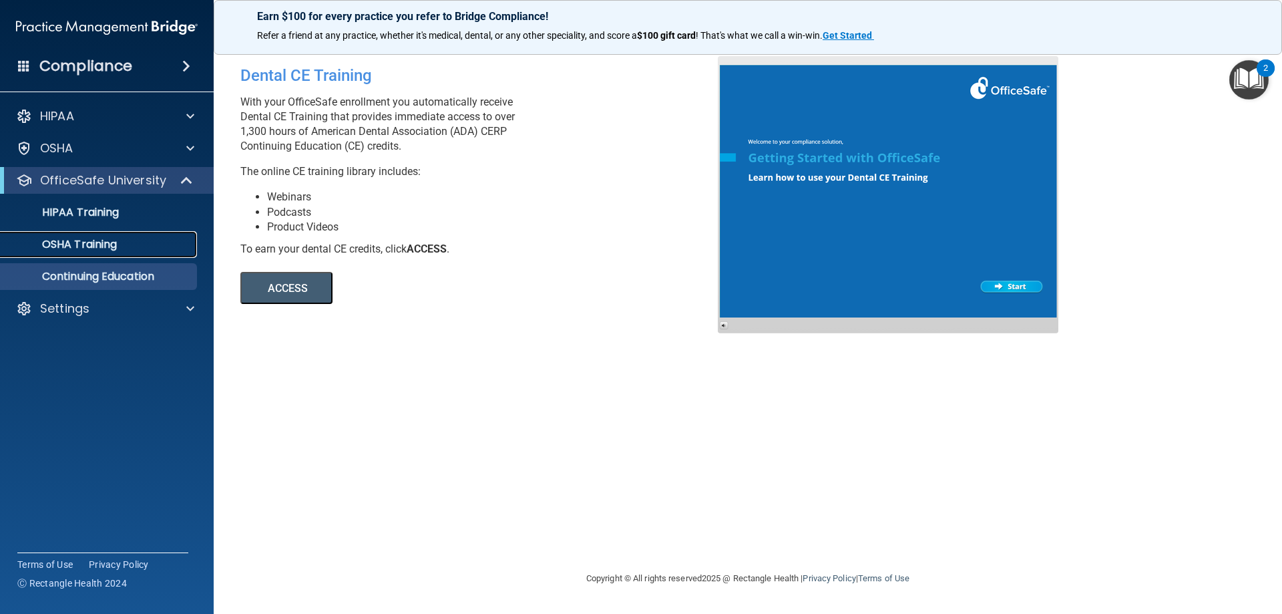
click at [108, 238] on p "OSHA Training" at bounding box center [63, 244] width 108 height 13
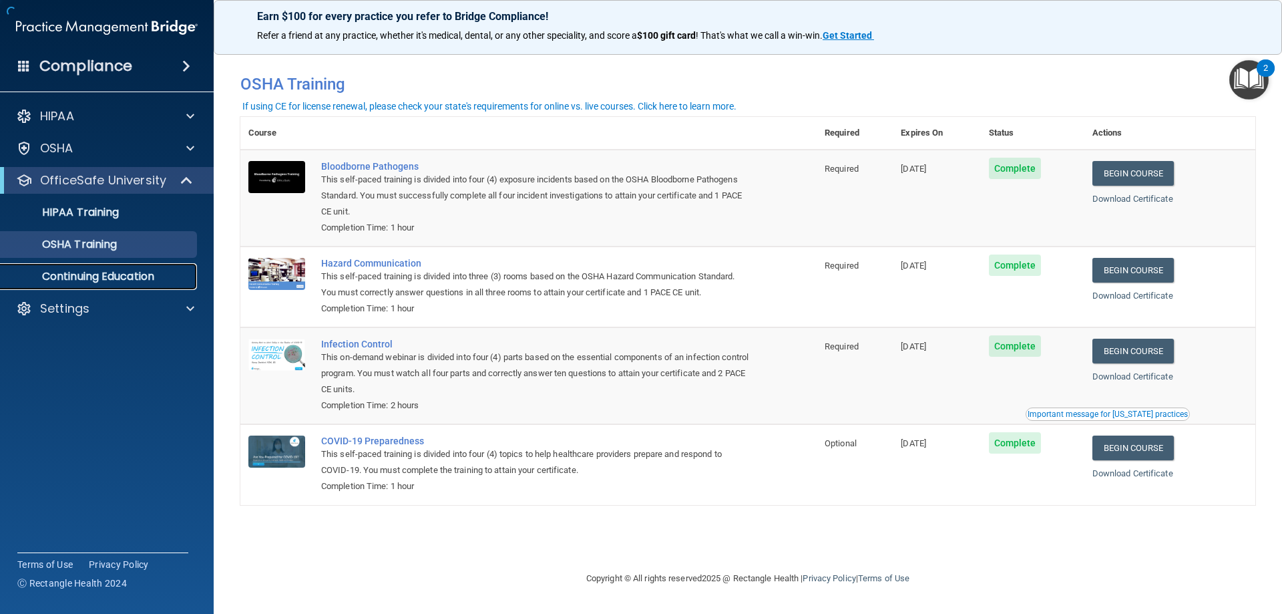
click at [120, 266] on link "Continuing Education" at bounding box center [92, 276] width 210 height 27
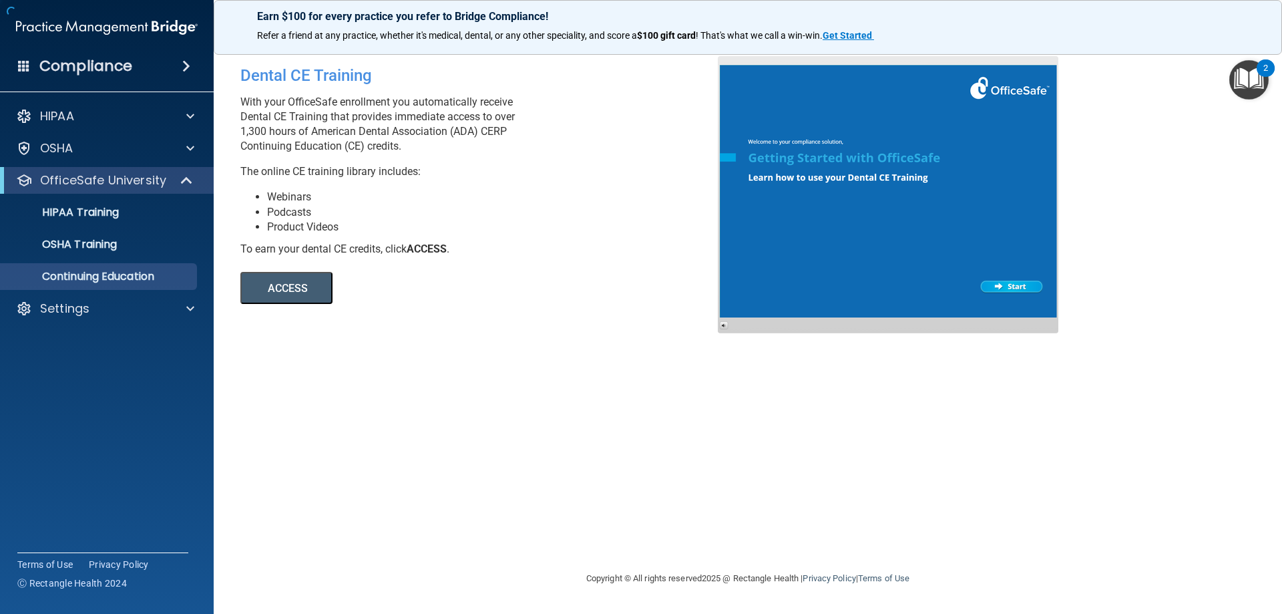
click at [267, 295] on button "ACCESS" at bounding box center [286, 288] width 92 height 32
